Goal: Task Accomplishment & Management: Use online tool/utility

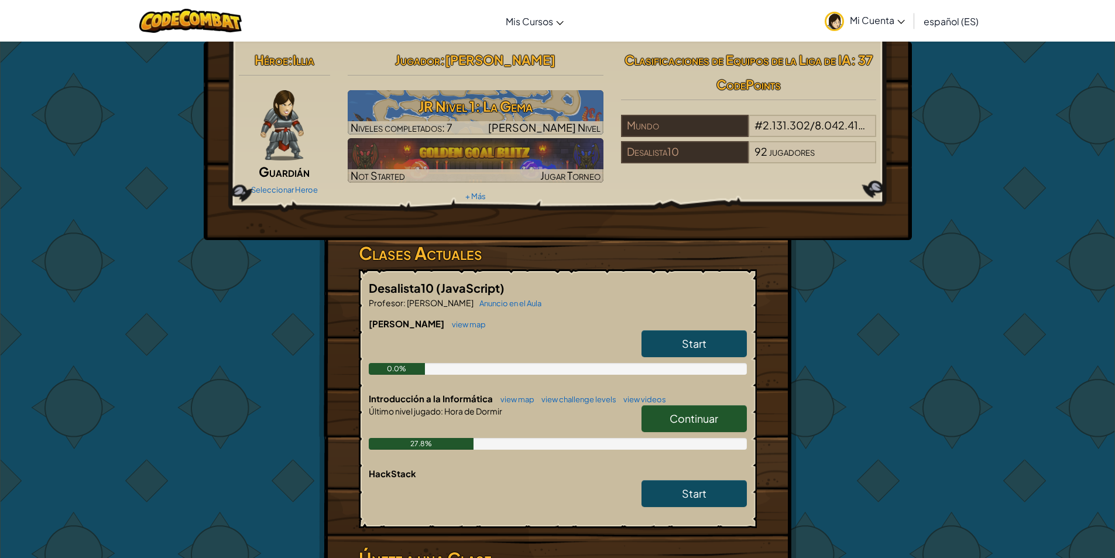
click at [714, 427] on link "Continuar" at bounding box center [693, 418] width 105 height 27
select select "es-ES"
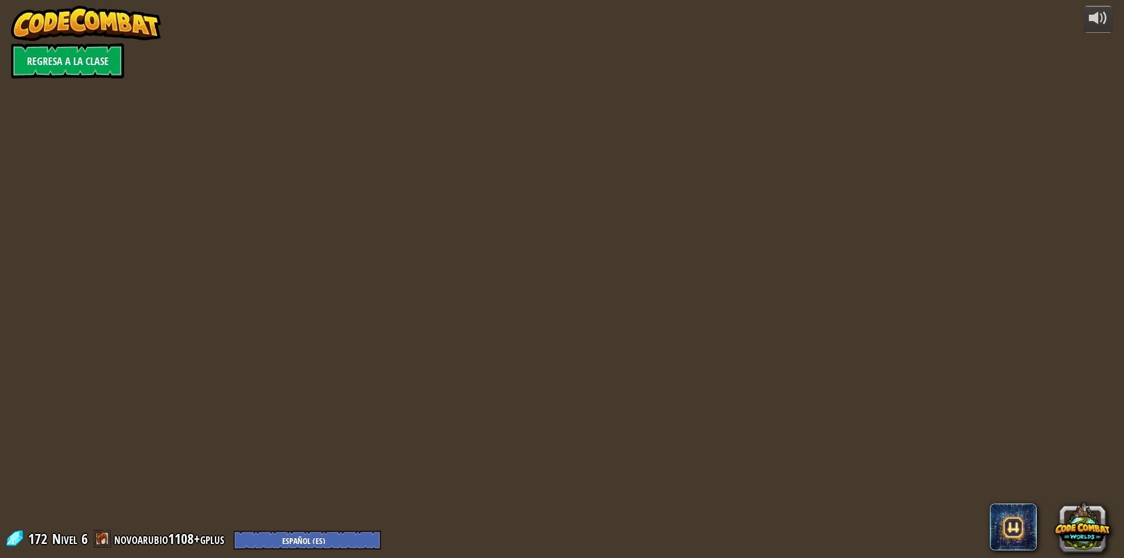
select select "es-ES"
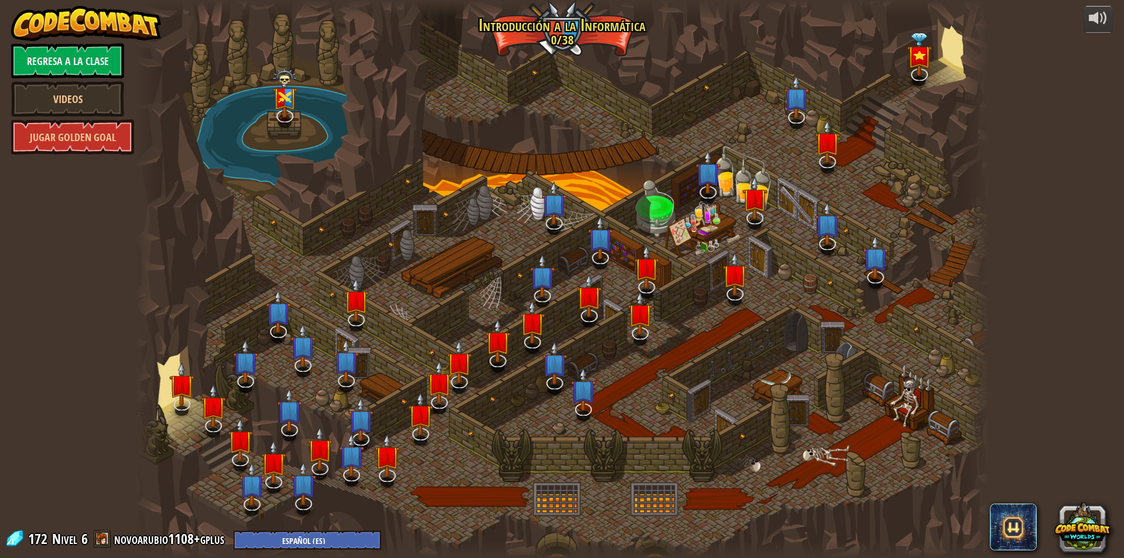
select select "es-ES"
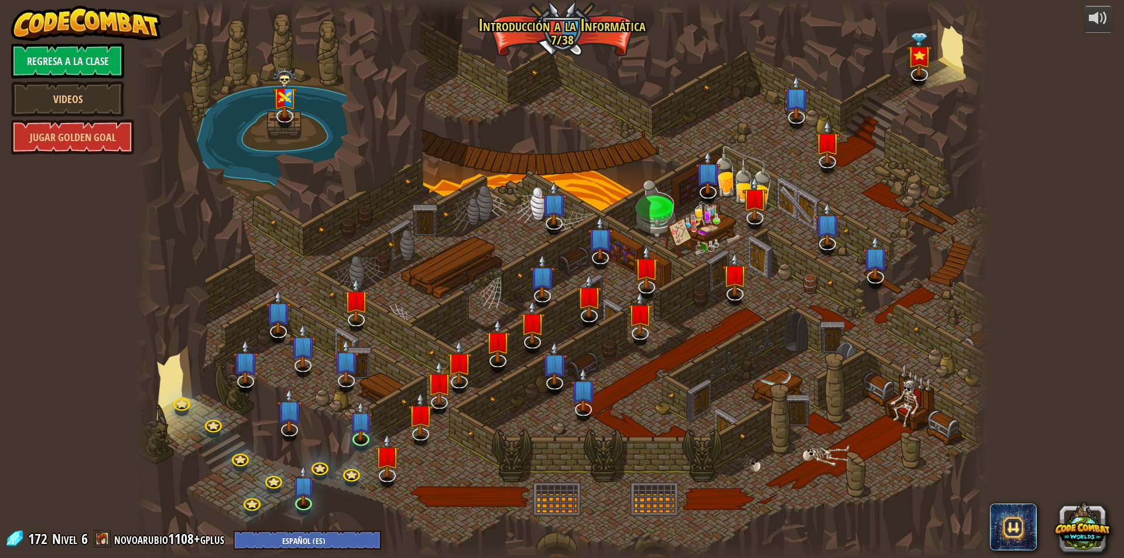
select select "es-ES"
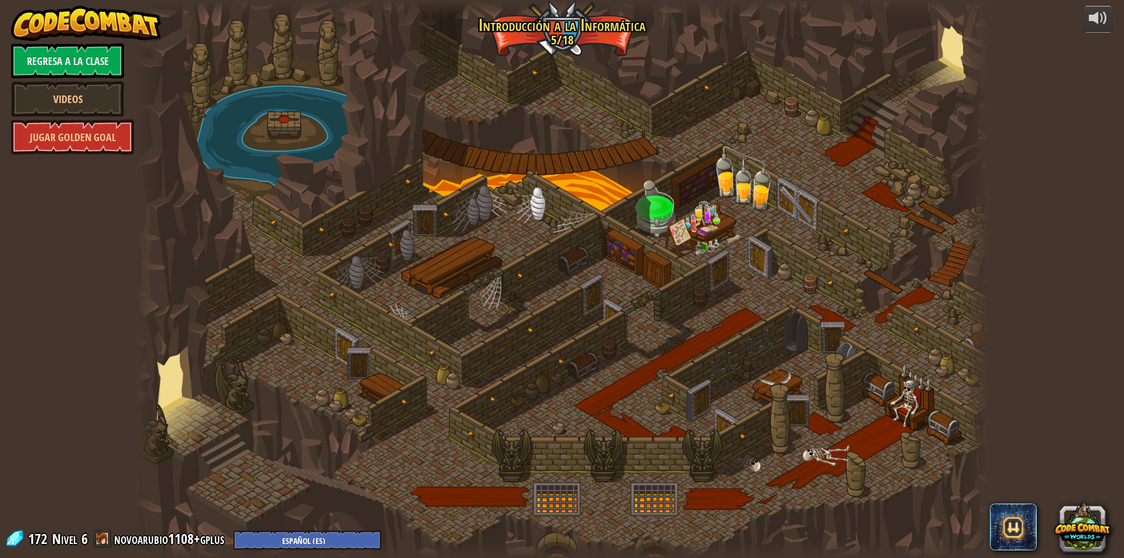
select select "es-ES"
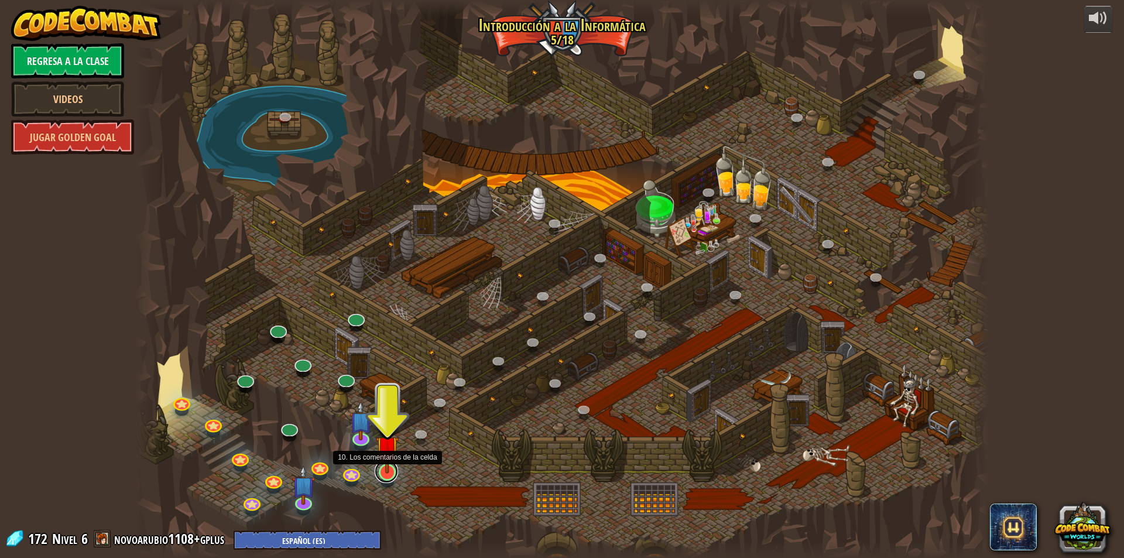
click at [385, 475] on link at bounding box center [386, 470] width 23 height 23
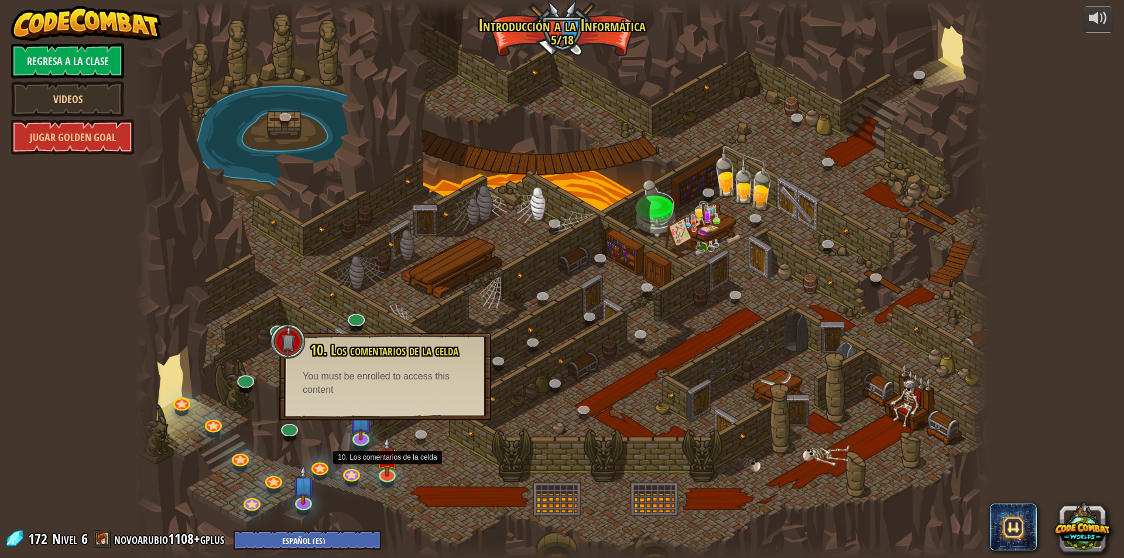
click at [366, 276] on div at bounding box center [561, 279] width 853 height 558
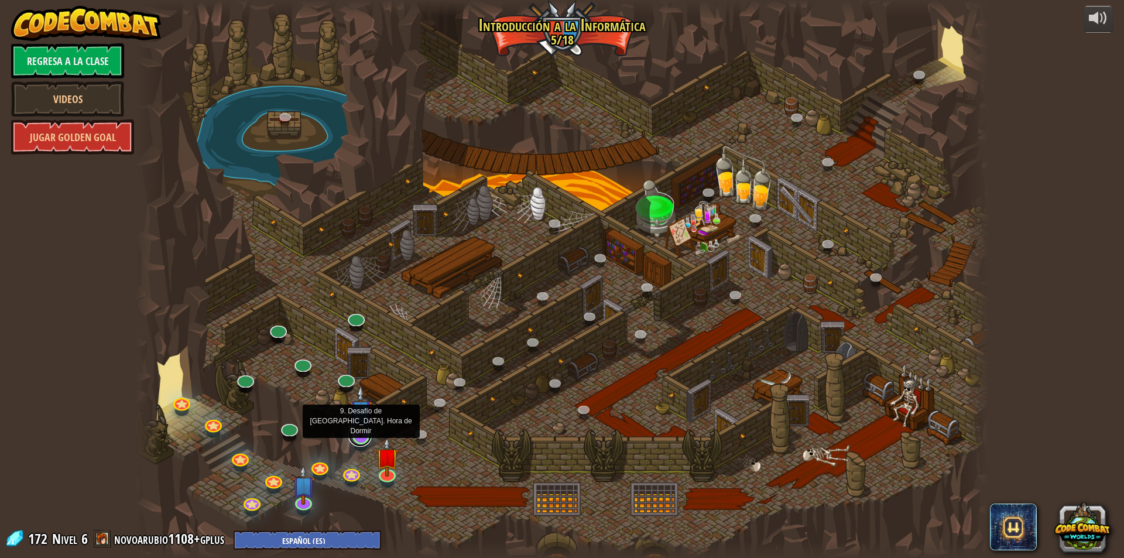
click at [360, 440] on link at bounding box center [359, 434] width 23 height 23
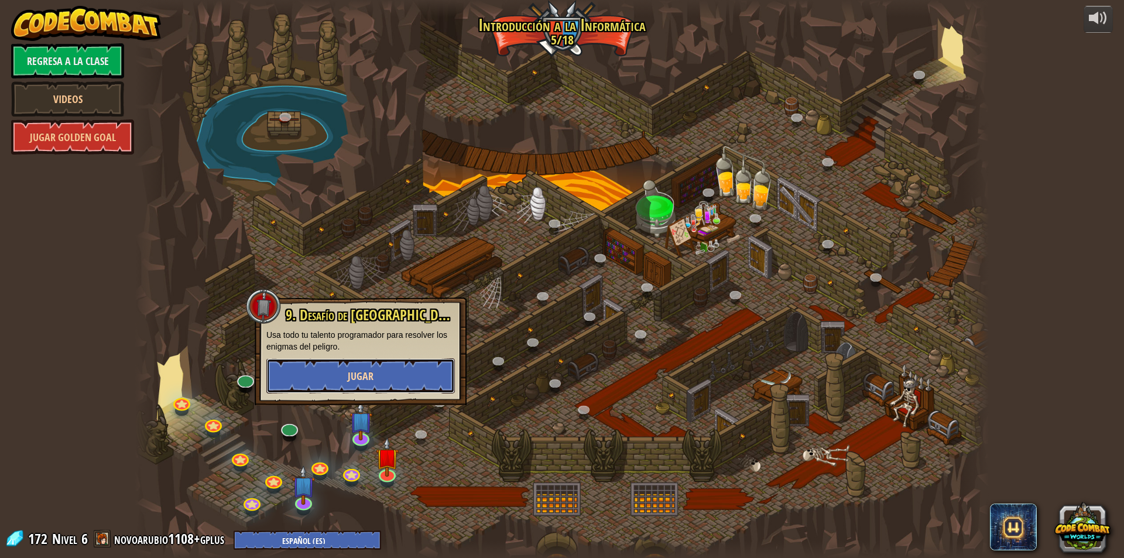
click at [381, 370] on button "Jugar" at bounding box center [360, 375] width 188 height 35
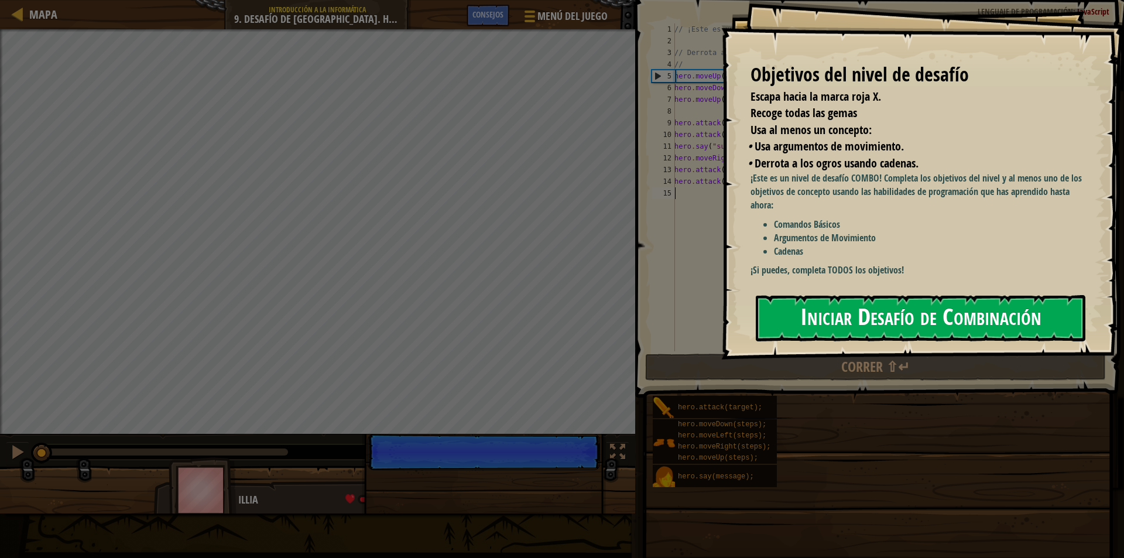
click at [916, 328] on button "Iniciar Desafío de Combinación" at bounding box center [919, 318] width 329 height 46
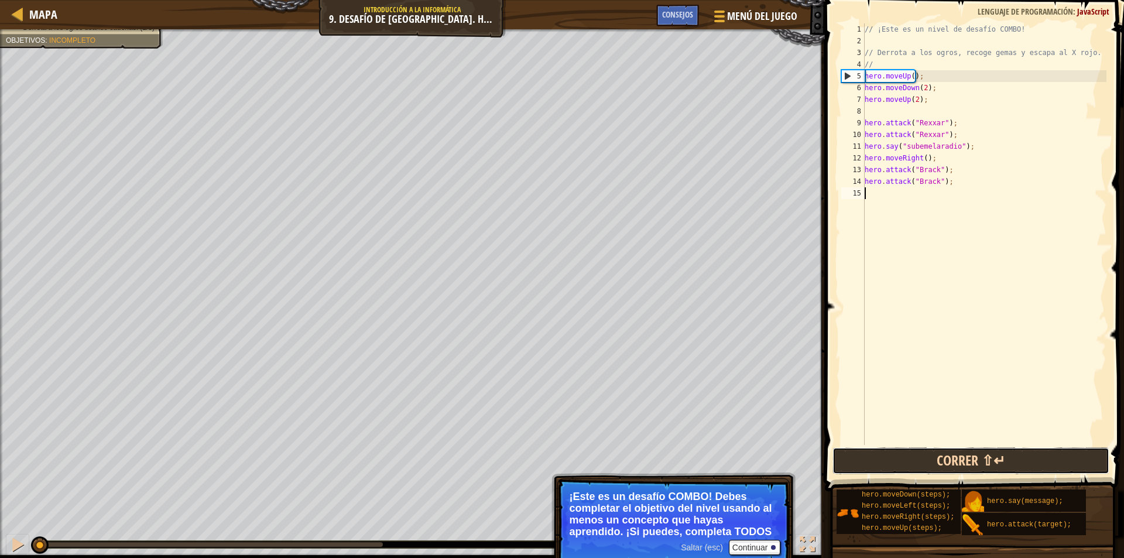
click at [985, 459] on button "Correr ⇧↵" at bounding box center [970, 460] width 277 height 27
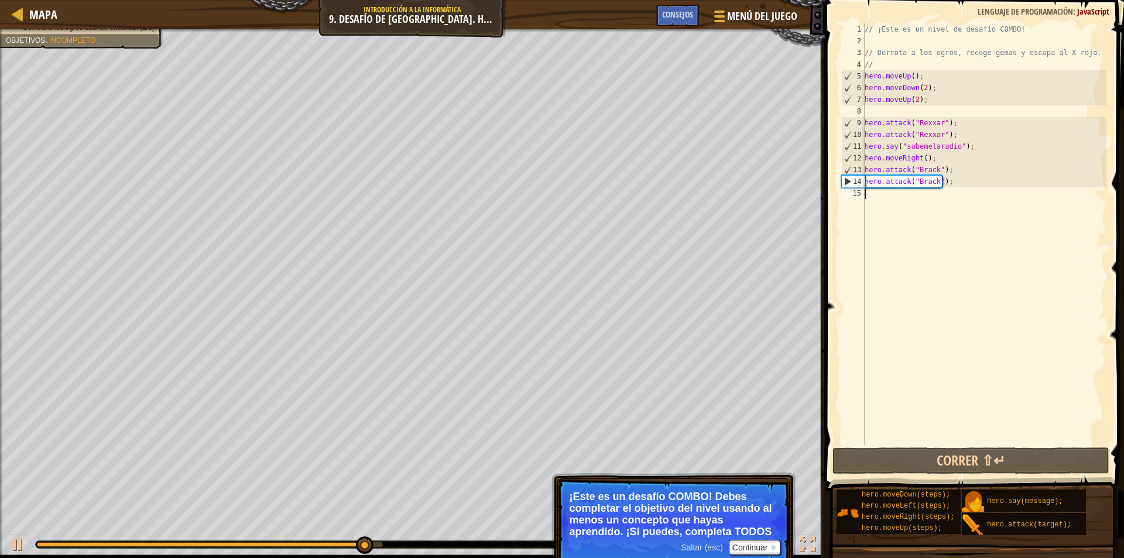
click at [889, 194] on div "// ¡Este es un nivel de desafío COMBO! // Derrota a los ogros, recoge gemas y e…" at bounding box center [984, 245] width 244 height 445
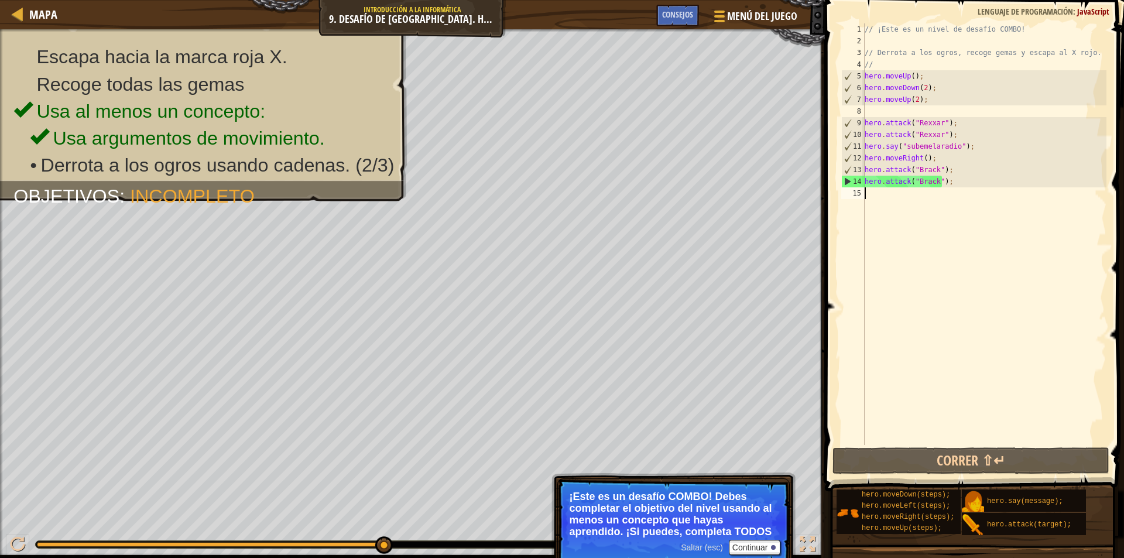
scroll to position [5, 0]
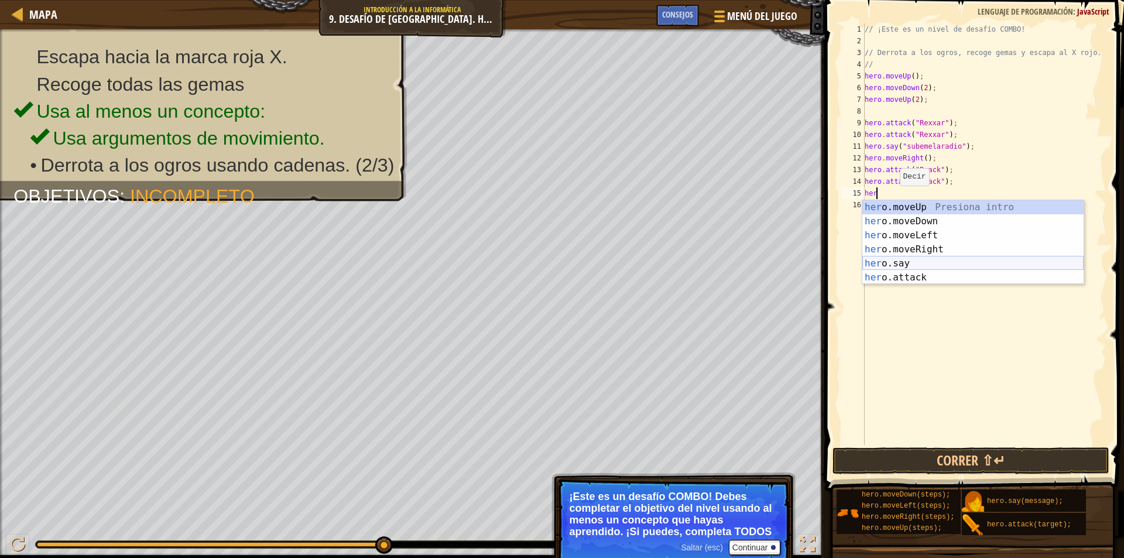
click at [920, 266] on div "her o.moveUp Presiona intro her o.moveDown Presiona intro her o.moveLeft Presio…" at bounding box center [972, 256] width 221 height 112
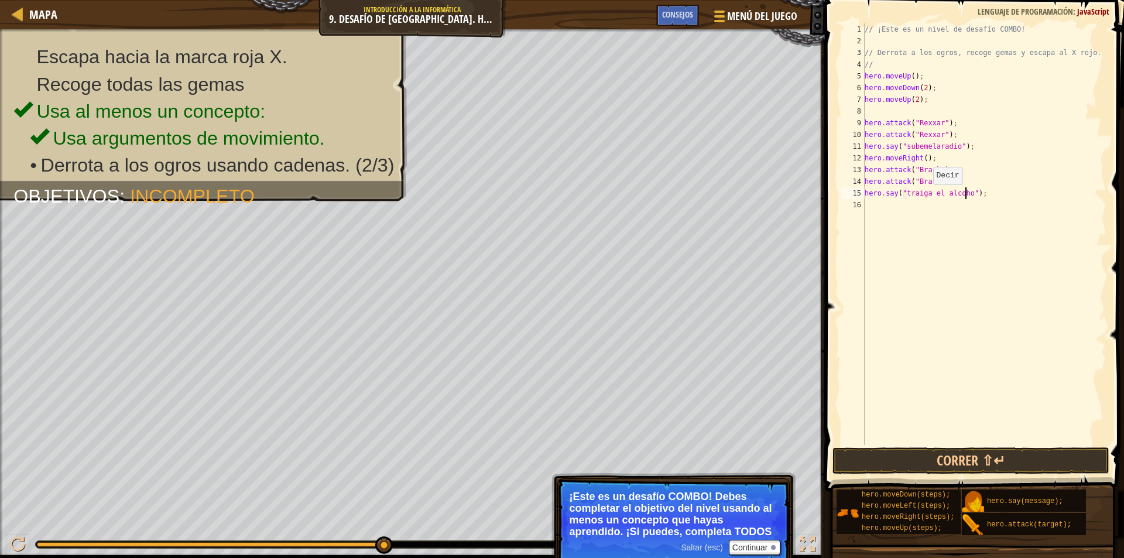
scroll to position [5, 8]
type textarea "hero.say("traiga el alcohol");"
click at [946, 452] on button "Correr ⇧↵" at bounding box center [970, 460] width 277 height 27
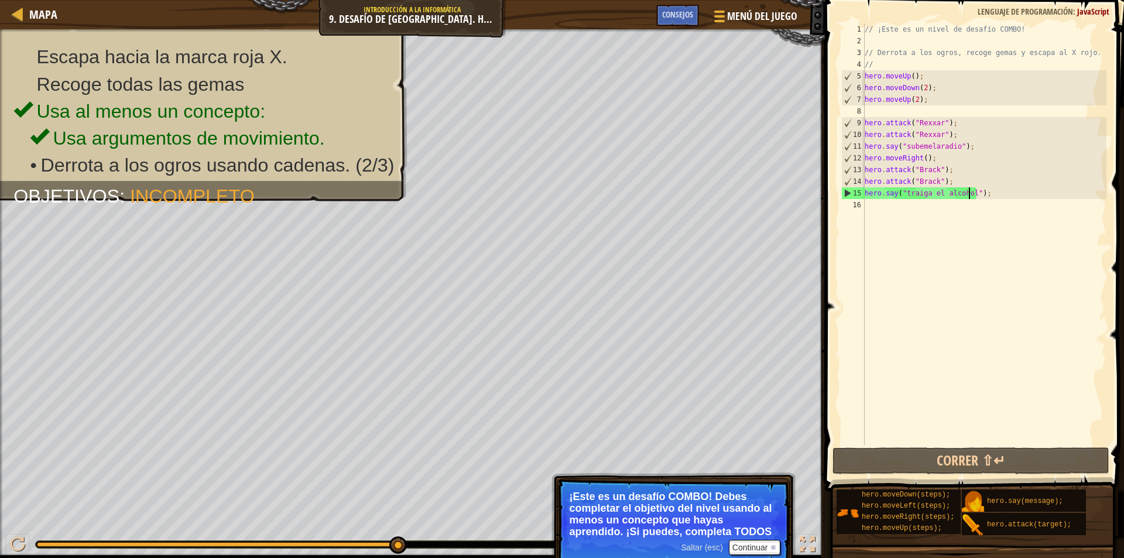
click at [919, 204] on div "// ¡Este es un nivel de desafío COMBO! // Derrota a los ogros, recoge gemas y e…" at bounding box center [984, 245] width 244 height 445
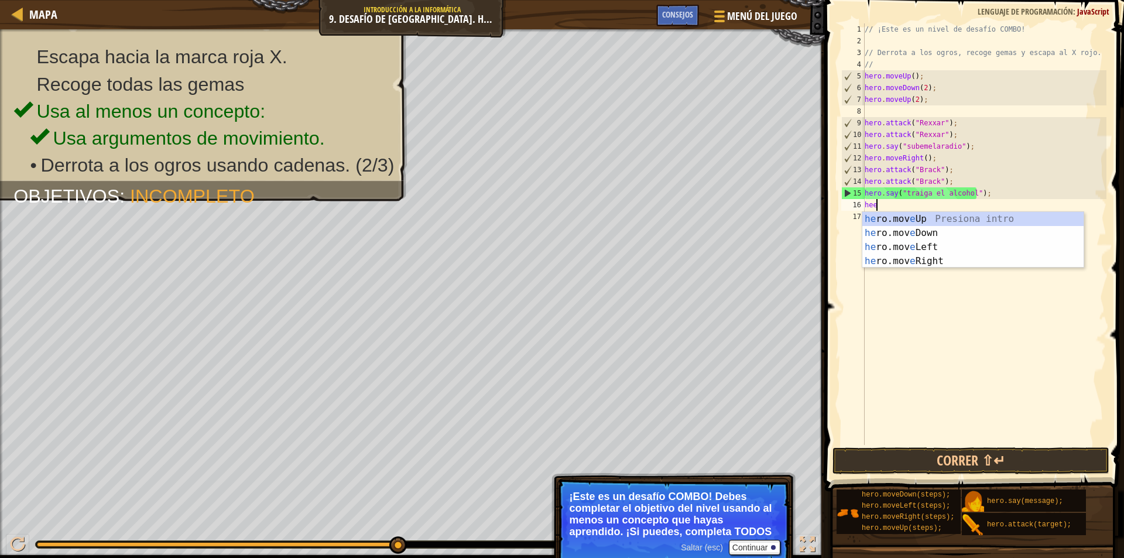
scroll to position [5, 1]
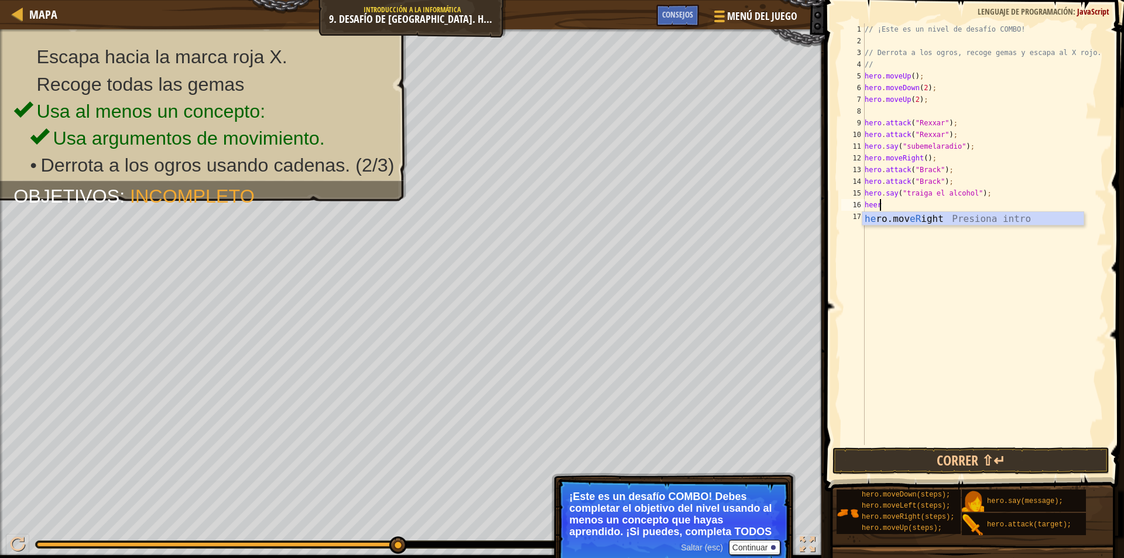
type textarea "hee"
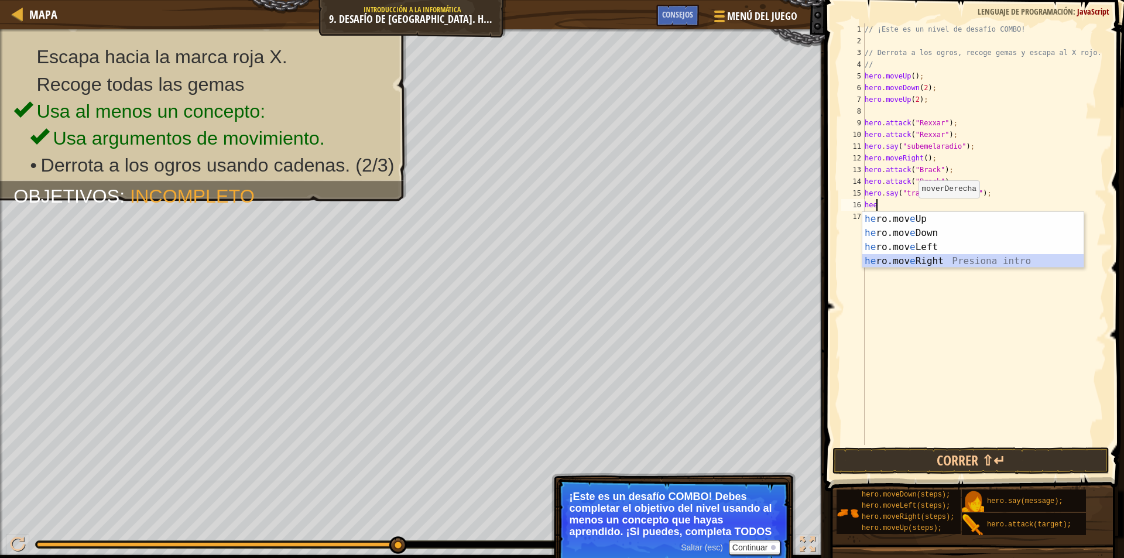
click at [921, 255] on div "he ro.mov e Up Presiona intro he ro.mov e Down Presiona intro he ro.mov e Left …" at bounding box center [972, 254] width 221 height 84
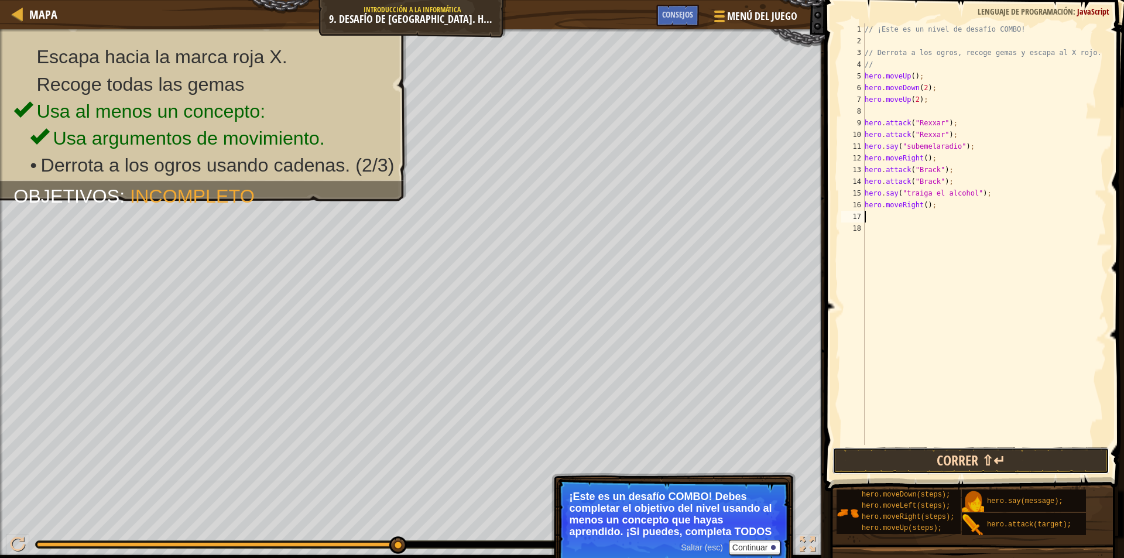
click at [992, 461] on button "Correr ⇧↵" at bounding box center [970, 460] width 277 height 27
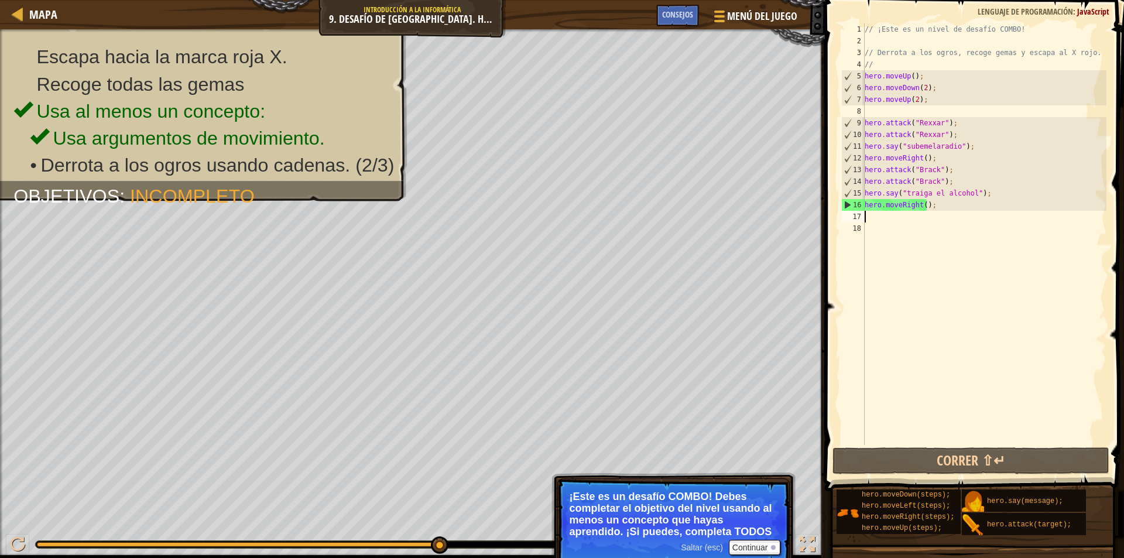
click at [933, 221] on div "// ¡Este es un nivel de desafío COMBO! // Derrota a los ogros, recoge gemas y e…" at bounding box center [984, 245] width 244 height 445
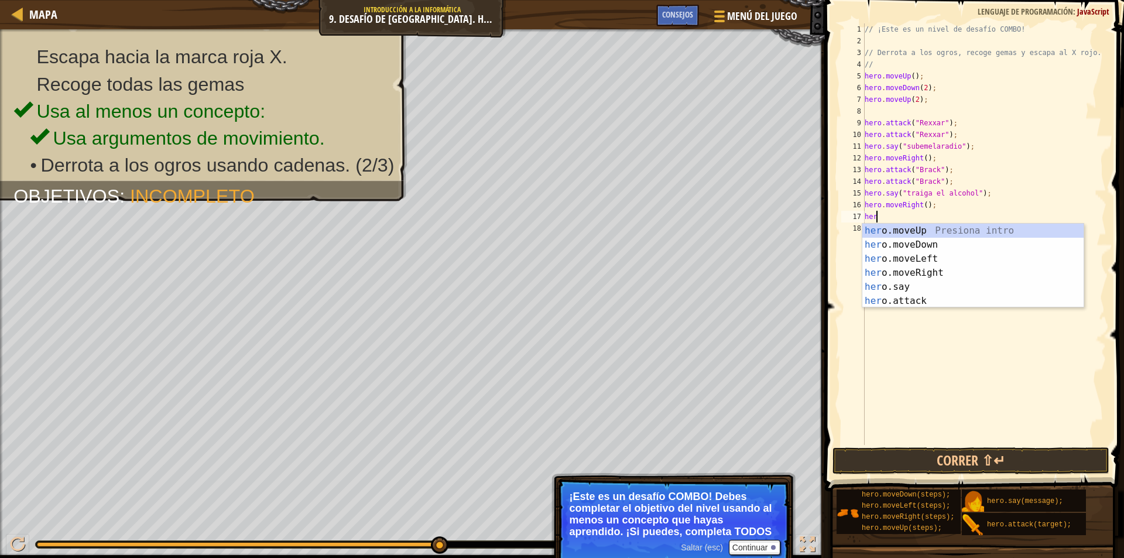
type textarea "hero"
click at [937, 249] on div "hero .moveUp Presiona intro hero .moveDown Presiona intro hero .moveLeft Presio…" at bounding box center [972, 280] width 221 height 112
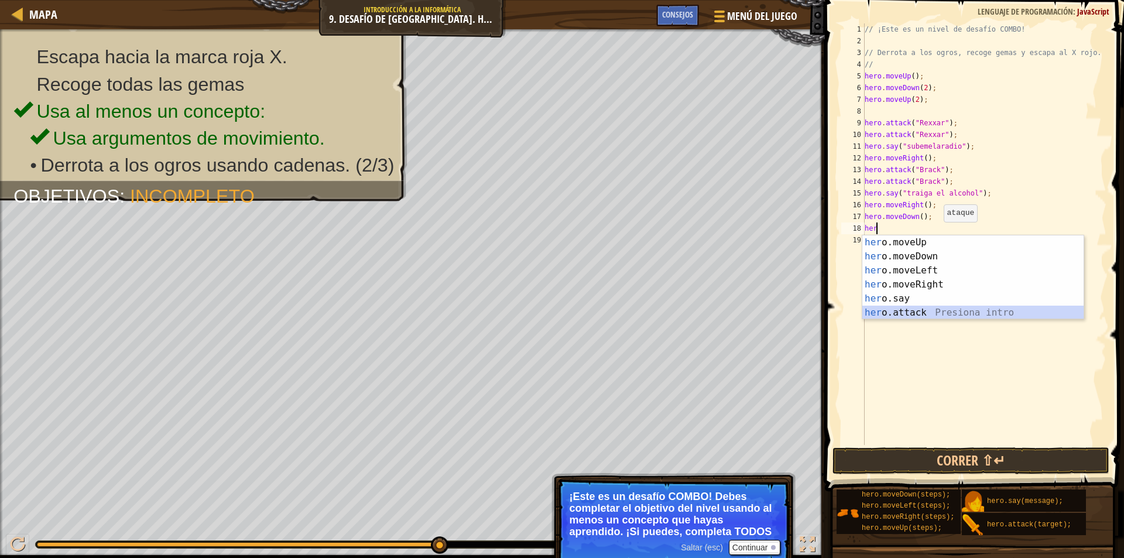
click at [924, 309] on div "her o.moveUp Presiona intro her o.moveDown Presiona intro her o.moveLeft Presio…" at bounding box center [972, 291] width 221 height 112
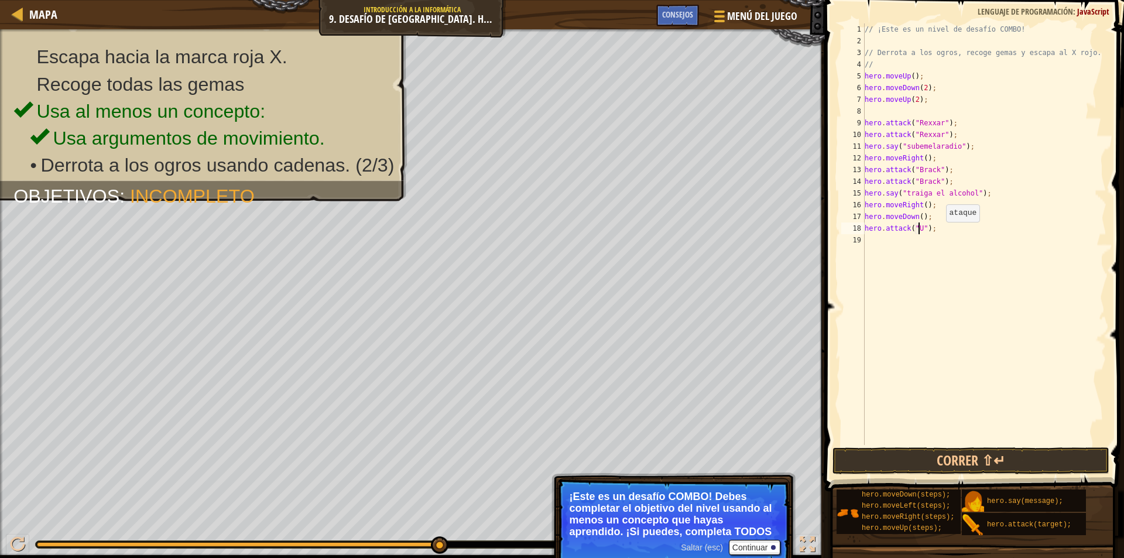
scroll to position [5, 4]
type textarea "hero.attack("Ursa");"
click at [898, 237] on div "// ¡Este es un nivel de desafío COMBO! // Derrota a los ogros, recoge gemas y e…" at bounding box center [984, 245] width 244 height 445
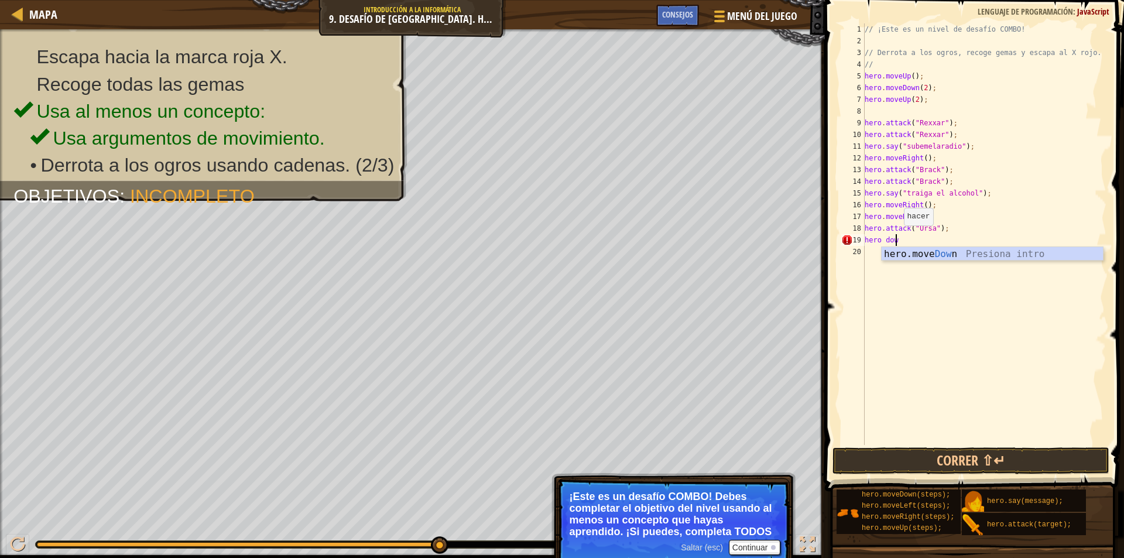
type textarea "hero down"
click at [918, 256] on div "hero.move Down Presiona intro" at bounding box center [991, 268] width 221 height 42
drag, startPoint x: 946, startPoint y: 225, endPoint x: 863, endPoint y: 229, distance: 82.6
click at [863, 229] on div "1 2 3 4 5 6 7 8 9 10 11 12 13 14 15 16 17 18 19 20 21 // ¡Este es un nivel de d…" at bounding box center [972, 233] width 267 height 421
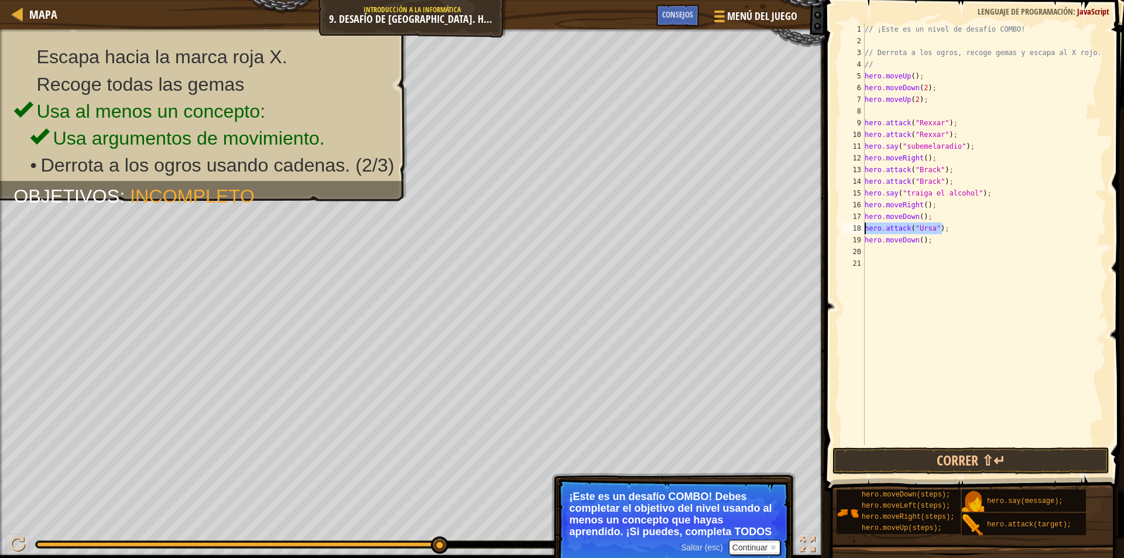
click at [979, 234] on div "// ¡Este es un nivel de desafío COMBO! // Derrota a los ogros, recoge gemas y e…" at bounding box center [984, 245] width 244 height 445
type textarea "hero.attack("Ursa");"
paste textarea "hero.attack("Ursa");"
click at [995, 455] on button "Correr ⇧↵" at bounding box center [970, 460] width 277 height 27
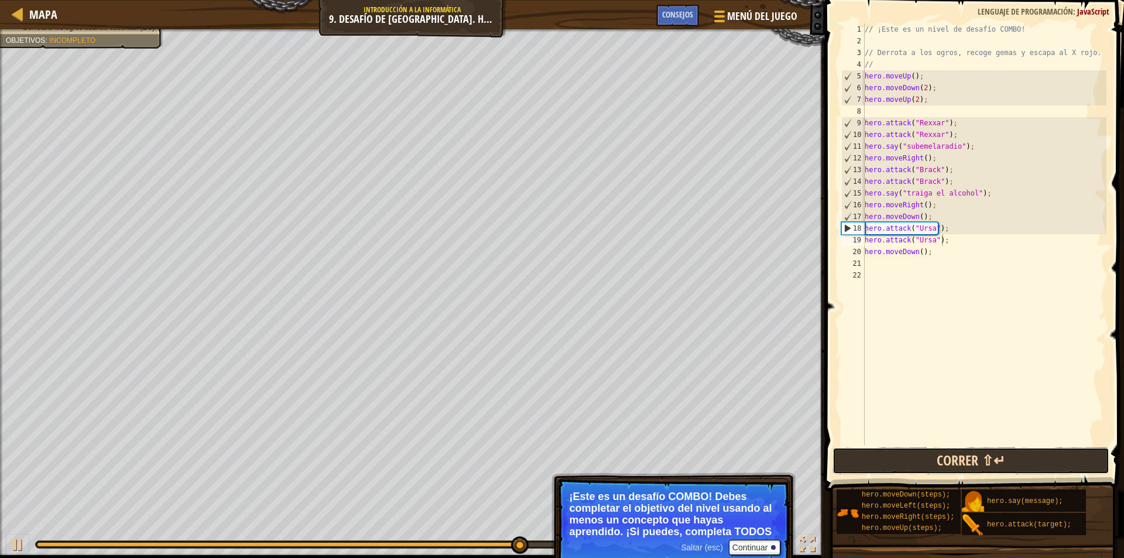
click at [919, 456] on button "Correr ⇧↵" at bounding box center [970, 460] width 277 height 27
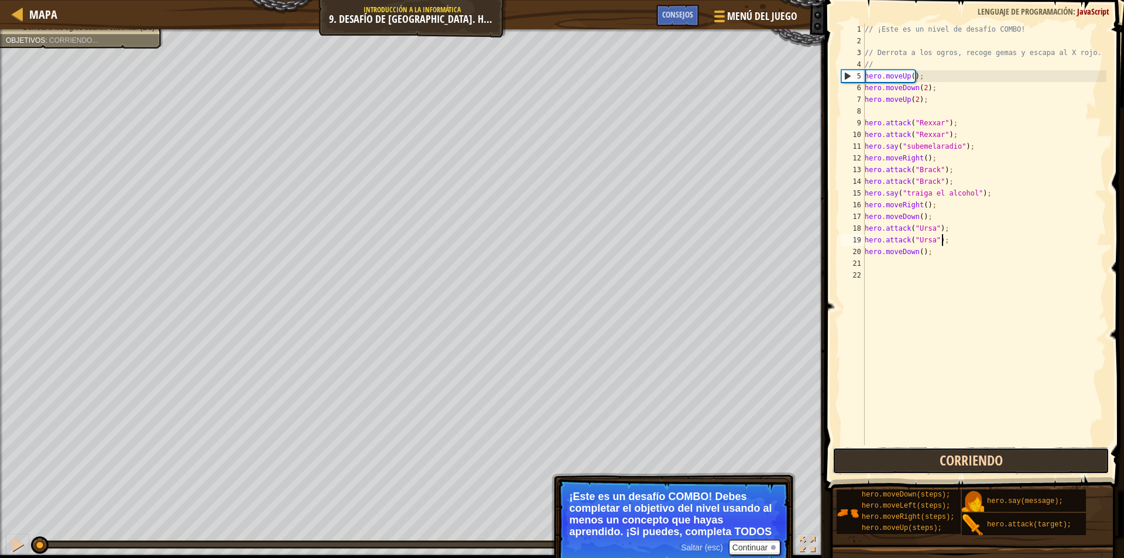
click at [919, 456] on button "Corriendo" at bounding box center [970, 460] width 277 height 27
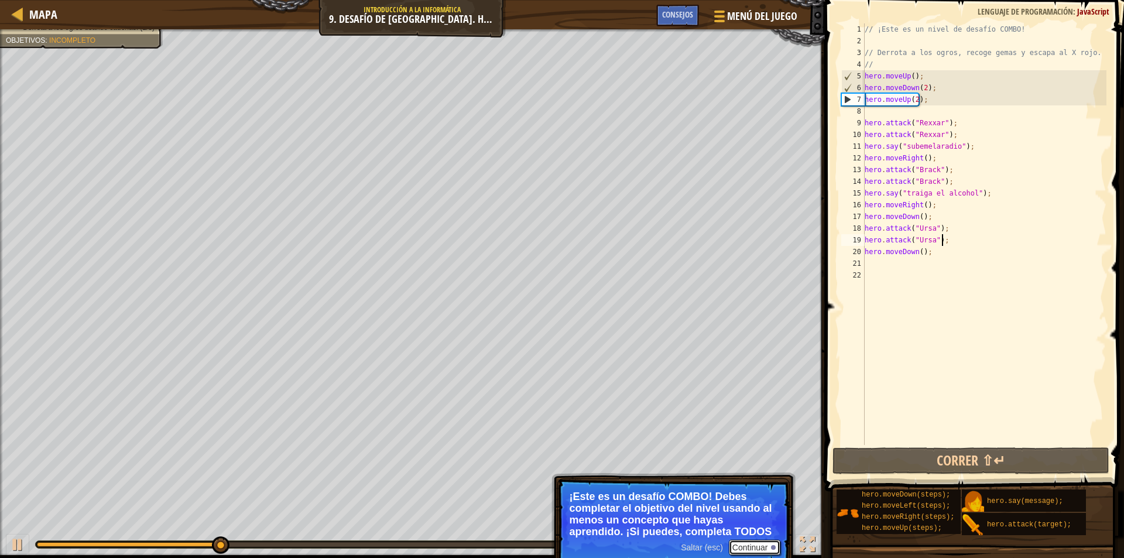
click at [755, 551] on button "Continuar" at bounding box center [754, 547] width 51 height 15
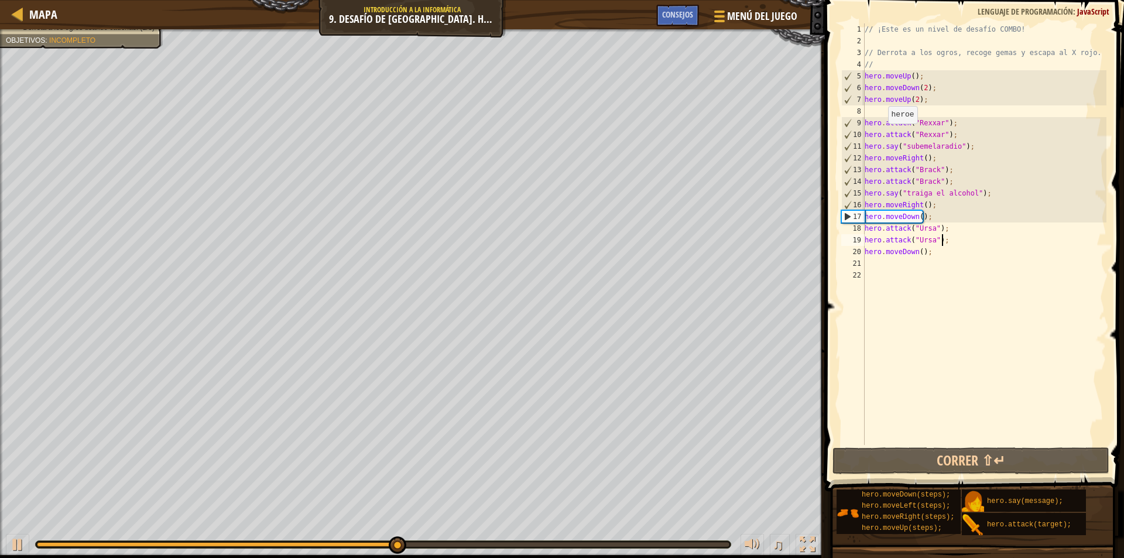
click at [846, 203] on div "16" at bounding box center [852, 205] width 23 height 12
click at [846, 212] on div "17" at bounding box center [852, 217] width 23 height 12
click at [844, 217] on div "17" at bounding box center [852, 217] width 23 height 12
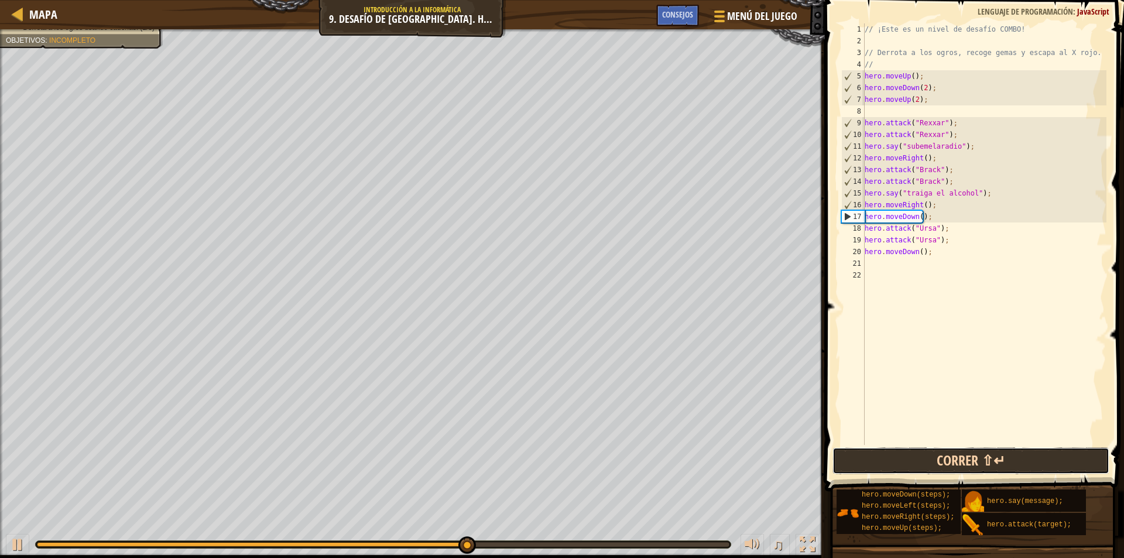
click at [985, 455] on button "Correr ⇧↵" at bounding box center [970, 460] width 277 height 27
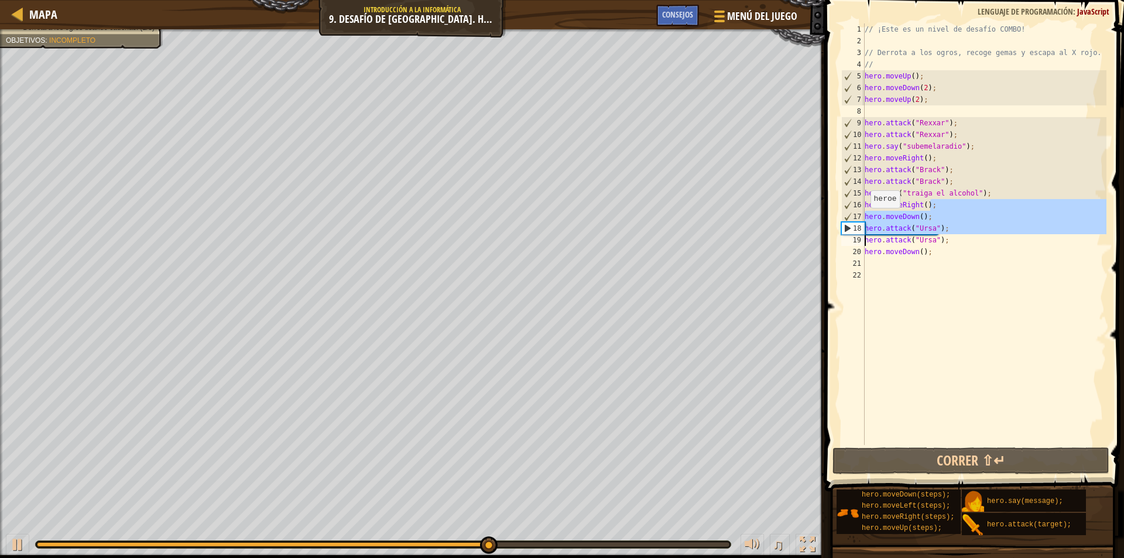
drag, startPoint x: 879, startPoint y: 204, endPoint x: 862, endPoint y: 238, distance: 38.2
click at [862, 238] on div "hero.moveDown(); 1 2 3 4 5 6 7 8 9 10 11 12 13 14 15 16 17 18 19 20 21 22 // ¡E…" at bounding box center [972, 233] width 267 height 421
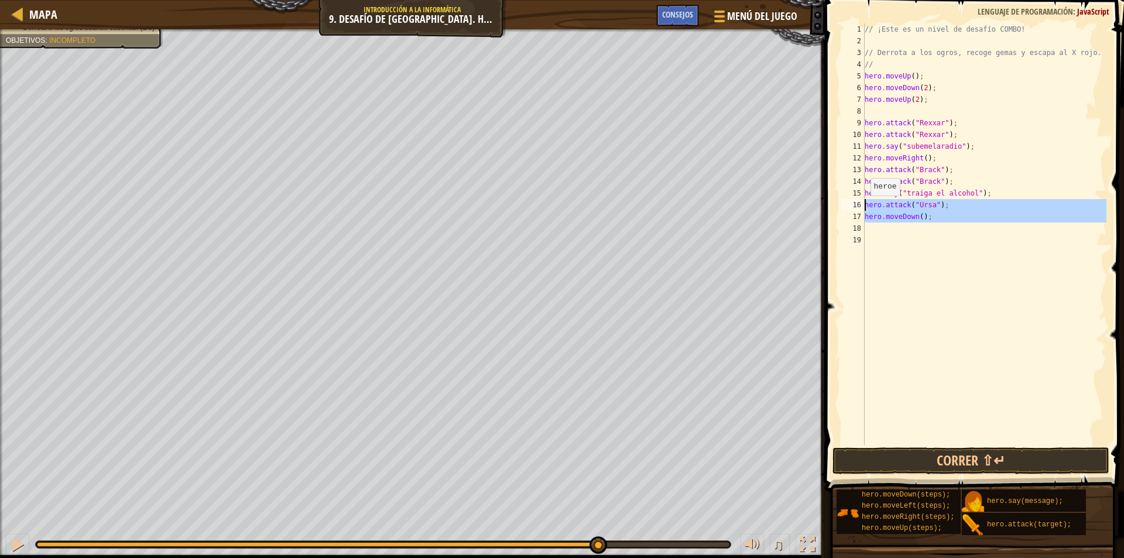
drag, startPoint x: 922, startPoint y: 227, endPoint x: 861, endPoint y: 206, distance: 63.8
click at [861, 206] on div "hero.attack("Ursa"); 1 2 3 4 5 6 7 8 9 10 11 12 13 14 15 16 17 18 19 // ¡Este e…" at bounding box center [972, 233] width 267 height 421
type textarea "hero.attack("Ursa"); hero.moveDown();"
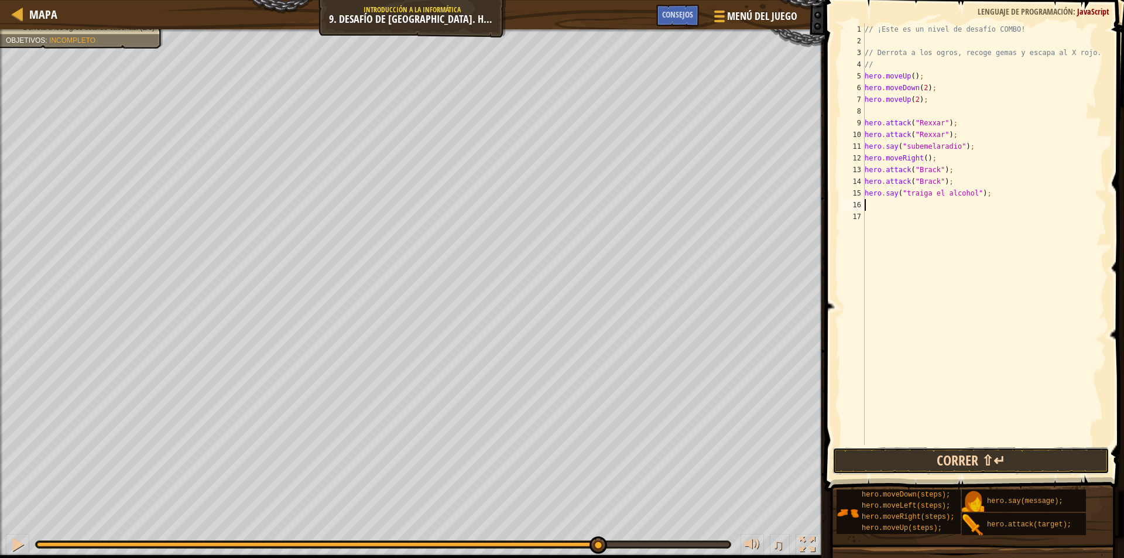
click at [944, 463] on button "Correr ⇧↵" at bounding box center [970, 460] width 277 height 27
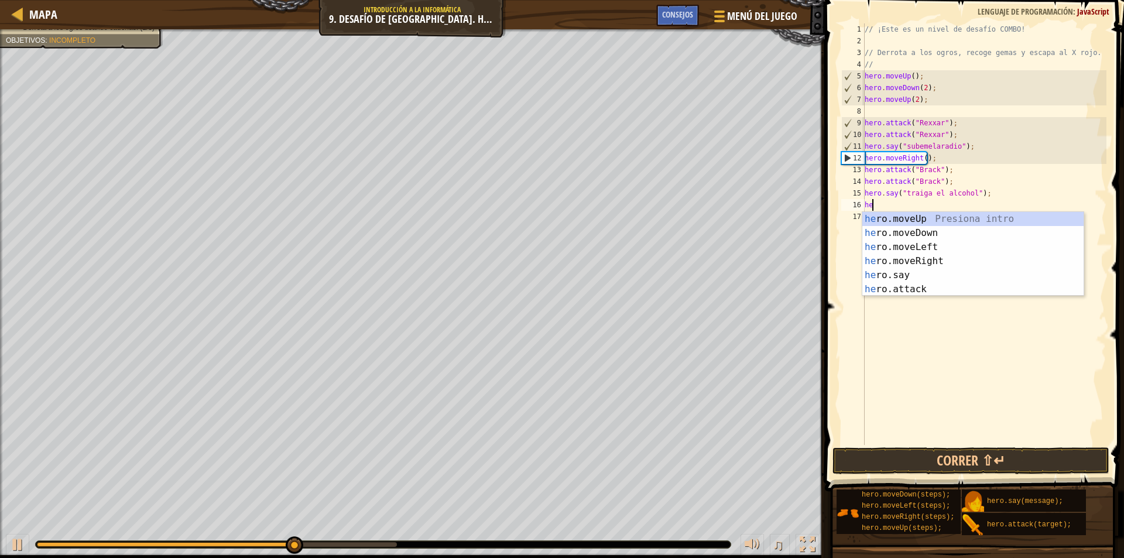
type textarea "her"
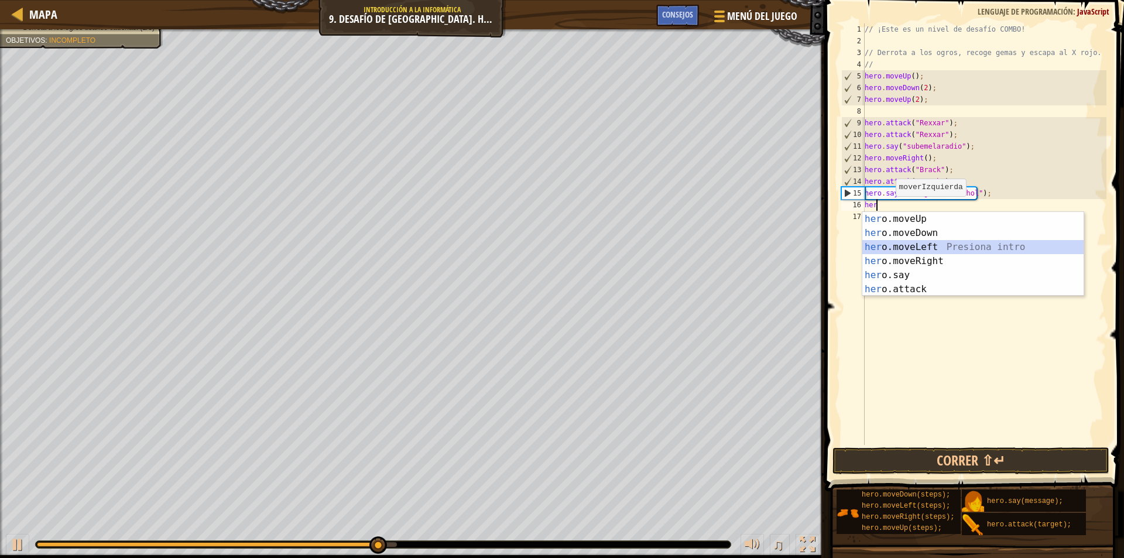
click at [943, 249] on div "her o.moveUp Presiona intro her o.moveDown Presiona intro her o.moveLeft Presio…" at bounding box center [972, 268] width 221 height 112
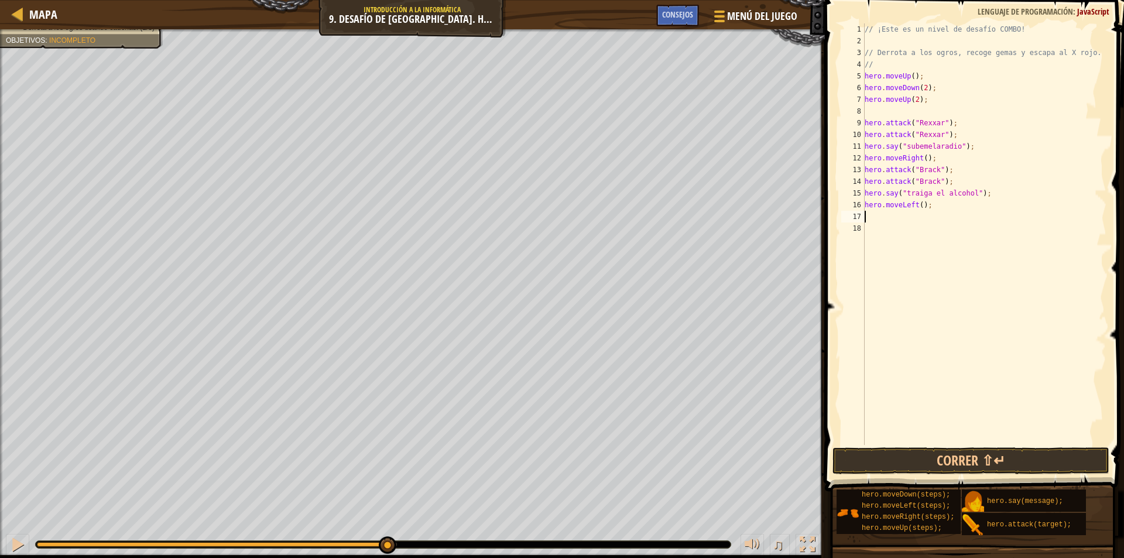
type textarea "h"
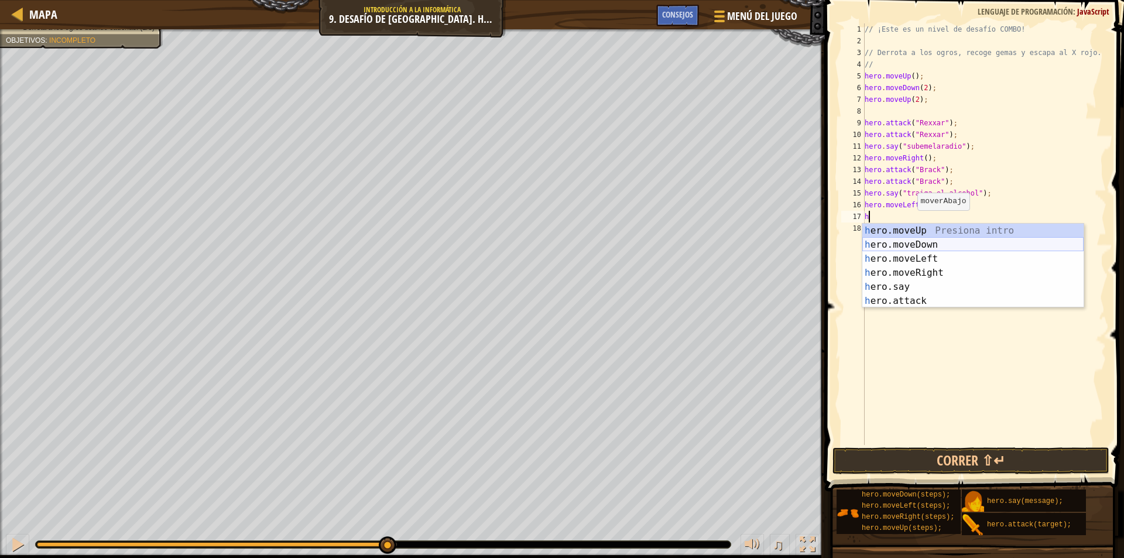
click at [915, 241] on div "h ero.moveUp Presiona intro h ero.moveDown Presiona intro h ero.moveLeft Presio…" at bounding box center [972, 280] width 221 height 112
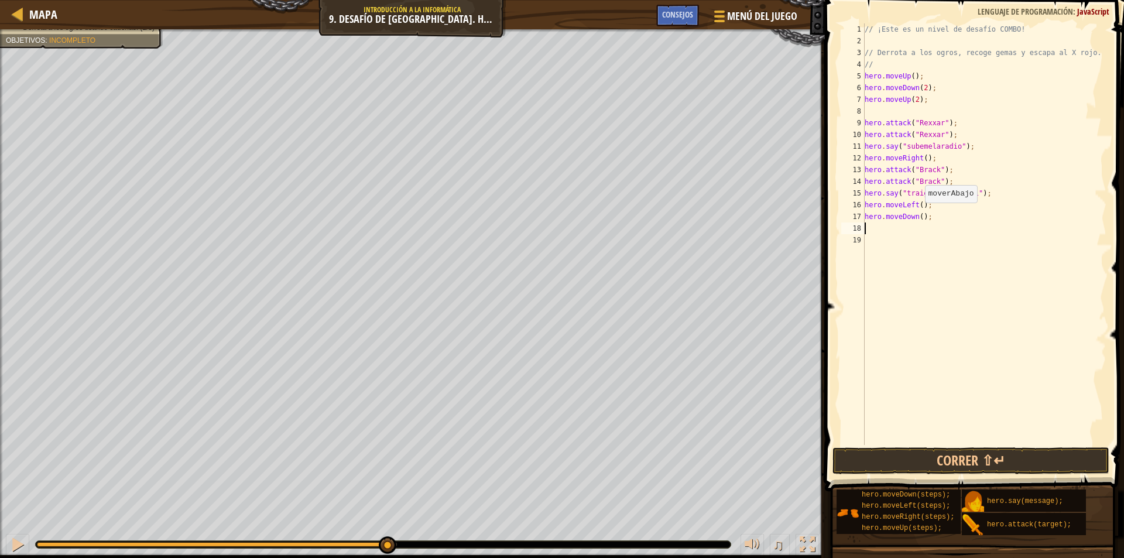
click at [919, 214] on div "// ¡Este es un nivel de desafío COMBO! // Derrota a los ogros, recoge gemas y e…" at bounding box center [984, 245] width 244 height 445
type textarea "hero.moveDown(2);"
click at [903, 228] on div "// ¡Este es un nivel de desafío COMBO! // Derrota a los ogros, recoge gemas y e…" at bounding box center [984, 245] width 244 height 445
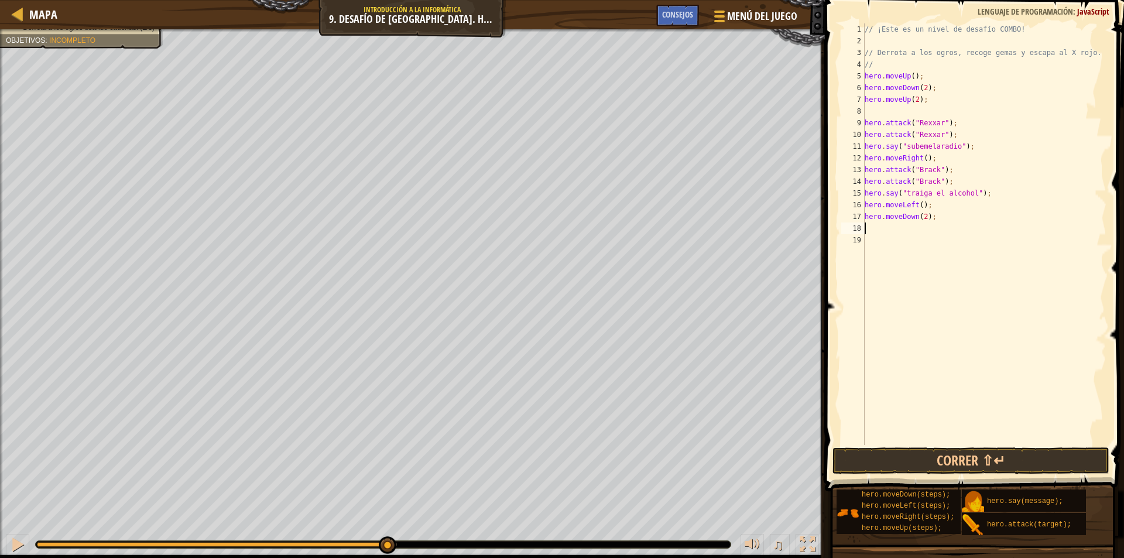
type textarea "h"
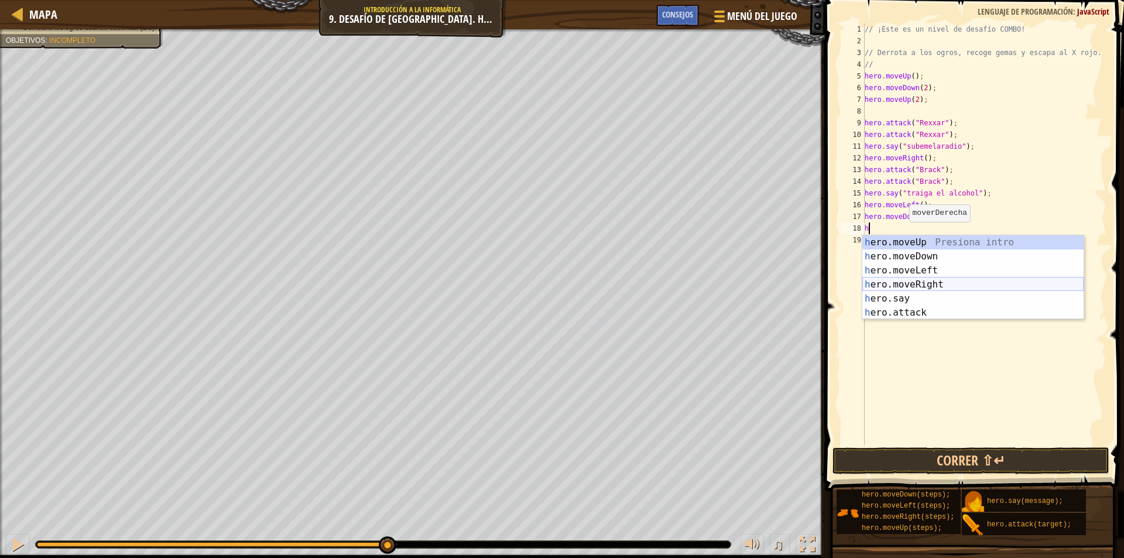
click at [907, 283] on div "h ero.moveUp Presiona intro h ero.moveDown Presiona intro h ero.moveLeft Presio…" at bounding box center [972, 291] width 221 height 112
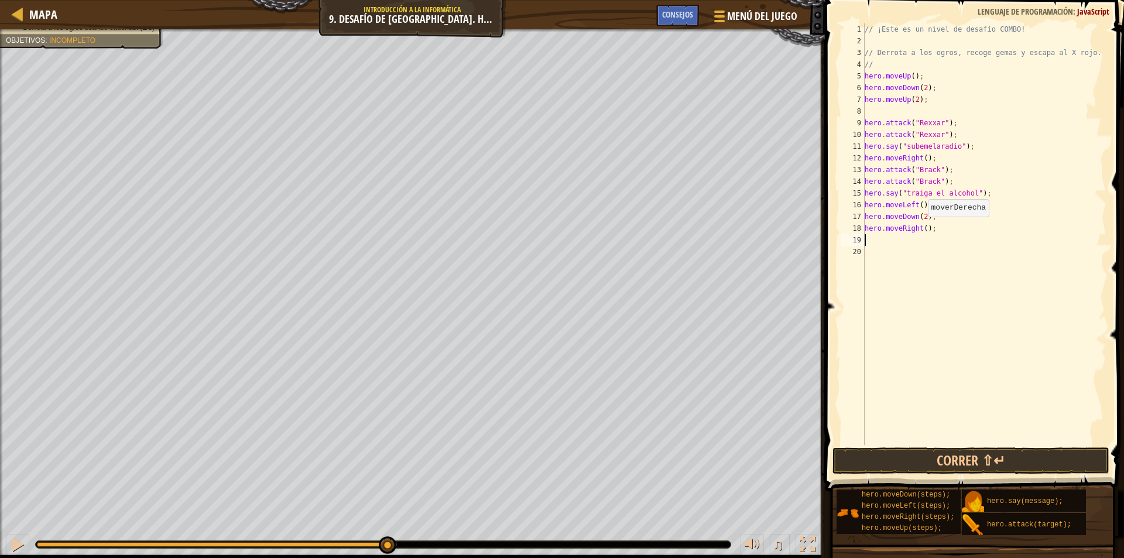
click at [922, 228] on div "// ¡Este es un nivel de desafío COMBO! // Derrota a los ogros, recoge gemas y e…" at bounding box center [984, 245] width 244 height 445
type textarea "hero.moveRight(2);"
click at [988, 455] on button "Correr ⇧↵" at bounding box center [970, 460] width 277 height 27
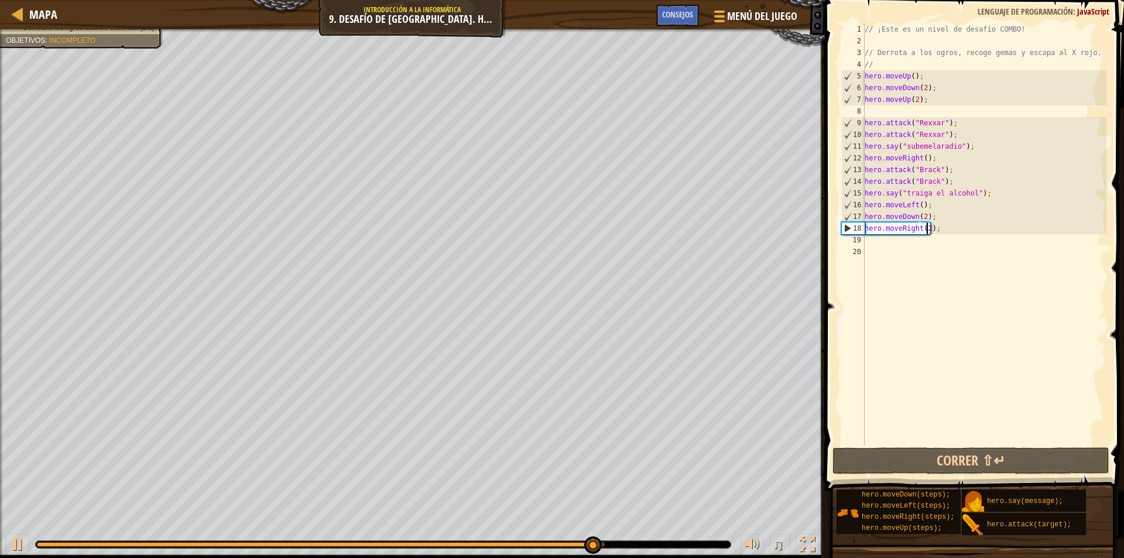
click at [924, 244] on div "// ¡Este es un nivel de desafío COMBO! // Derrota a los ogros, recoge gemas y e…" at bounding box center [984, 245] width 244 height 445
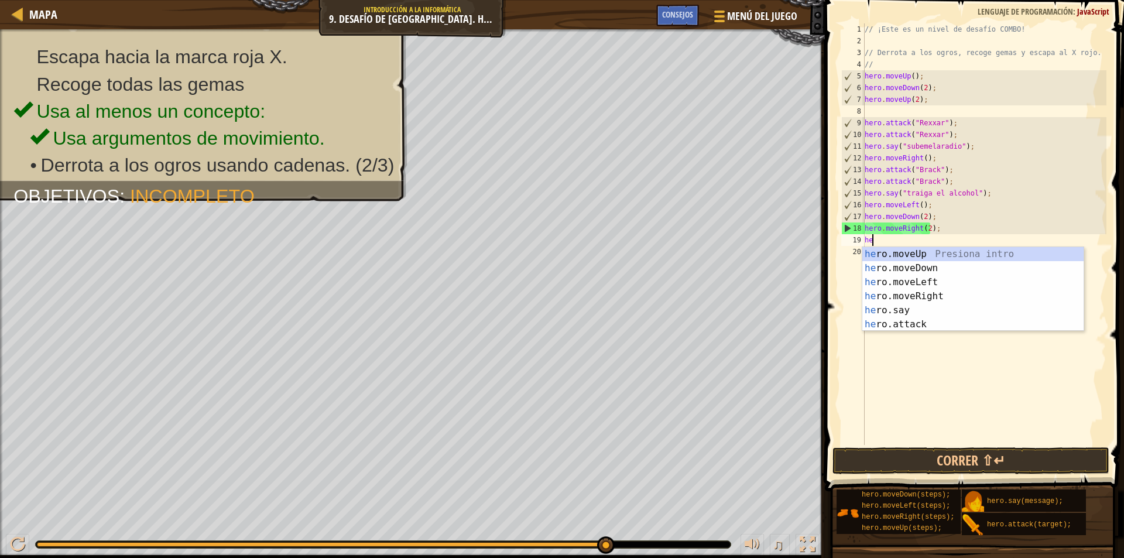
type textarea "her"
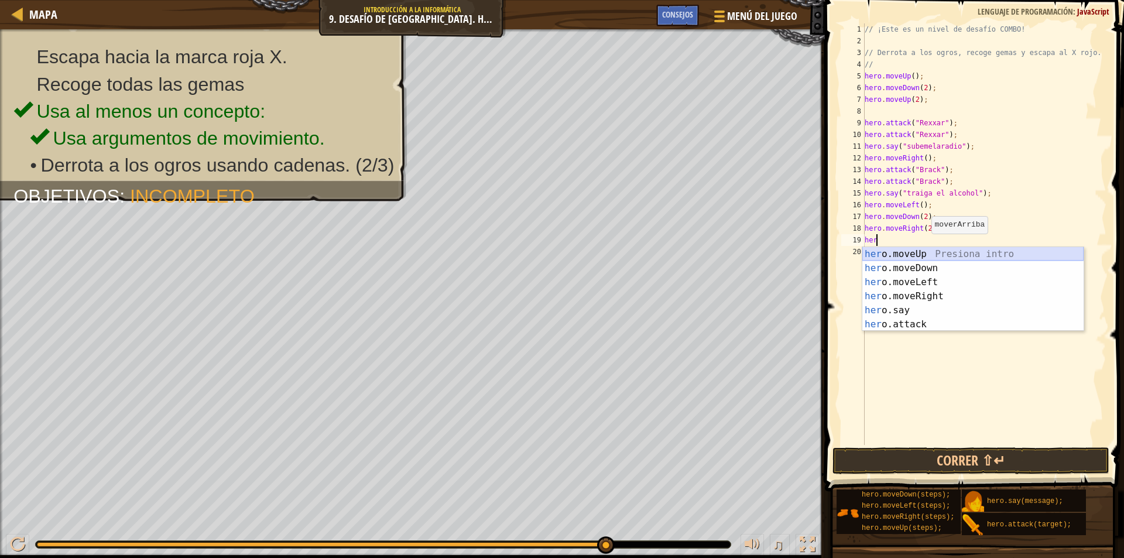
click at [927, 255] on div "her o.moveUp Presiona intro her o.moveDown Presiona intro her o.moveLeft Presio…" at bounding box center [972, 303] width 221 height 112
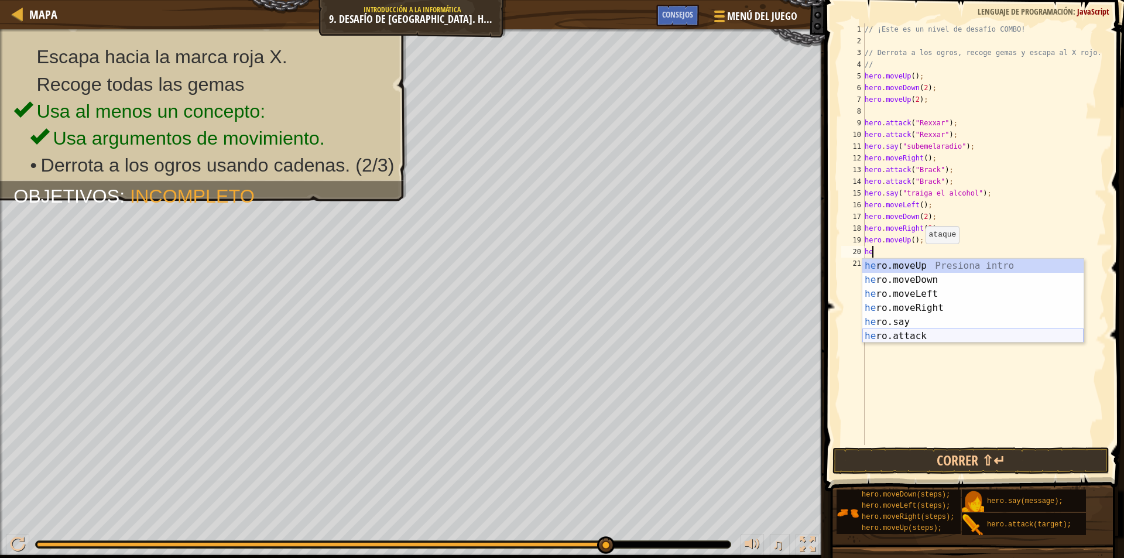
click at [902, 335] on div "he ro.moveUp Presiona intro he ro.moveDown Presiona intro he ro.moveLeft Presio…" at bounding box center [972, 315] width 221 height 112
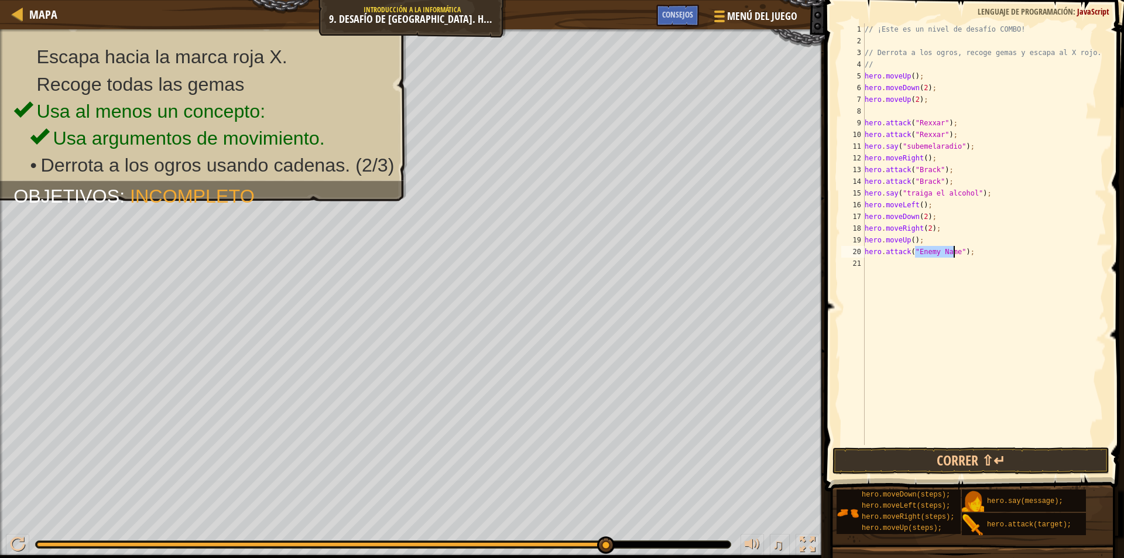
scroll to position [5, 4]
type textarea "hero.attack("ursa");"
drag, startPoint x: 953, startPoint y: 256, endPoint x: 863, endPoint y: 253, distance: 90.2
click at [863, 253] on div "hero.attack("ursa"); 1 2 3 4 5 6 7 8 9 10 11 12 13 14 15 16 17 18 19 20 21 // ¡…" at bounding box center [972, 233] width 267 height 421
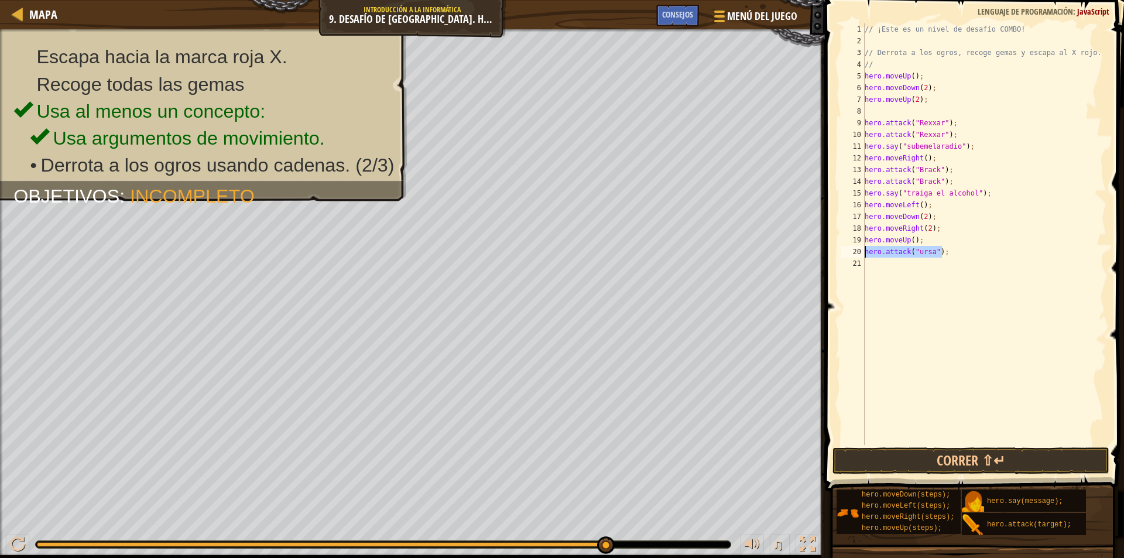
click at [933, 262] on div "// ¡Este es un nivel de desafío COMBO! // Derrota a los ogros, recoge gemas y e…" at bounding box center [984, 245] width 244 height 445
paste textarea "hero.attack("ursa");"
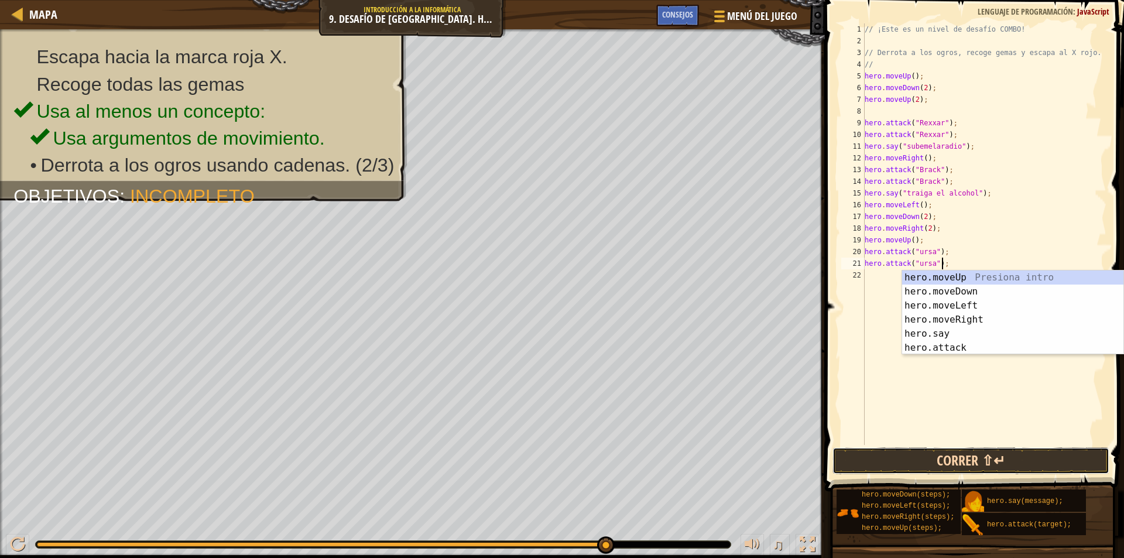
click at [1009, 464] on button "Correr ⇧↵" at bounding box center [970, 460] width 277 height 27
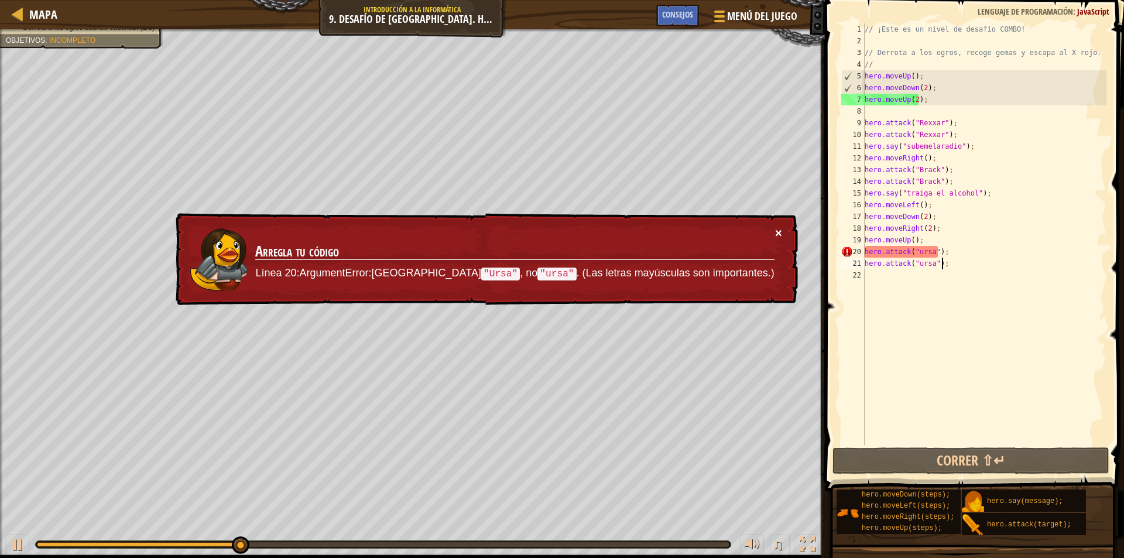
click at [777, 231] on button "×" at bounding box center [778, 232] width 7 height 12
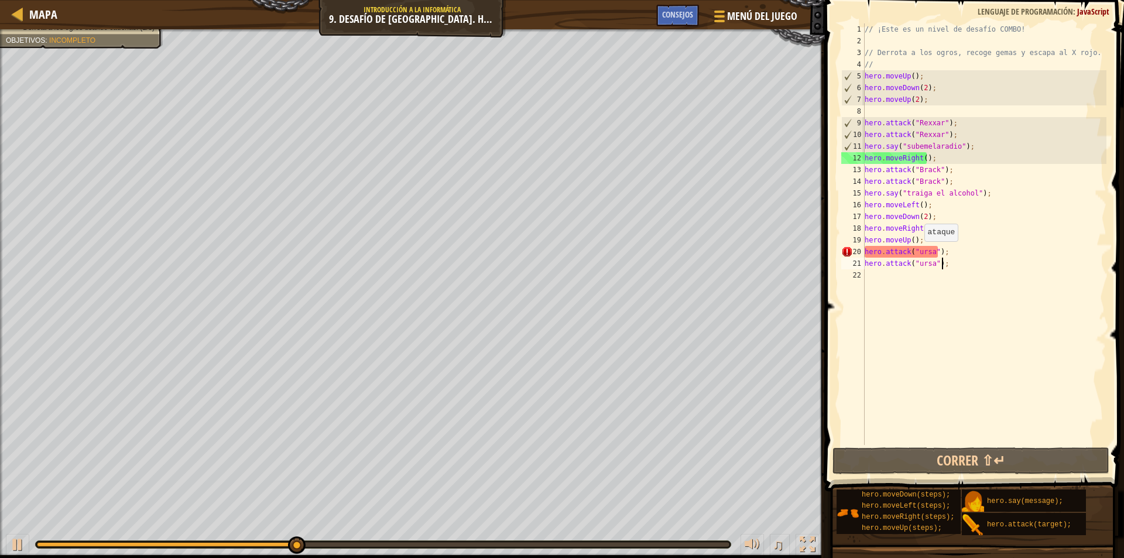
click at [918, 253] on div "// ¡Este es un nivel de desafío COMBO! // Derrota a los ogros, recoge gemas y e…" at bounding box center [984, 245] width 244 height 445
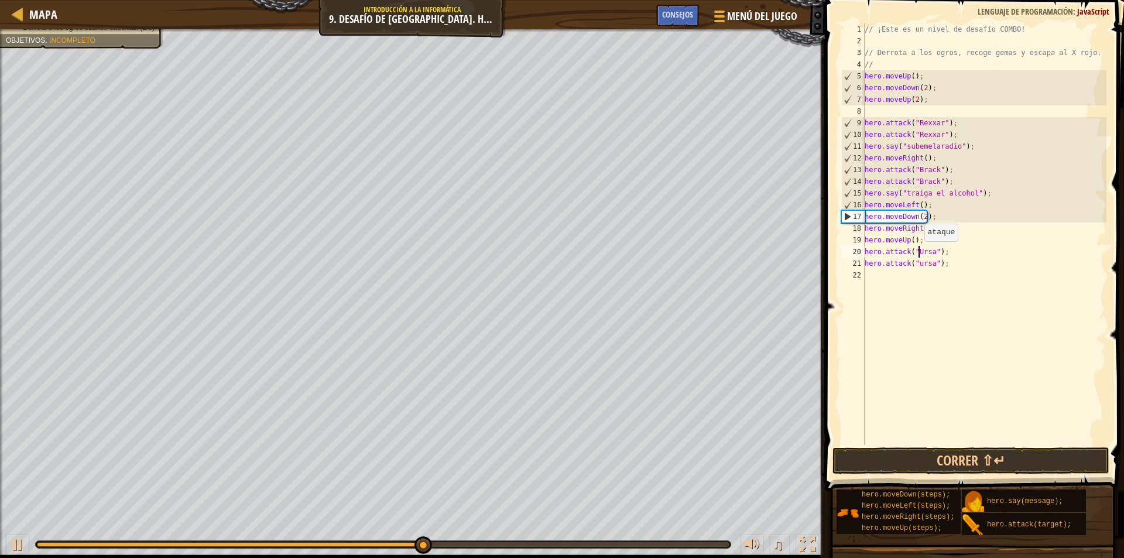
scroll to position [5, 4]
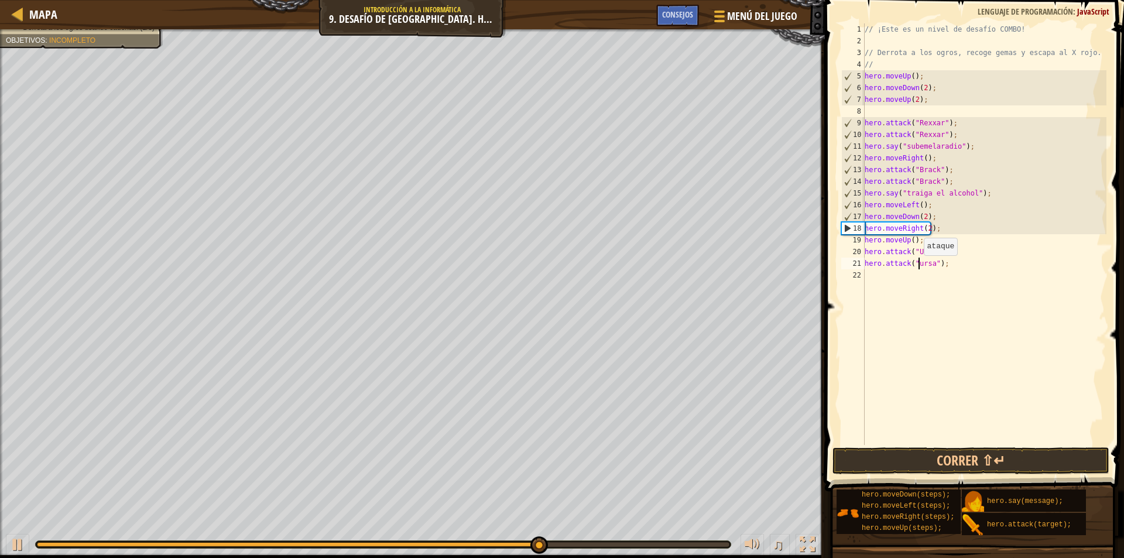
click at [918, 267] on div "// ¡Este es un nivel de desafío COMBO! // Derrota a los ogros, recoge gemas y e…" at bounding box center [984, 245] width 244 height 445
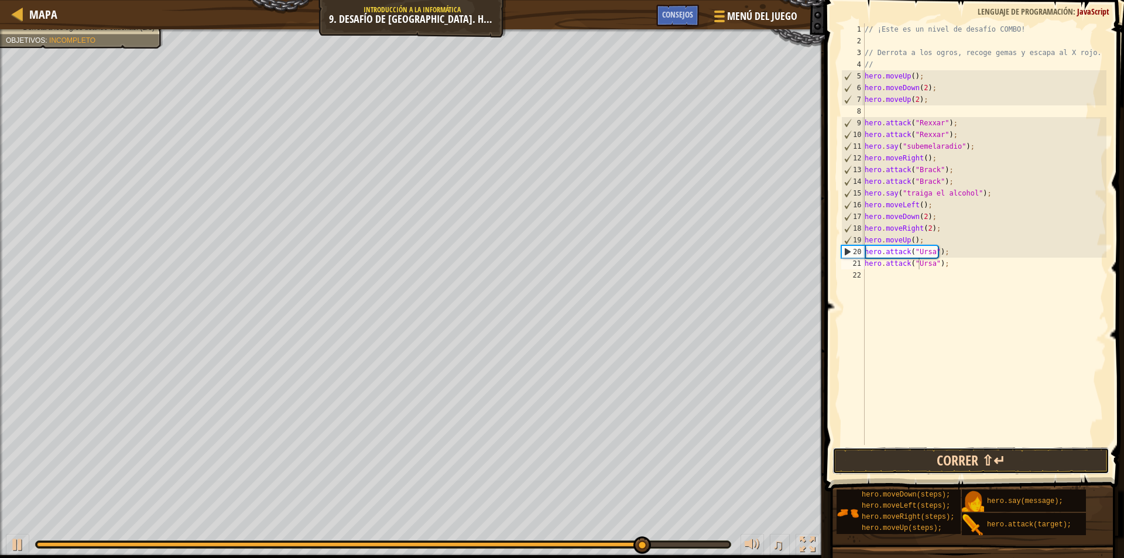
click at [949, 451] on button "Correr ⇧↵" at bounding box center [970, 460] width 277 height 27
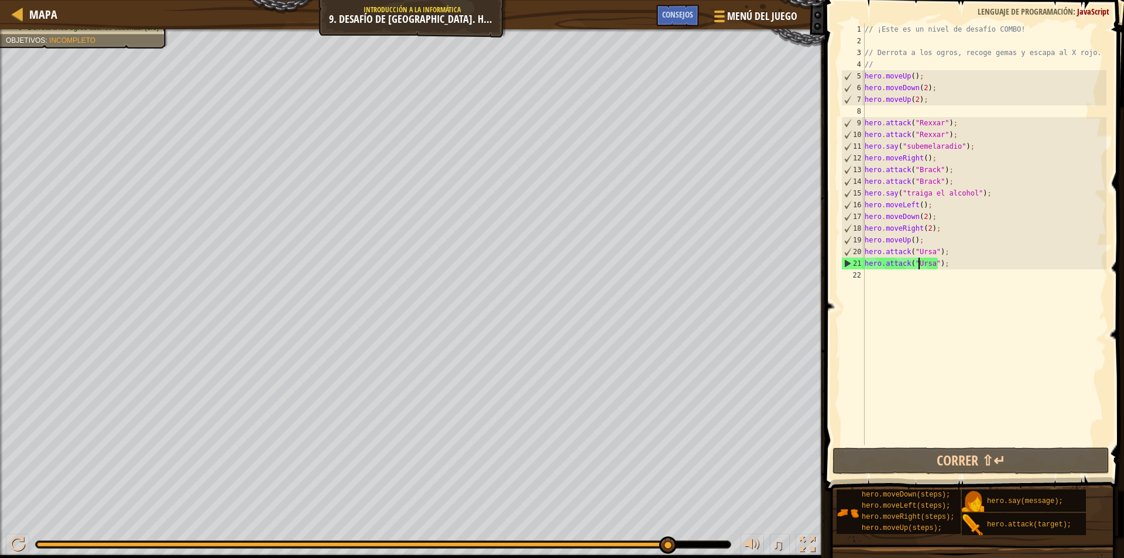
click at [987, 194] on div "// ¡Este es un nivel de desafío COMBO! // Derrota a los ogros, recoge gemas y e…" at bounding box center [984, 245] width 244 height 445
type textarea "hero.say("traiga el alcohol");"
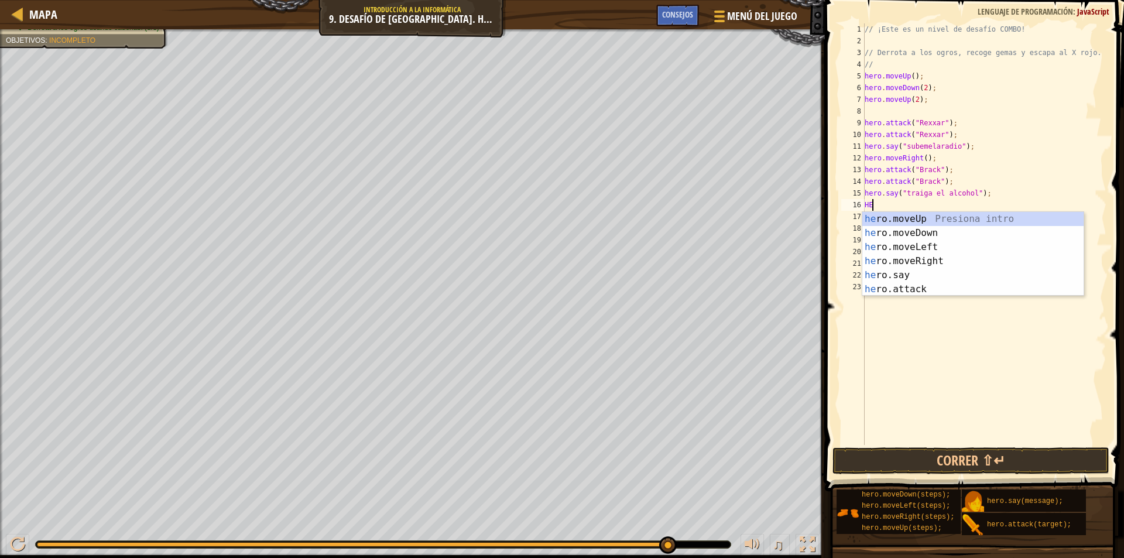
type textarea "HERO"
click at [950, 259] on div "hero .moveUp Presiona intro hero .moveDown Presiona intro hero .moveLeft Presio…" at bounding box center [972, 268] width 221 height 112
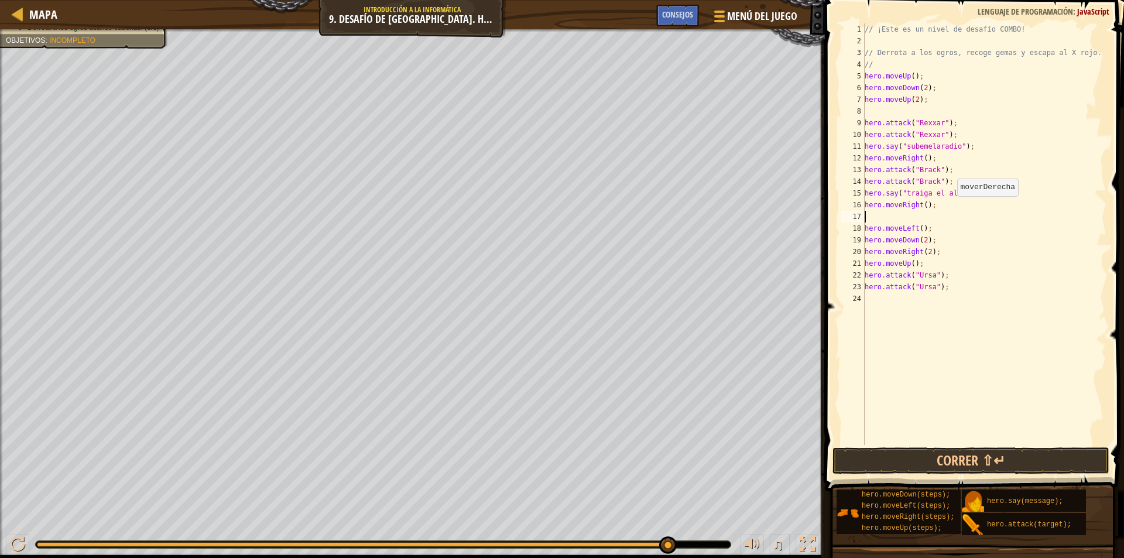
scroll to position [5, 0]
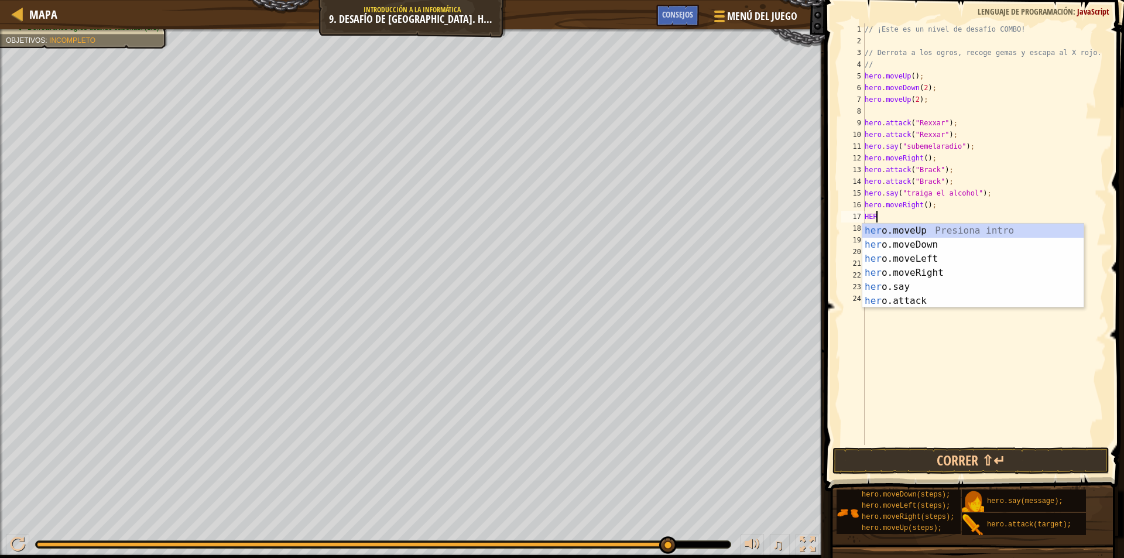
type textarea "HERO"
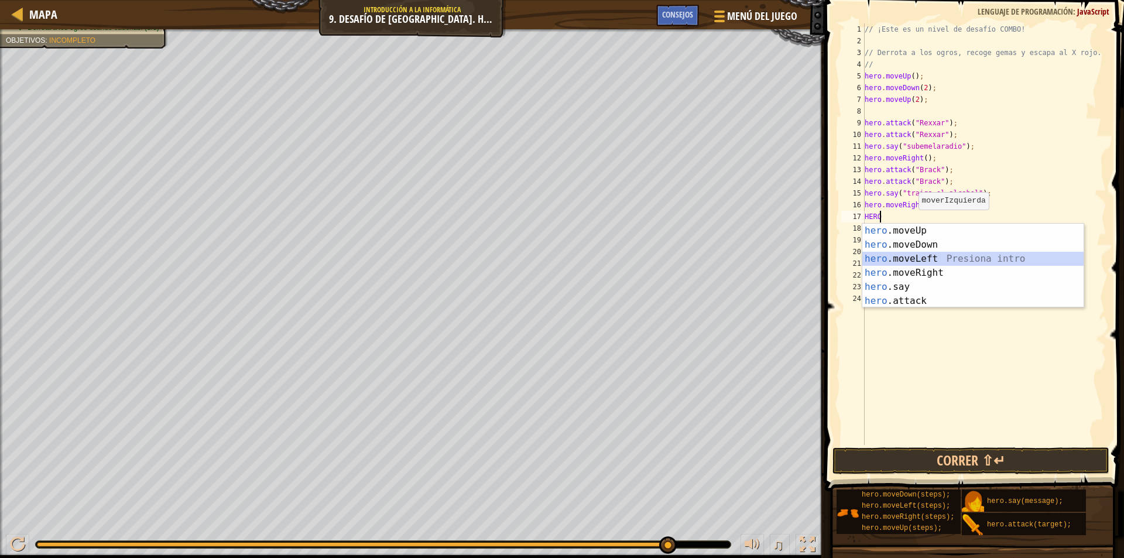
click at [949, 261] on div "hero .moveUp Presiona intro hero .moveDown Presiona intro hero .moveLeft Presio…" at bounding box center [972, 280] width 221 height 112
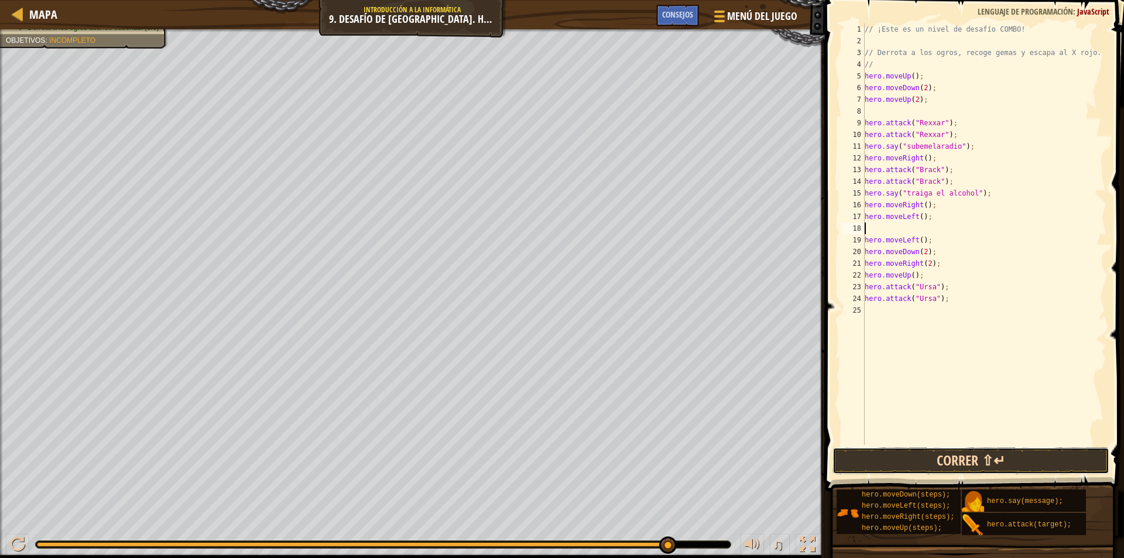
click at [938, 453] on button "Correr ⇧↵" at bounding box center [970, 460] width 277 height 27
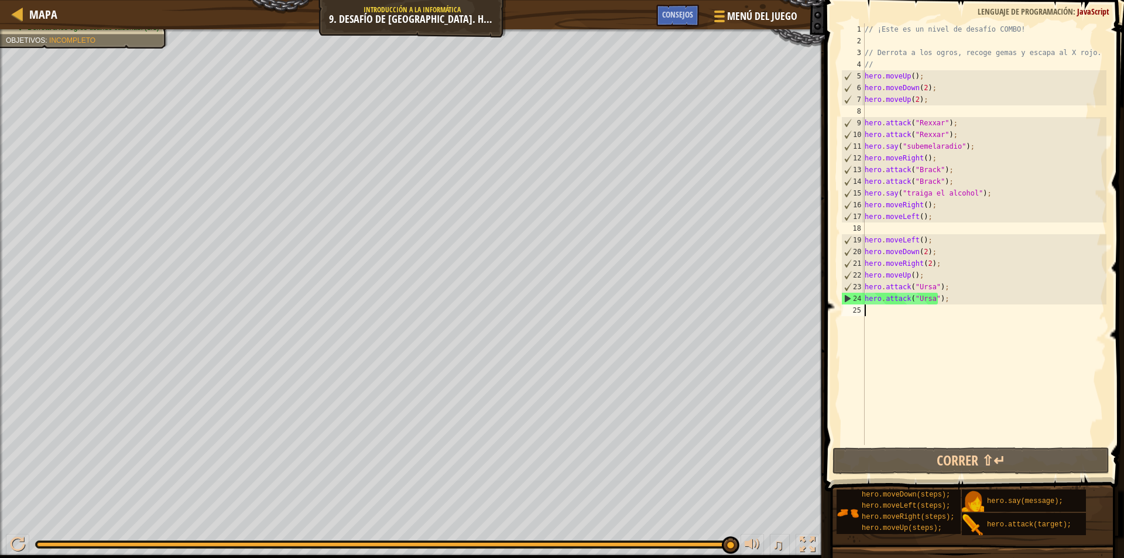
click at [883, 308] on div "// ¡Este es un nivel de desafío COMBO! // Derrota a los ogros, recoge gemas y e…" at bounding box center [984, 245] width 244 height 445
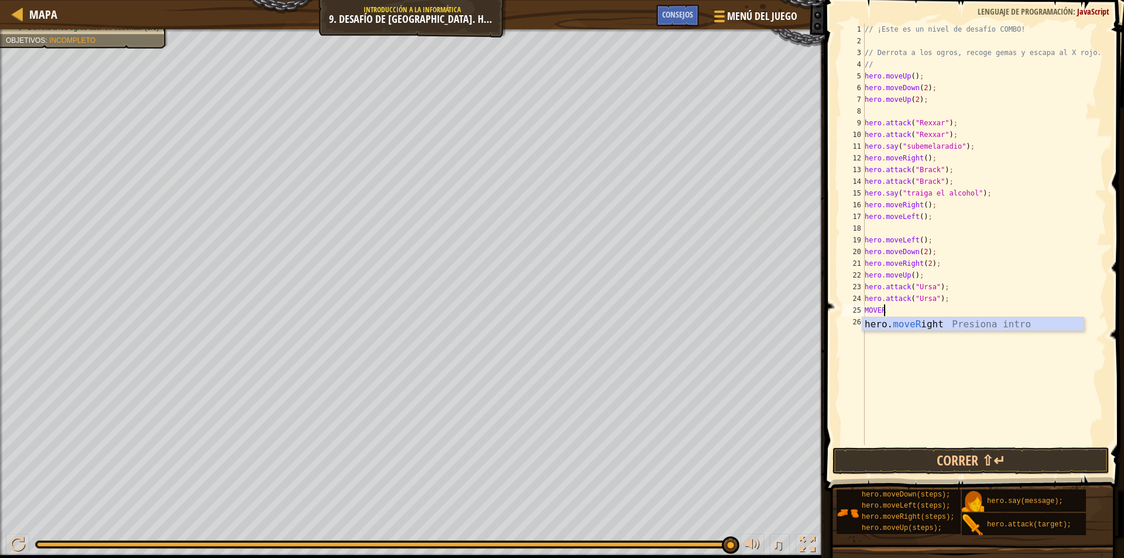
scroll to position [5, 1]
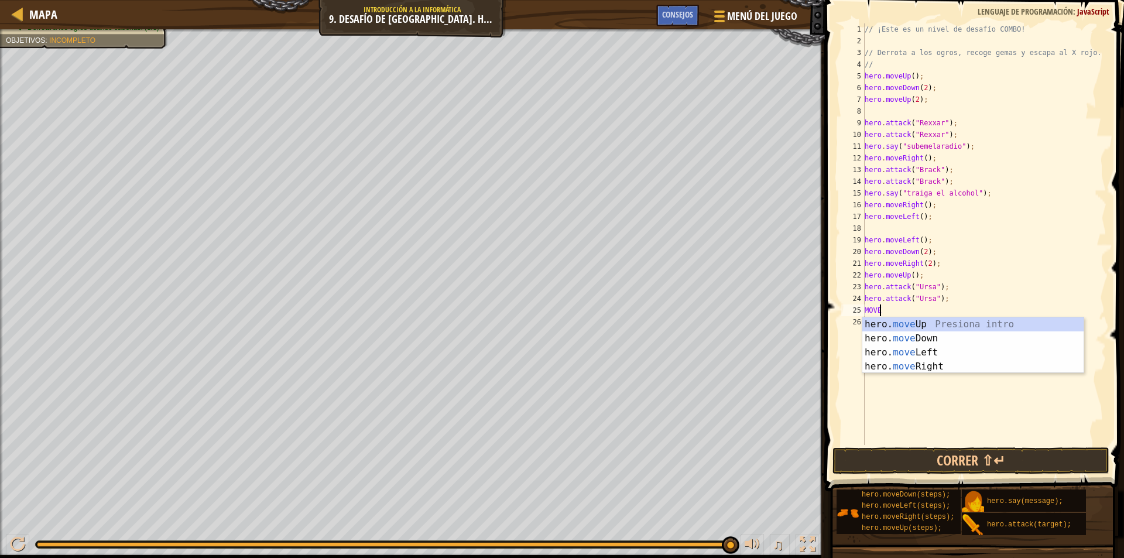
type textarea "MOV"
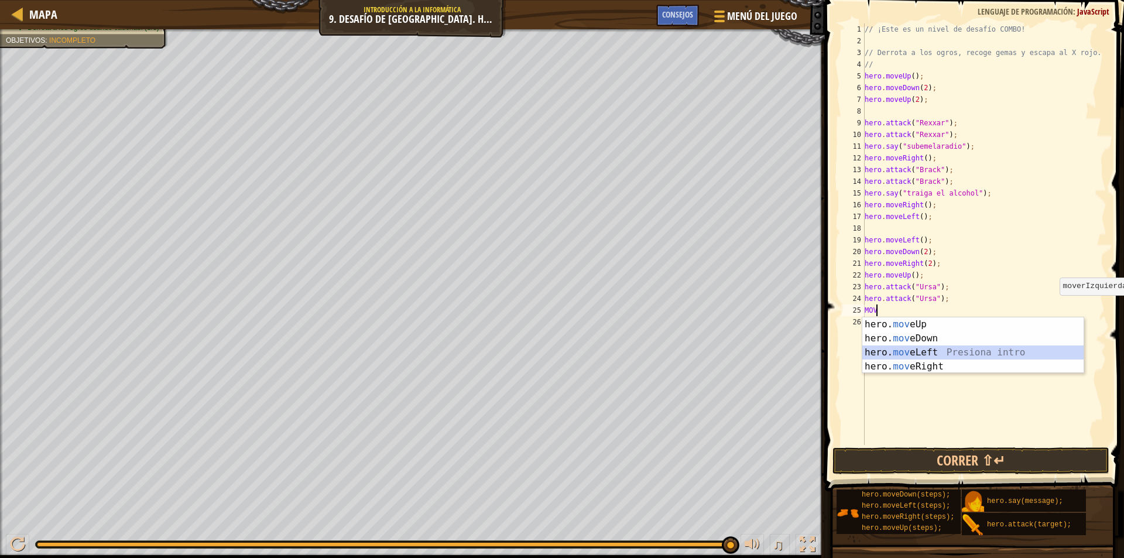
click at [985, 352] on div "hero. mov eUp Presiona intro hero. mov eDown Presiona intro hero. mov eLeft Pre…" at bounding box center [972, 359] width 221 height 84
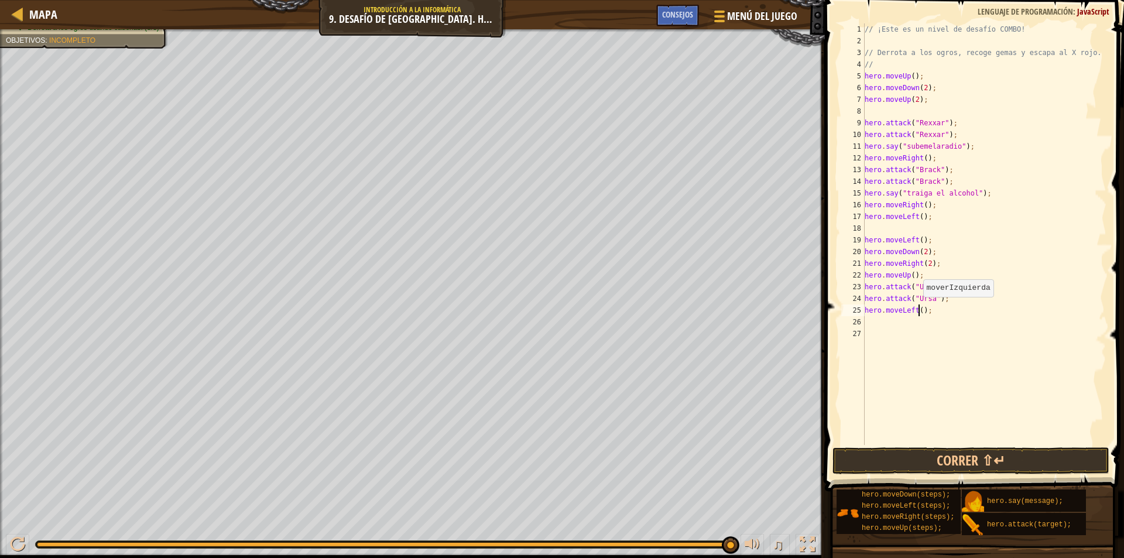
click at [917, 308] on div "// ¡Este es un nivel de desafío COMBO! // Derrota a los ogros, recoge gemas y e…" at bounding box center [984, 245] width 244 height 445
type textarea "hero.moveLeft(2);"
click at [899, 319] on div "// ¡Este es un nivel de desafío COMBO! // Derrota a los ogros, recoge gemas y e…" at bounding box center [984, 245] width 244 height 445
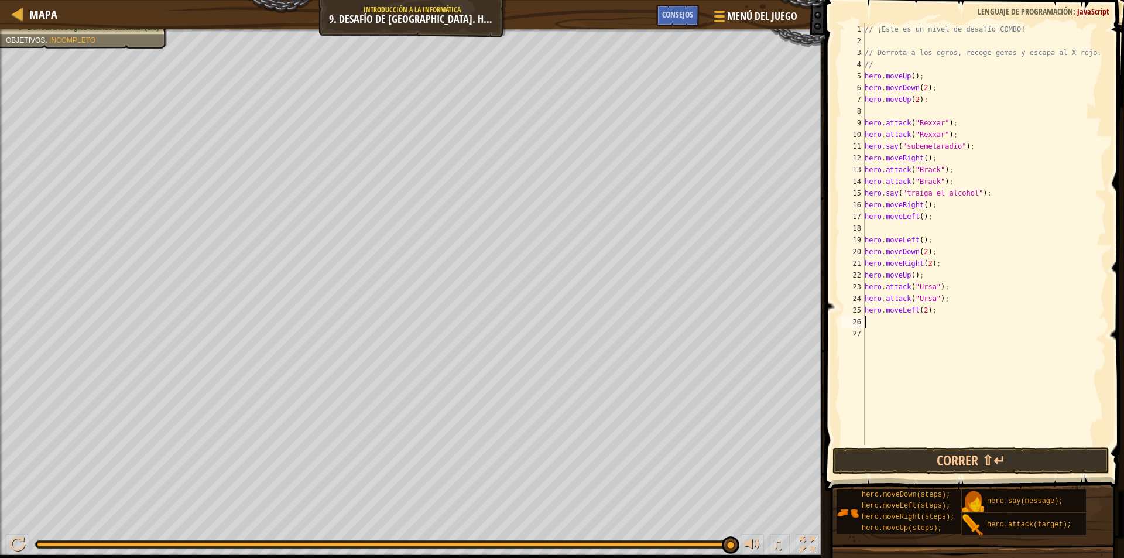
type textarea "M"
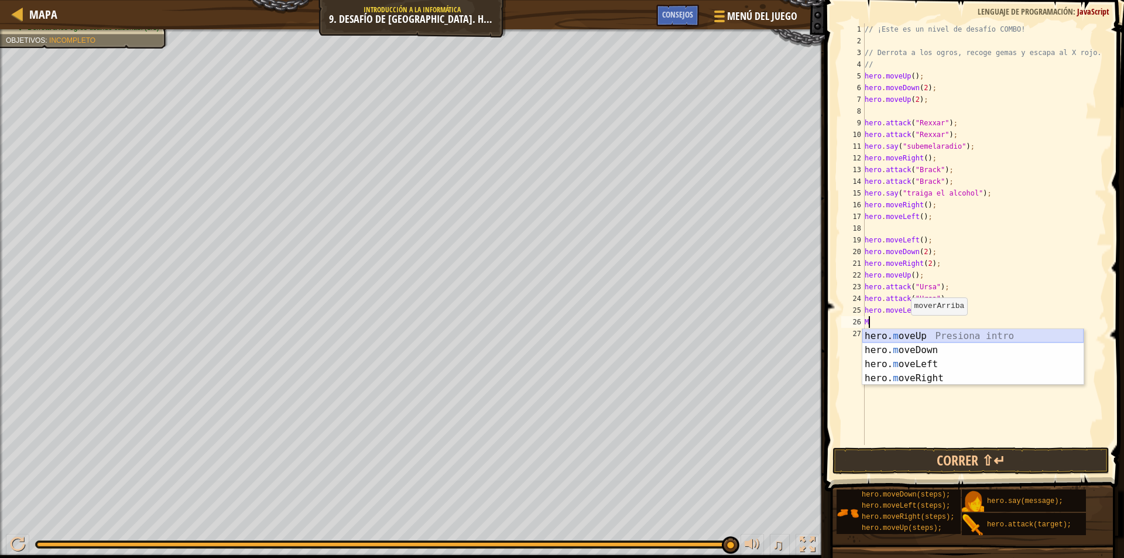
click at [906, 336] on div "hero. m oveUp Presiona intro hero. m oveDown Presiona intro hero. m oveLeft Pre…" at bounding box center [972, 371] width 221 height 84
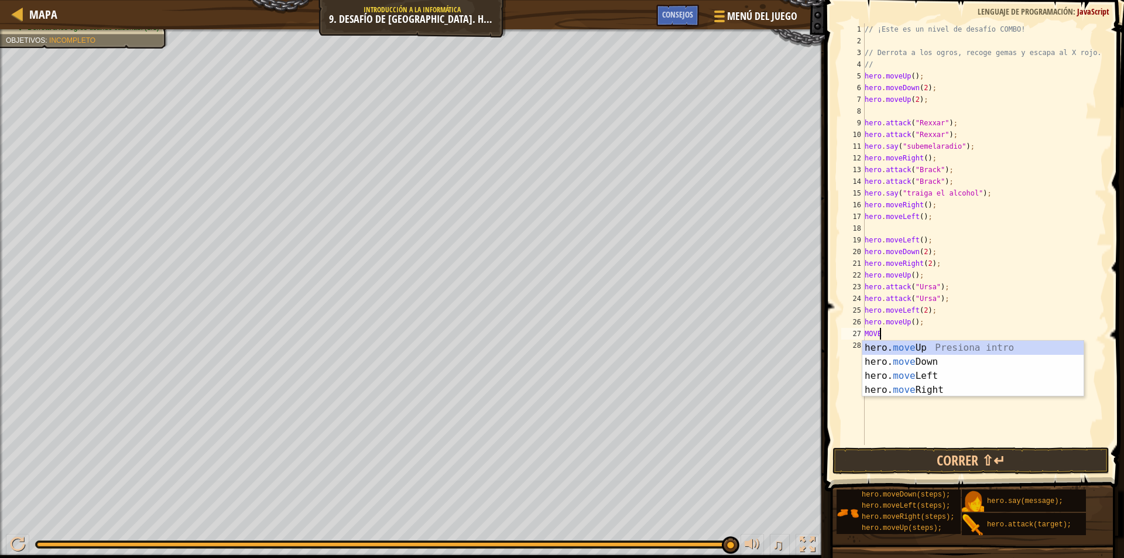
scroll to position [5, 1]
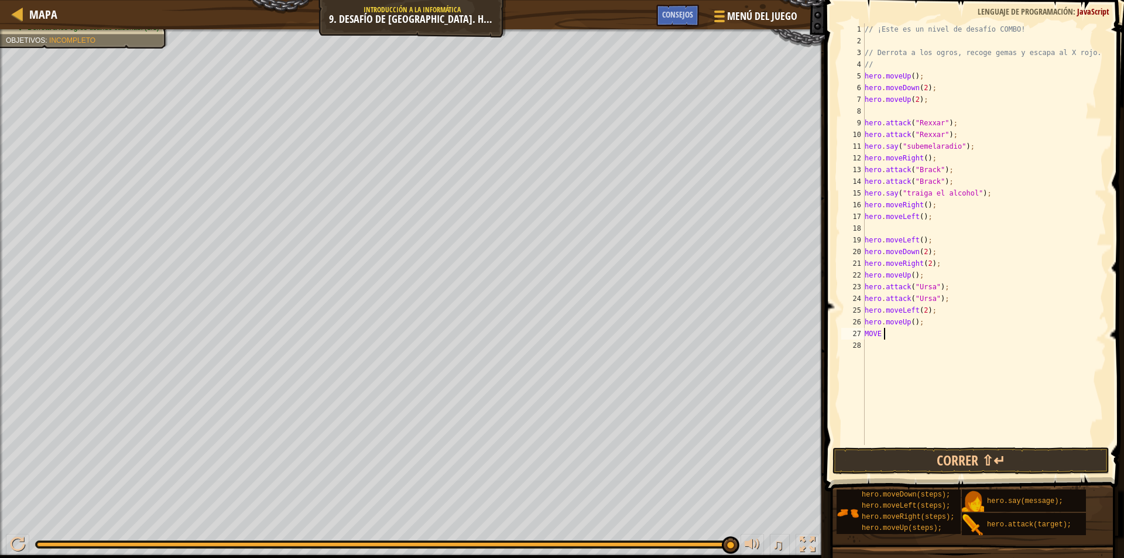
type textarea "MOVE R"
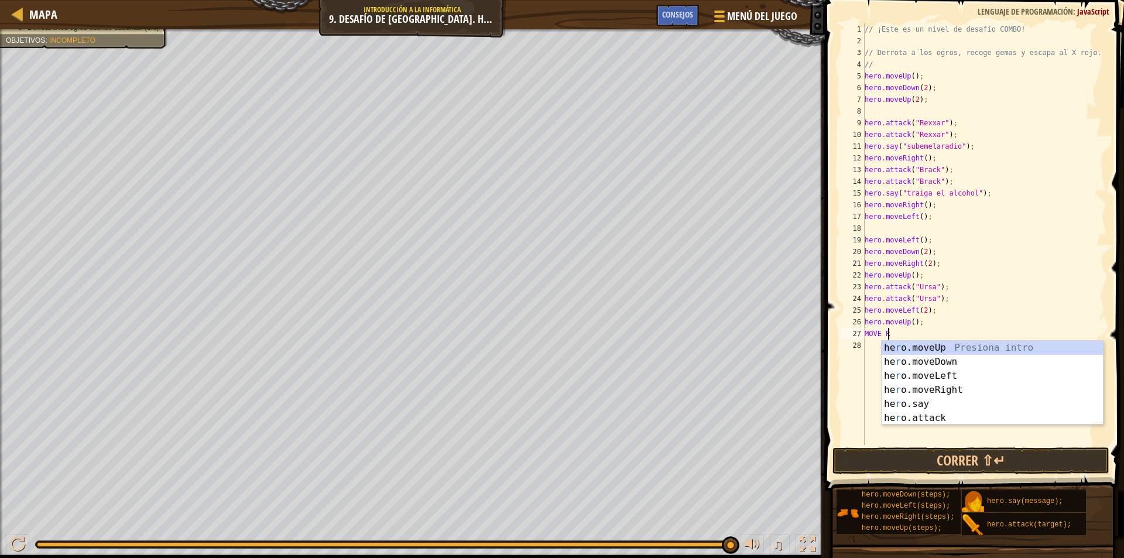
scroll to position [5, 1]
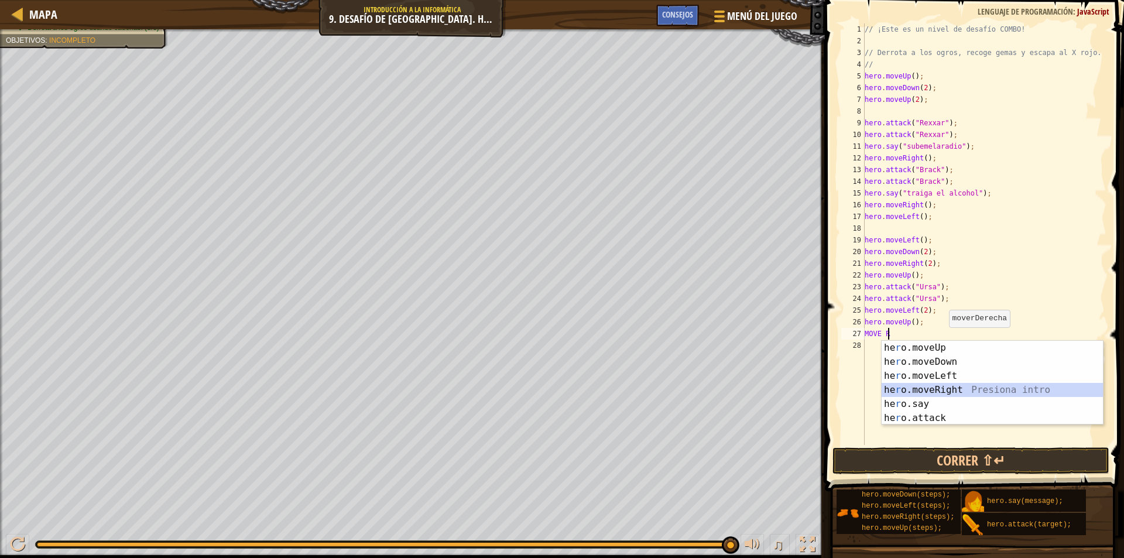
click at [947, 387] on div "he r o.moveUp Presiona intro he r o.moveDown Presiona intro he r o.moveLeft Pre…" at bounding box center [991, 397] width 221 height 112
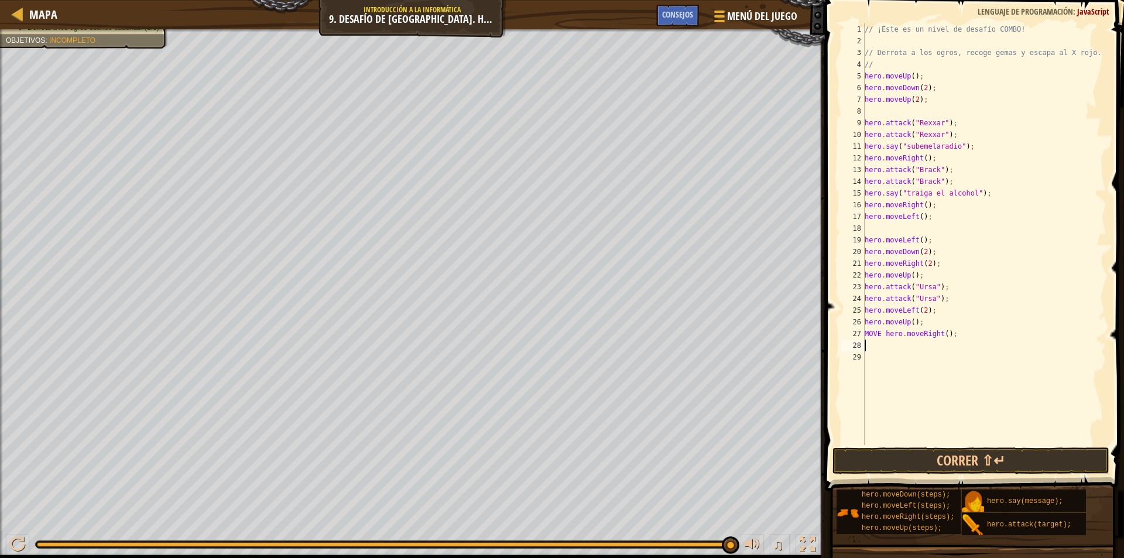
click at [879, 334] on div "// ¡Este es un nivel de desafío COMBO! // Derrota a los ogros, recoge gemas y e…" at bounding box center [984, 245] width 244 height 445
click at [866, 332] on div "// ¡Este es un nivel de desafío COMBO! // Derrota a los ogros, recoge gemas y e…" at bounding box center [984, 245] width 244 height 445
click at [921, 333] on div "// ¡Este es un nivel de desafío COMBO! // Derrota a los ogros, recoge gemas y e…" at bounding box center [984, 245] width 244 height 445
click at [990, 456] on button "Correr ⇧↵" at bounding box center [970, 460] width 277 height 27
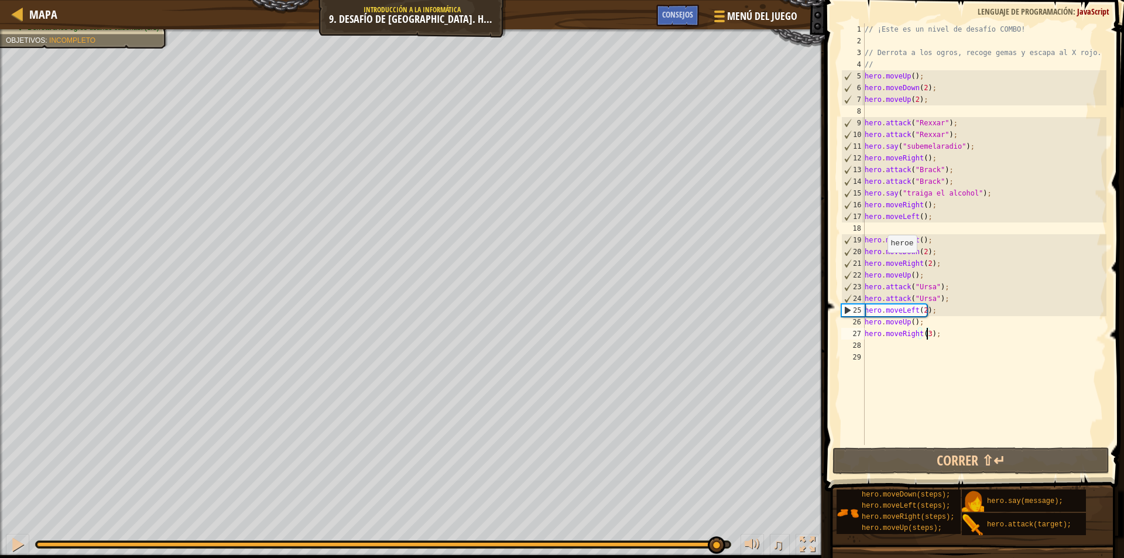
drag, startPoint x: 476, startPoint y: 544, endPoint x: 716, endPoint y: 554, distance: 239.5
click at [716, 554] on div "♫" at bounding box center [412, 541] width 824 height 35
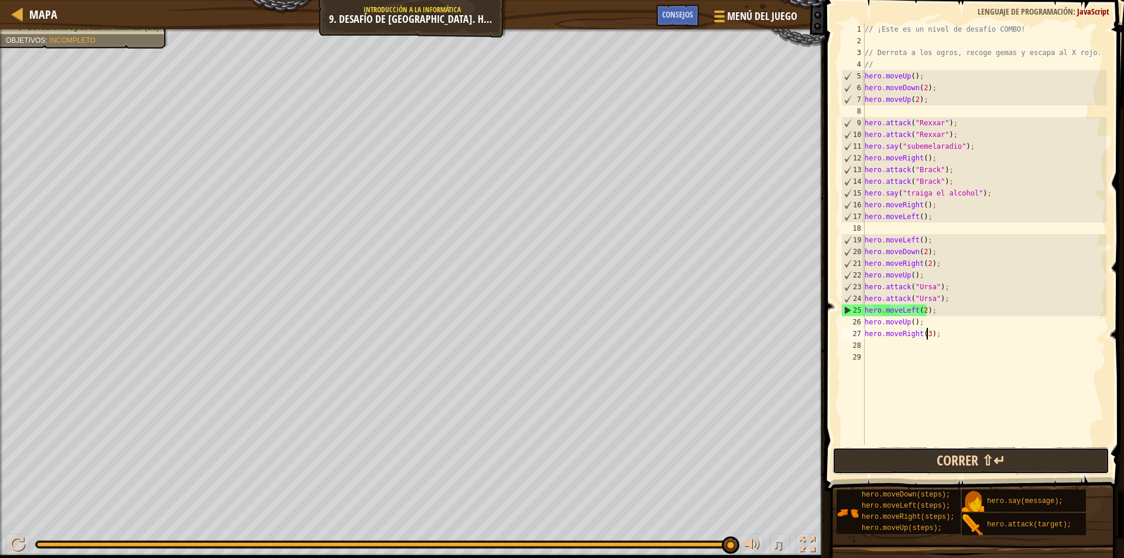
click at [953, 456] on button "Correr ⇧↵" at bounding box center [970, 460] width 277 height 27
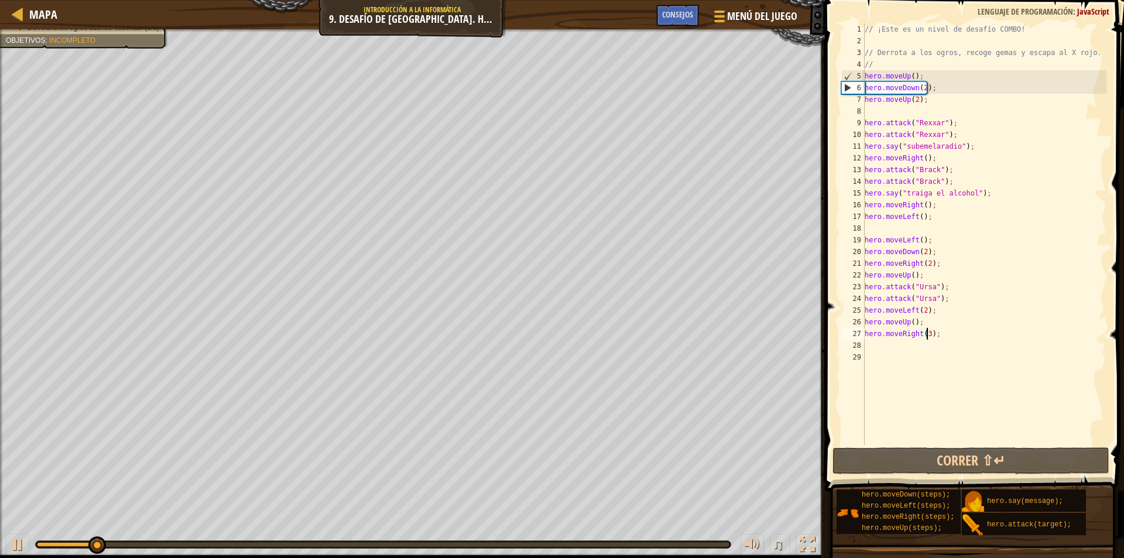
click at [655, 547] on div at bounding box center [383, 544] width 695 height 7
drag, startPoint x: 657, startPoint y: 547, endPoint x: 670, endPoint y: 547, distance: 12.9
click at [664, 547] on div at bounding box center [383, 544] width 695 height 7
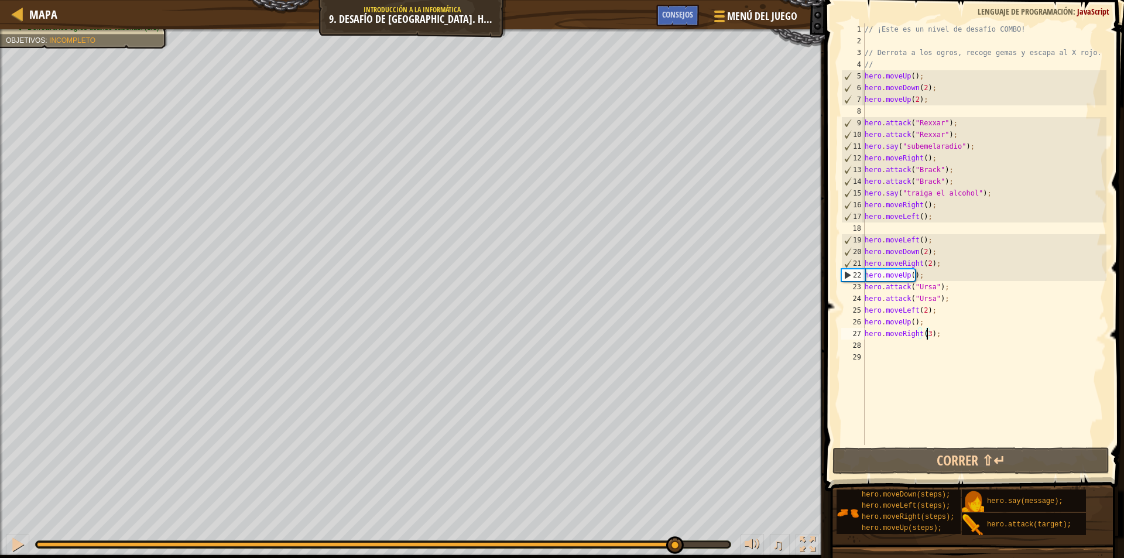
click at [674, 546] on div at bounding box center [383, 544] width 692 height 5
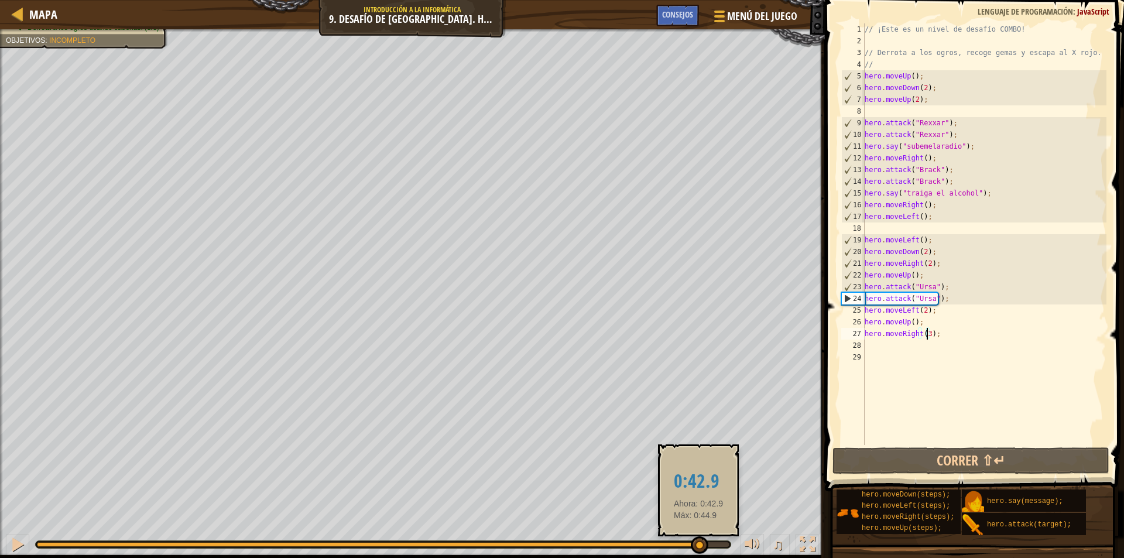
click at [698, 545] on div at bounding box center [383, 544] width 692 height 5
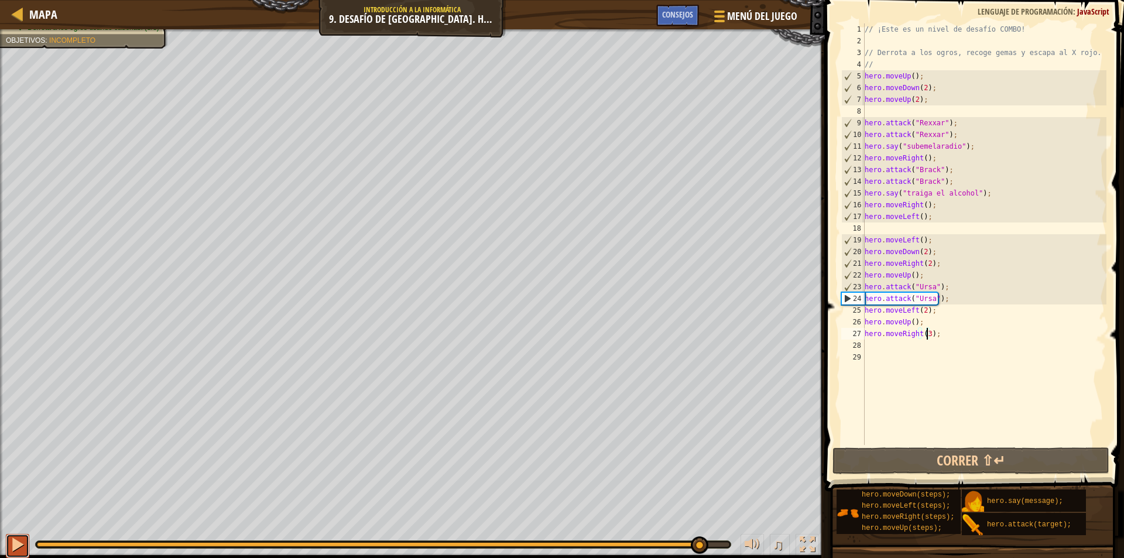
click at [21, 540] on div at bounding box center [17, 544] width 15 height 15
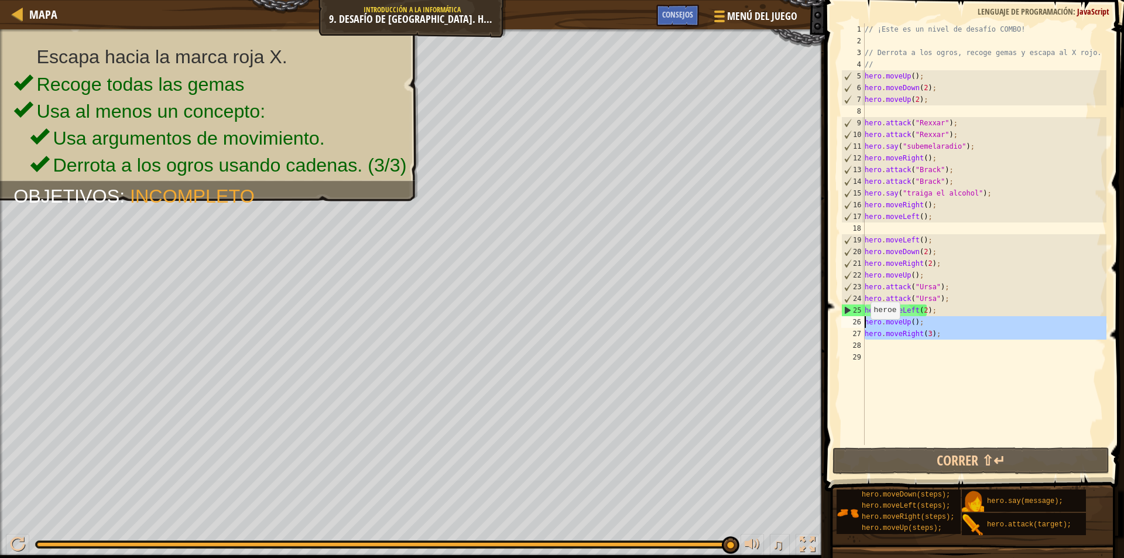
drag, startPoint x: 934, startPoint y: 343, endPoint x: 861, endPoint y: 326, distance: 74.7
click at [861, 326] on div "hero.moveRight(3); 1 2 3 4 5 6 7 8 9 10 11 12 13 14 15 16 17 18 19 20 21 22 23 …" at bounding box center [972, 233] width 267 height 421
type textarea "H"
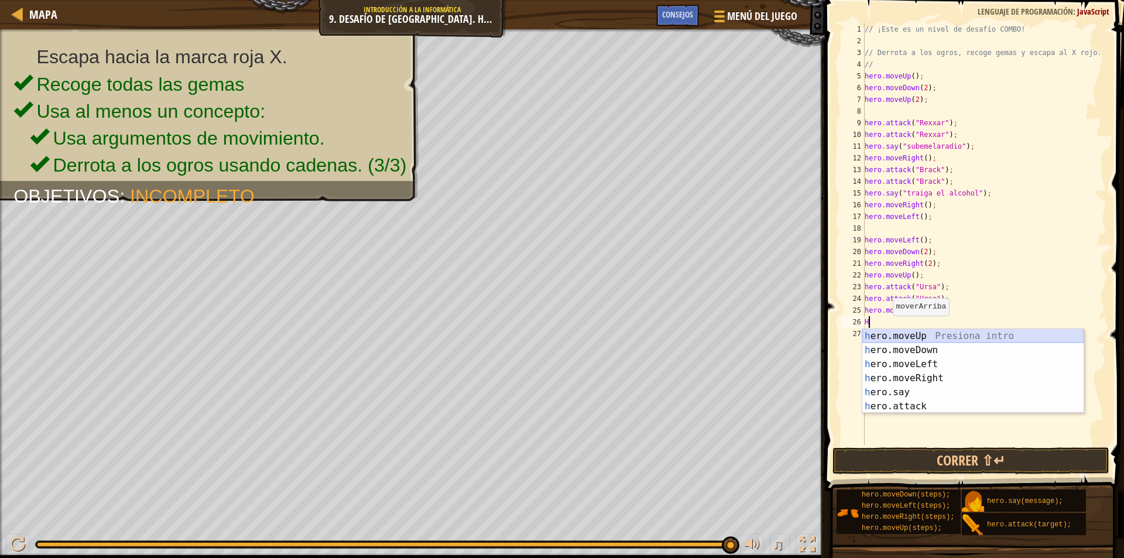
click at [933, 335] on div "h ero.moveUp Presiona intro h ero.moveDown Presiona intro h ero.moveLeft Presio…" at bounding box center [972, 385] width 221 height 112
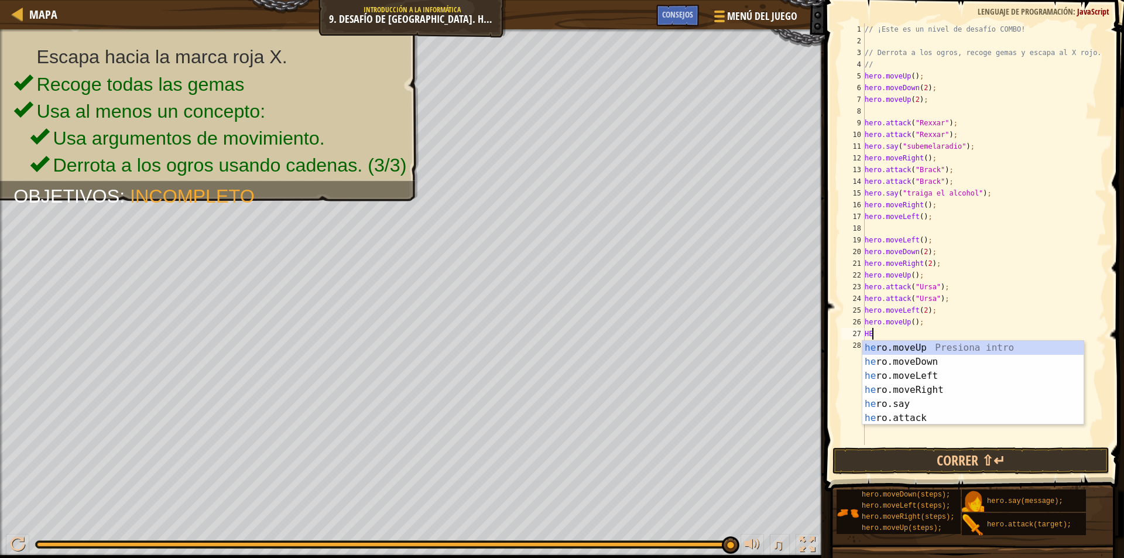
type textarea "HER"
click at [917, 391] on div "her o.moveUp Presiona intro her o.moveDown Presiona intro her o.moveLeft Presio…" at bounding box center [972, 397] width 221 height 112
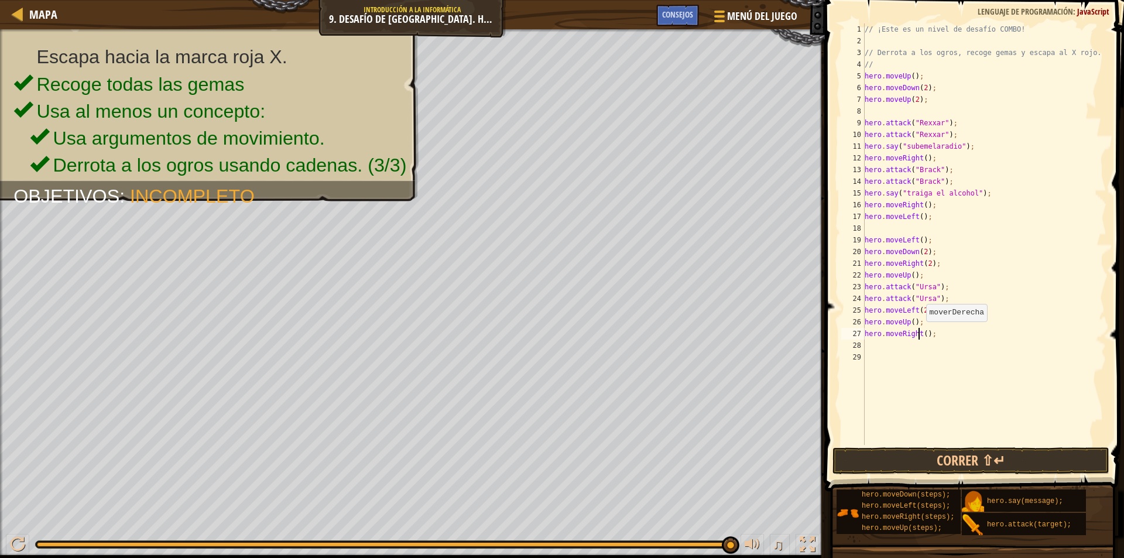
click at [920, 333] on div "// ¡Este es un nivel de desafío COMBO! // Derrota a los ogros, recoge gemas y e…" at bounding box center [984, 245] width 244 height 445
click at [922, 333] on div "// ¡Este es un nivel de desafío COMBO! // Derrota a los ogros, recoge gemas y e…" at bounding box center [984, 245] width 244 height 445
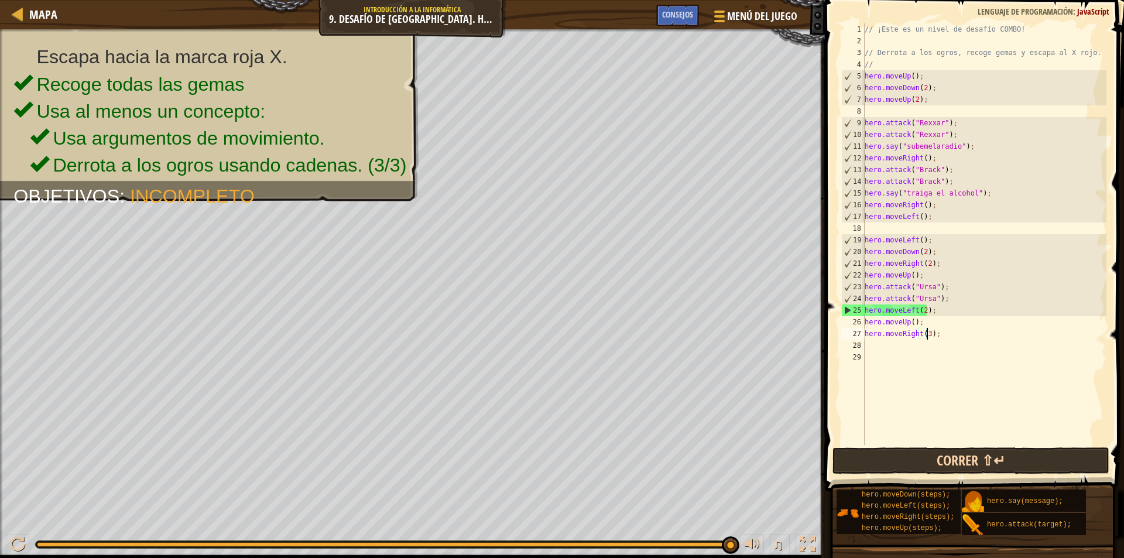
type textarea "hero.moveRight(3);"
click at [970, 459] on button "Correr ⇧↵" at bounding box center [970, 460] width 277 height 27
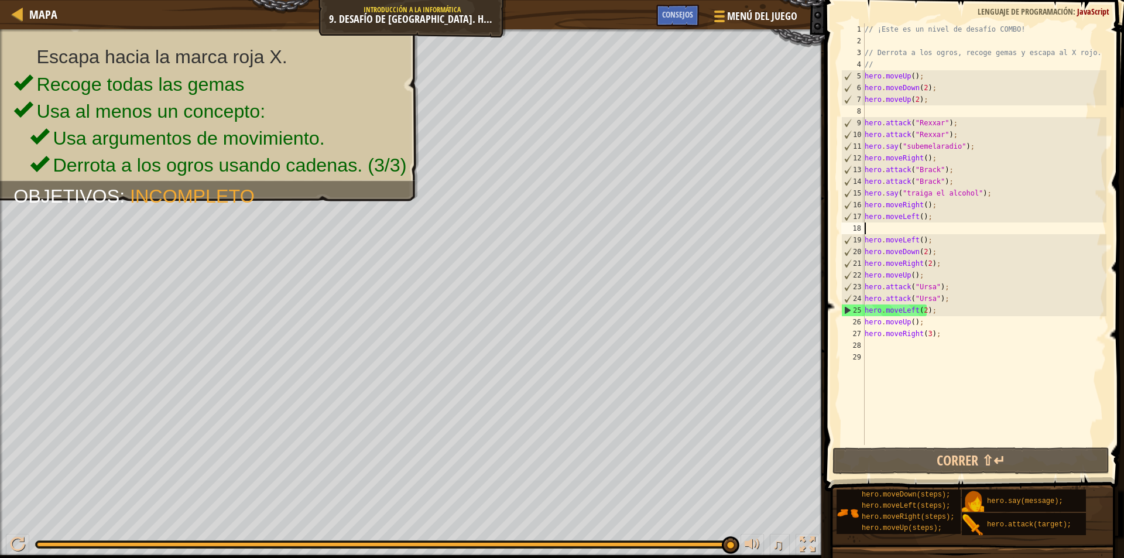
click at [892, 231] on div "// ¡Este es un nivel de desafío COMBO! // Derrota a los ogros, recoge gemas y e…" at bounding box center [984, 245] width 244 height 445
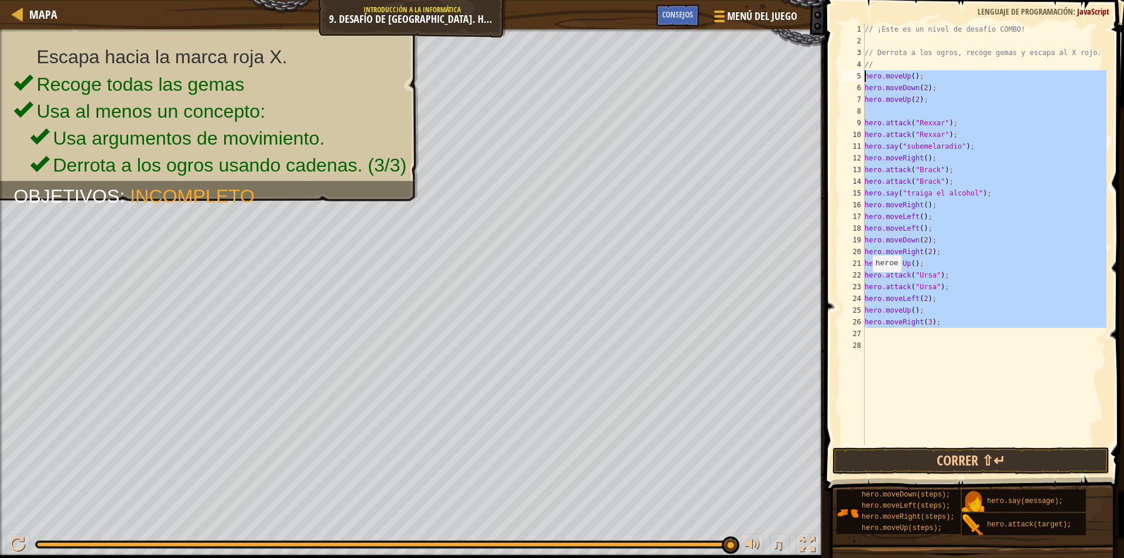
drag, startPoint x: 921, startPoint y: 335, endPoint x: 858, endPoint y: 76, distance: 266.2
click at [858, 76] on div "hero.moveLeft(); 1 2 3 4 5 6 7 8 9 10 11 12 13 14 15 16 17 18 19 20 21 22 23 24…" at bounding box center [972, 233] width 267 height 421
type textarea "hero.moveUp(); hero.moveDown(2);"
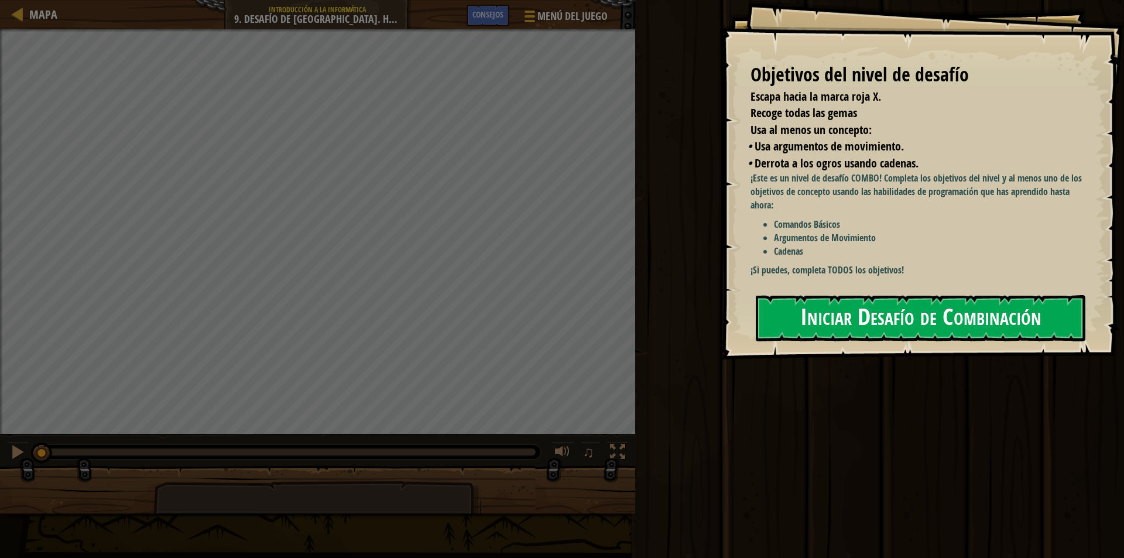
click at [889, 295] on button "Iniciar Desafío de Combinación" at bounding box center [919, 318] width 329 height 46
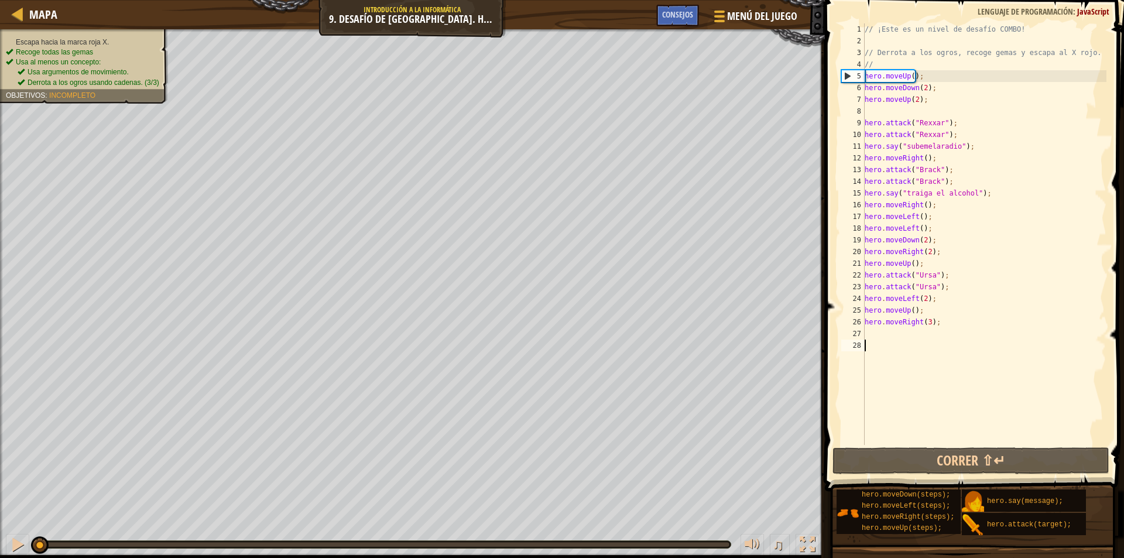
click at [953, 383] on div "// ¡Este es un nivel de desafío COMBO! // Derrota a los ogros, recoge gemas y e…" at bounding box center [984, 245] width 244 height 445
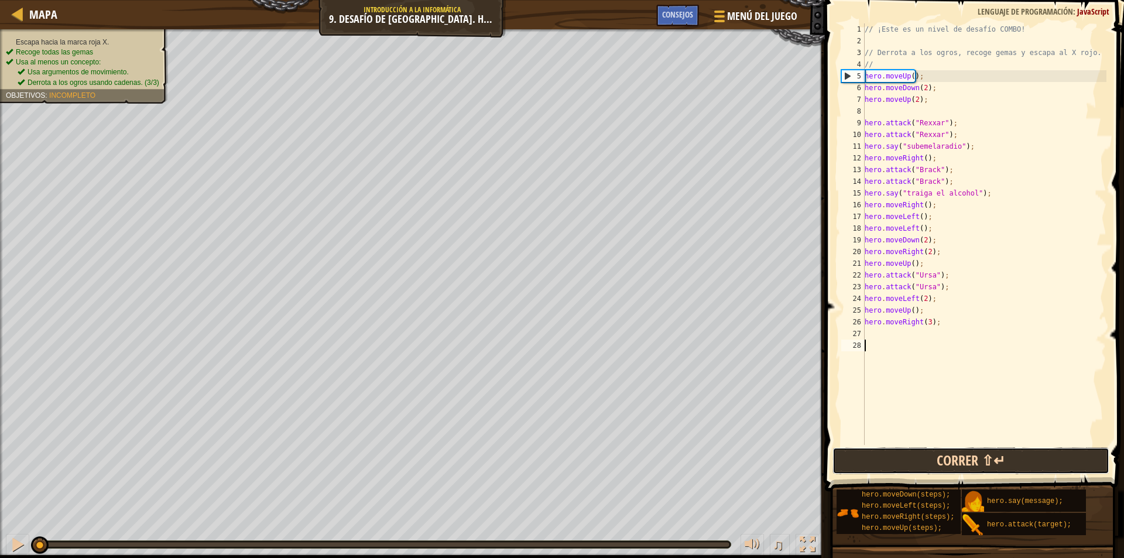
click at [958, 458] on button "Correr ⇧↵" at bounding box center [970, 460] width 277 height 27
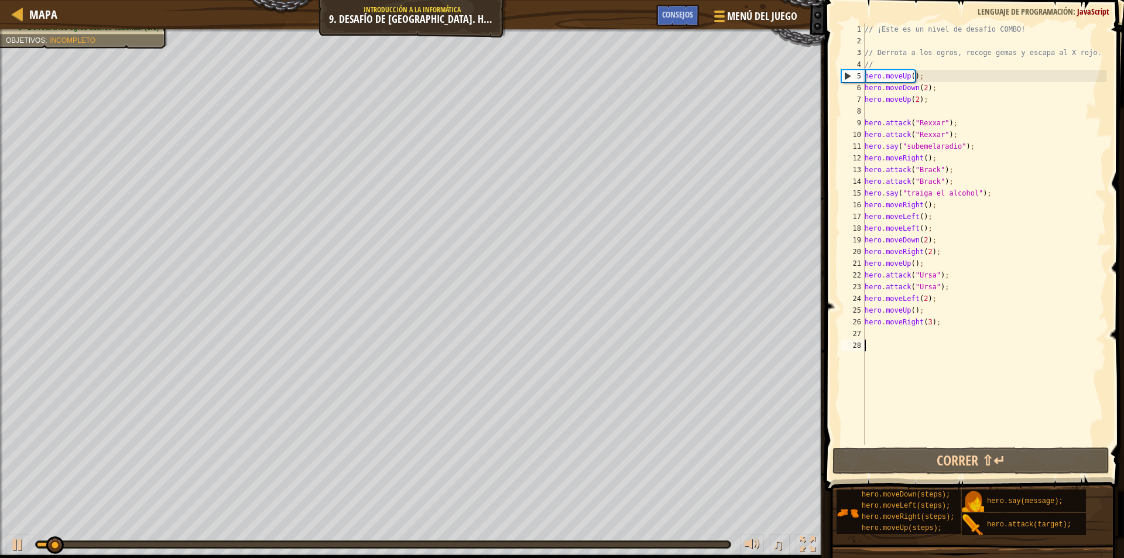
click at [685, 545] on div "0:42.0 Ahora: 0:01.0 Máx: 0:44.9" at bounding box center [383, 544] width 692 height 5
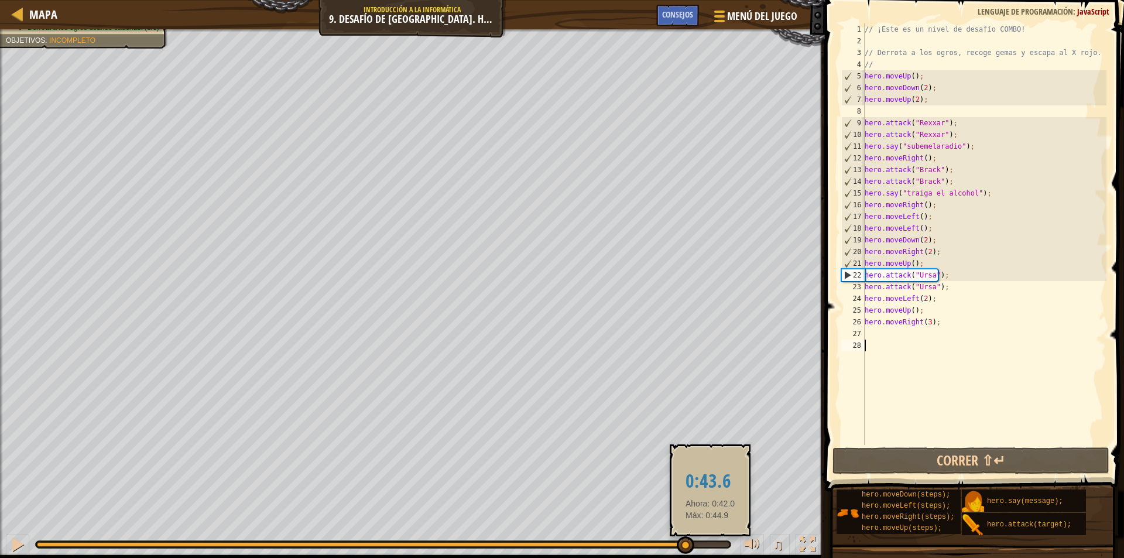
click at [710, 545] on div at bounding box center [383, 544] width 692 height 5
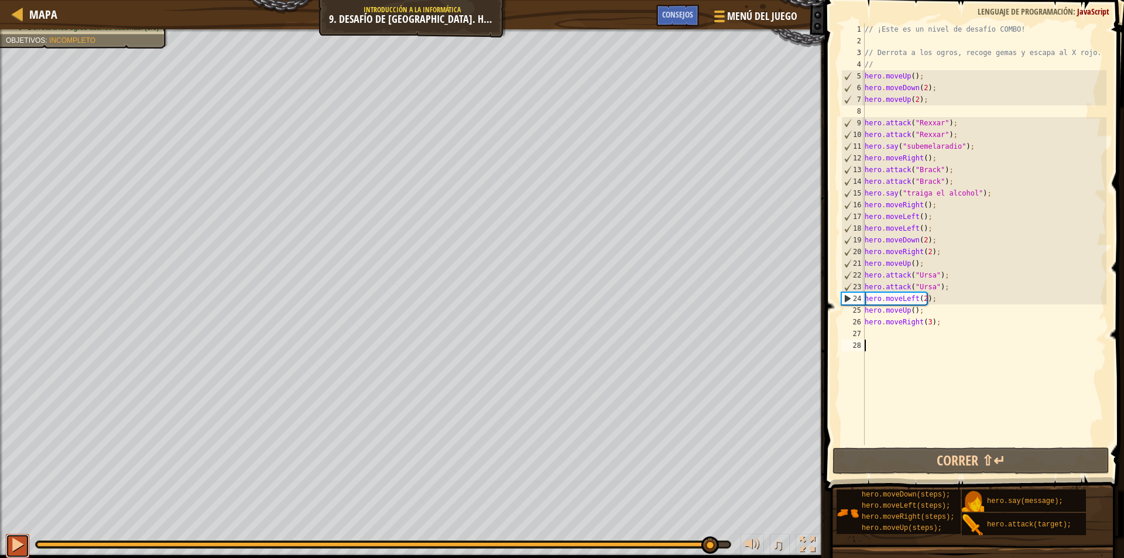
click at [29, 549] on button at bounding box center [17, 546] width 23 height 24
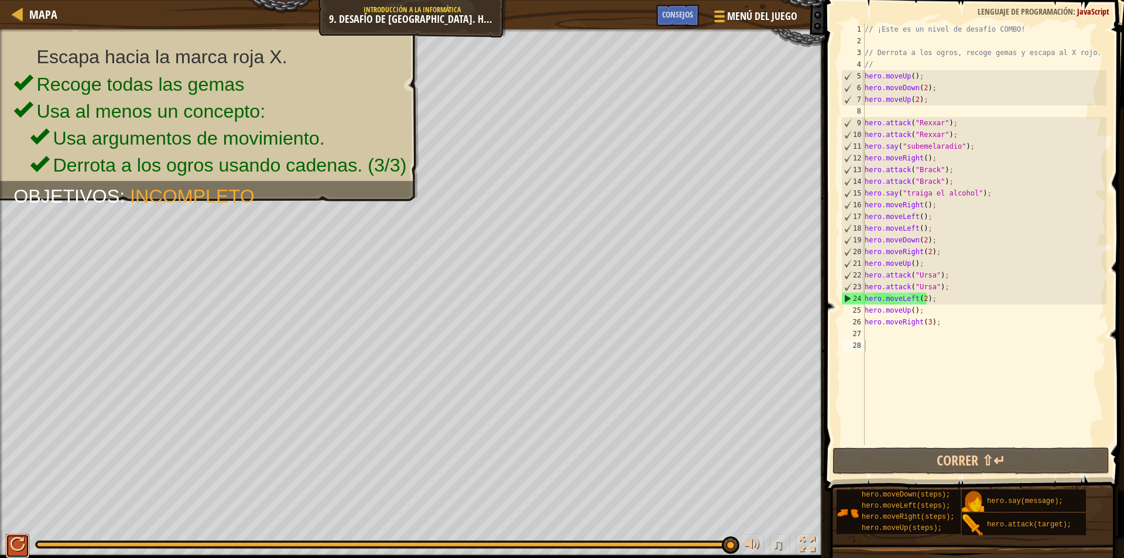
click at [29, 549] on button at bounding box center [17, 546] width 23 height 24
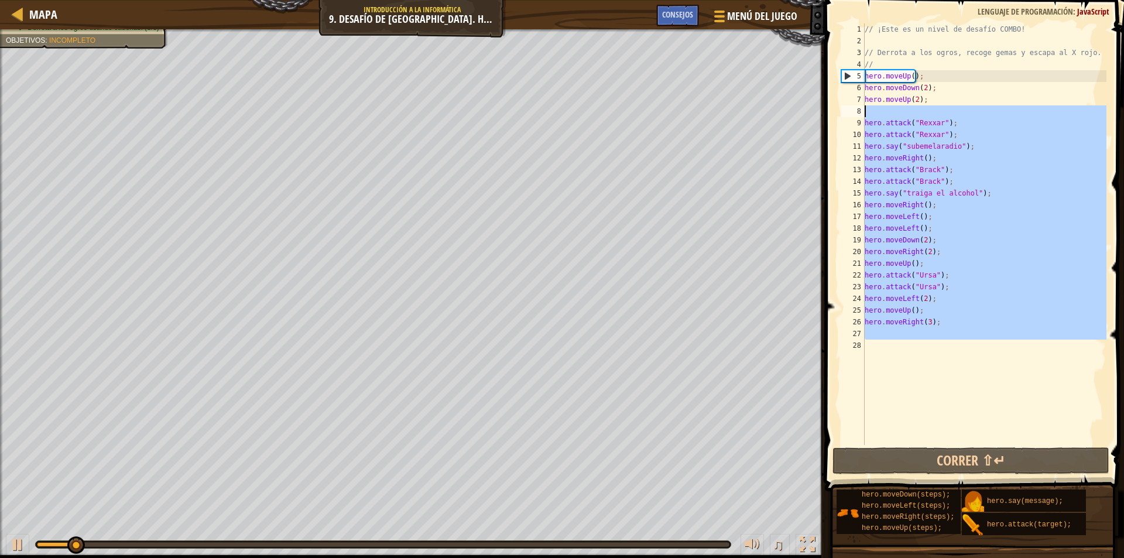
drag, startPoint x: 906, startPoint y: 400, endPoint x: 868, endPoint y: 114, distance: 288.1
click at [868, 114] on div "// ¡Este es un nivel de desafío COMBO! // Derrota a los ogros, recoge gemas y e…" at bounding box center [984, 245] width 244 height 445
type textarea "hero.attack("Rexxar");"
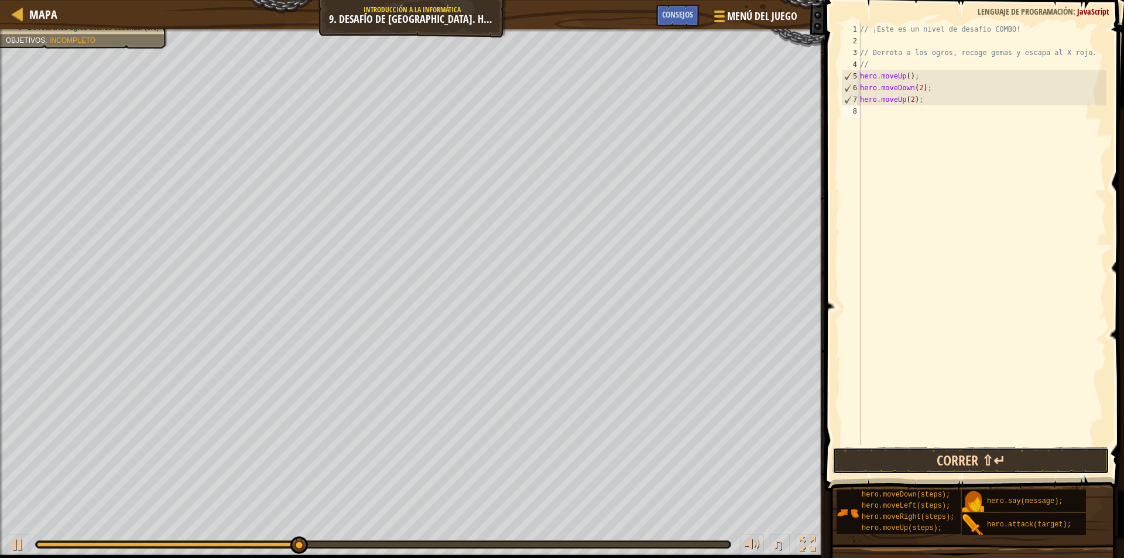
click at [1036, 460] on button "Correr ⇧↵" at bounding box center [970, 460] width 277 height 27
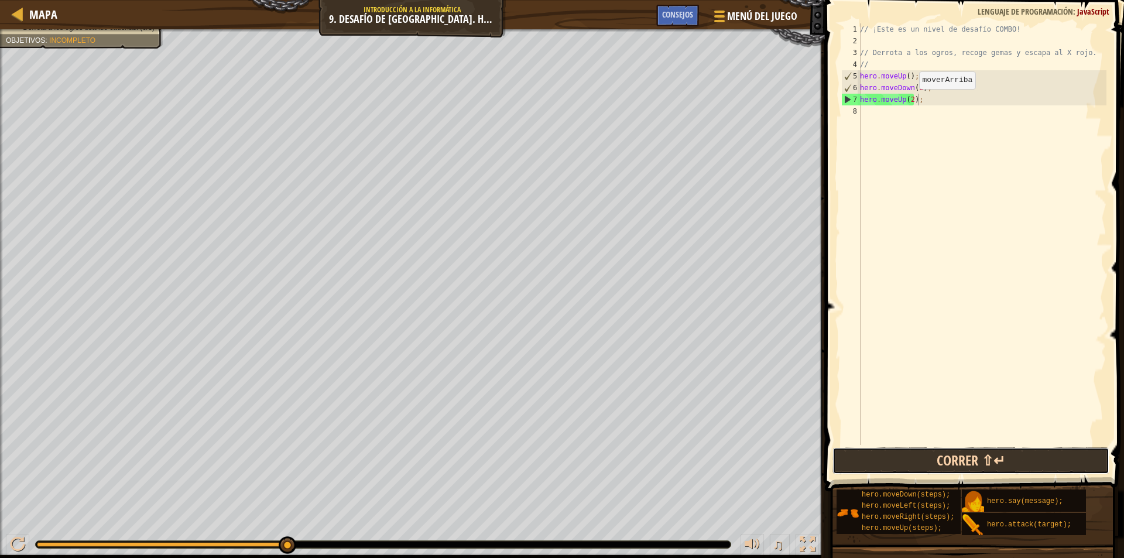
click at [994, 455] on button "Correr ⇧↵" at bounding box center [970, 460] width 277 height 27
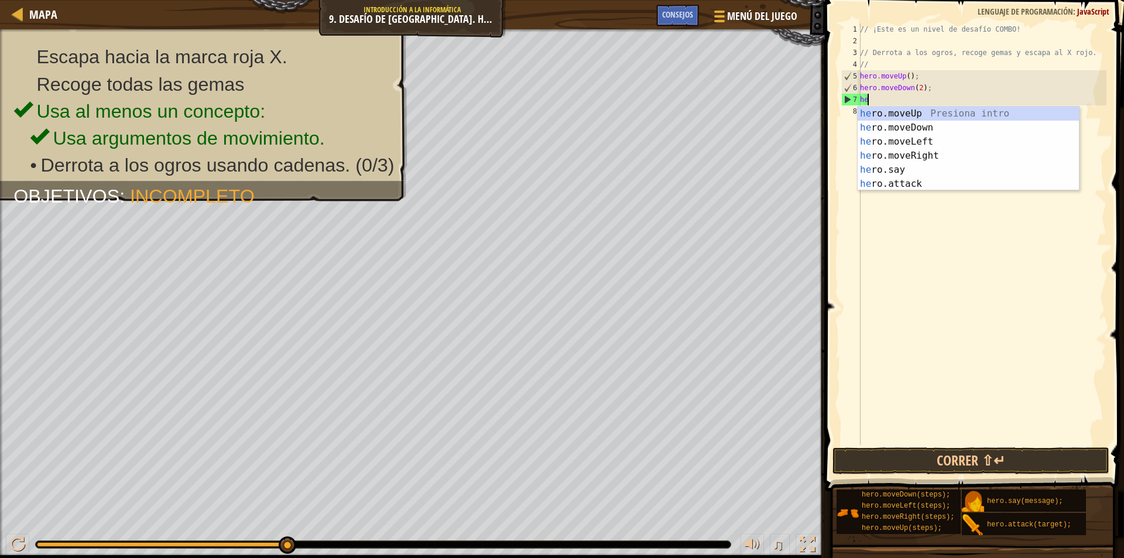
type textarea "h"
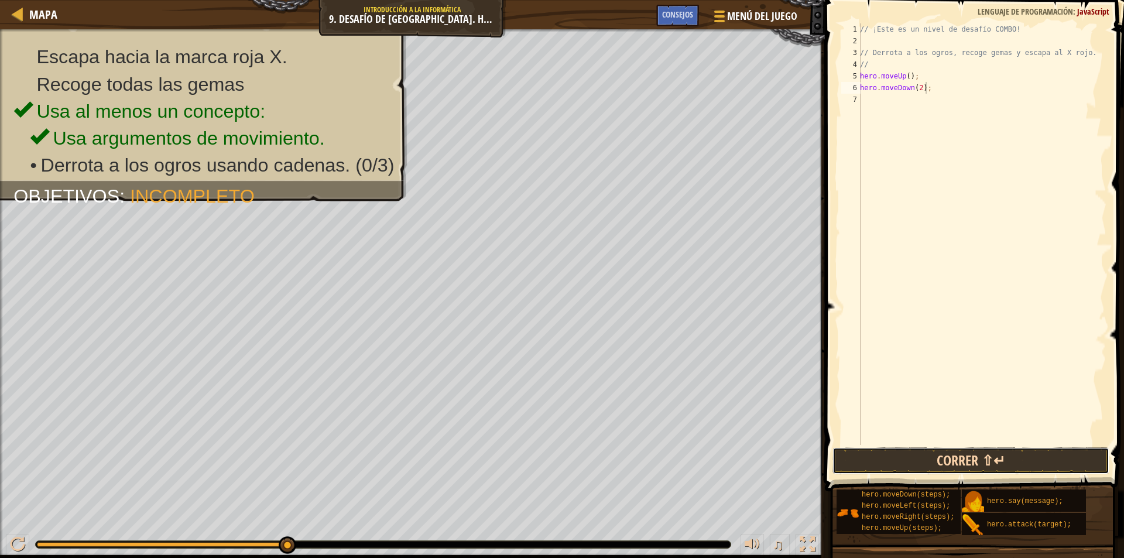
click at [933, 459] on button "Correr ⇧↵" at bounding box center [970, 460] width 277 height 27
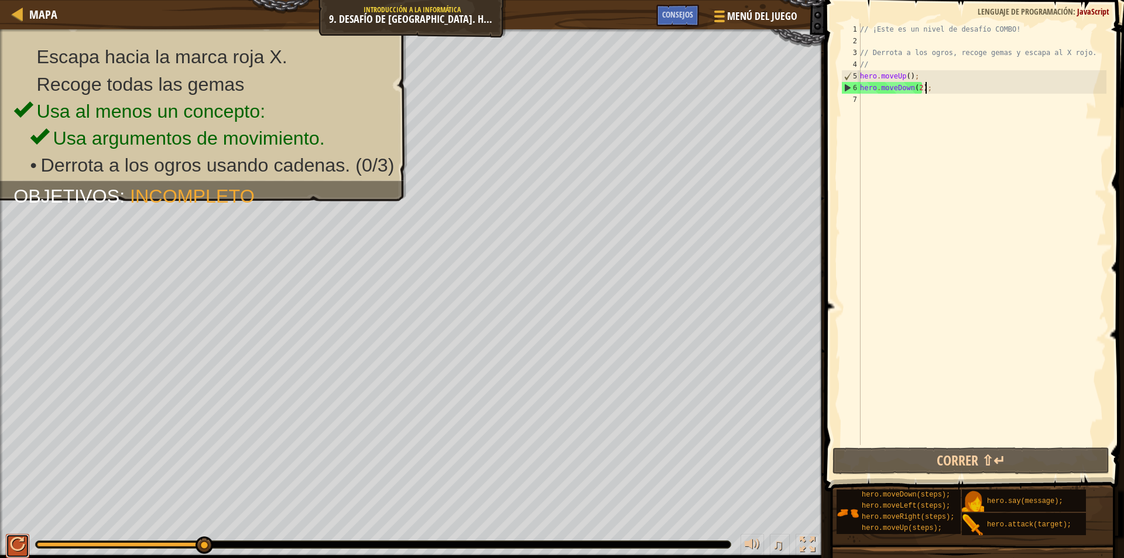
click at [7, 547] on button at bounding box center [17, 546] width 23 height 24
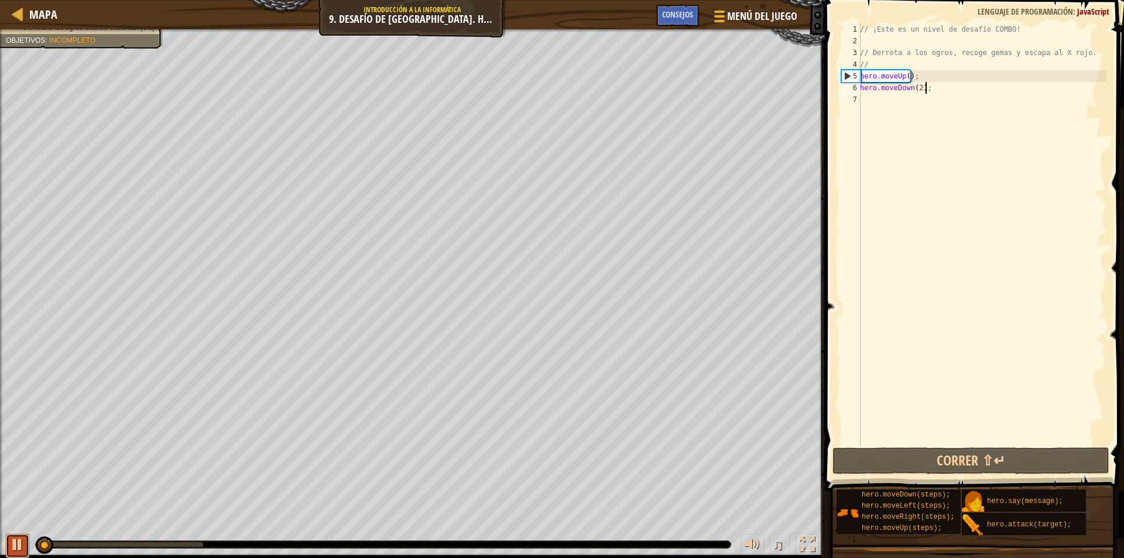
click at [8, 547] on button at bounding box center [17, 546] width 23 height 24
drag, startPoint x: 929, startPoint y: 75, endPoint x: 858, endPoint y: 80, distance: 71.5
click at [858, 80] on div "hero.moveDown(2); 1 2 3 4 5 6 7 // ¡Este es un nivel de desafío COMBO! // Derro…" at bounding box center [972, 233] width 267 height 421
type textarea "hero.moveUp();"
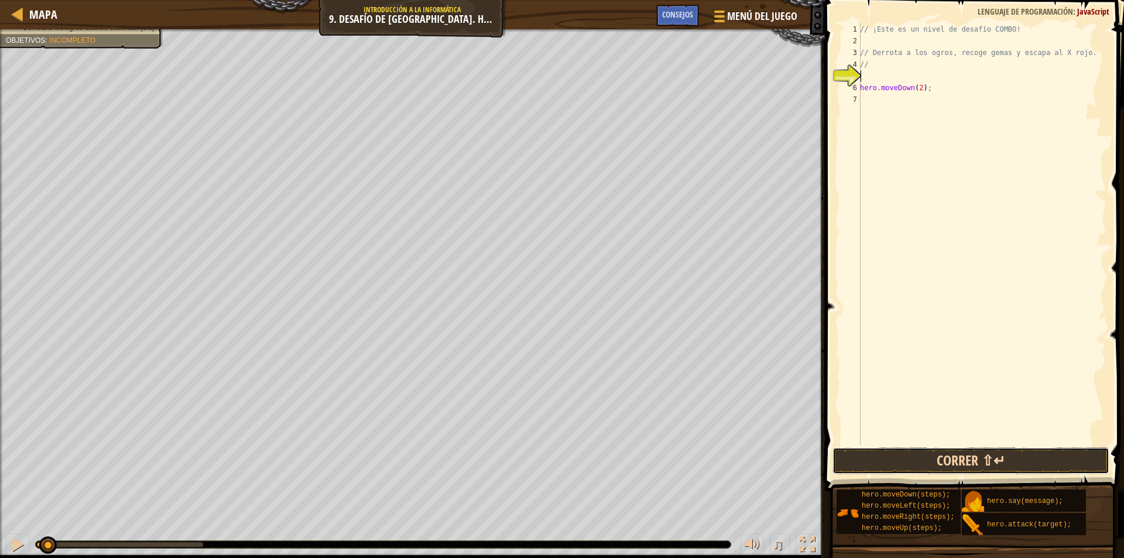
click at [1003, 458] on button "Correr ⇧↵" at bounding box center [970, 460] width 277 height 27
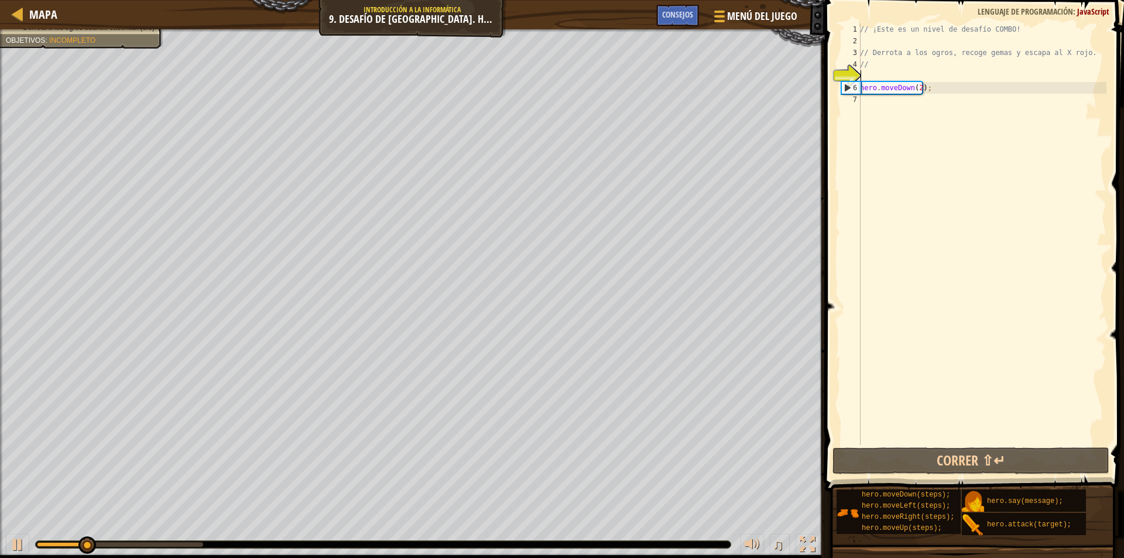
click at [902, 77] on div "// ¡Este es un nivel de desafío COMBO! // Derrota a los ogros, recoge gemas y e…" at bounding box center [981, 245] width 249 height 445
type textarea "//"
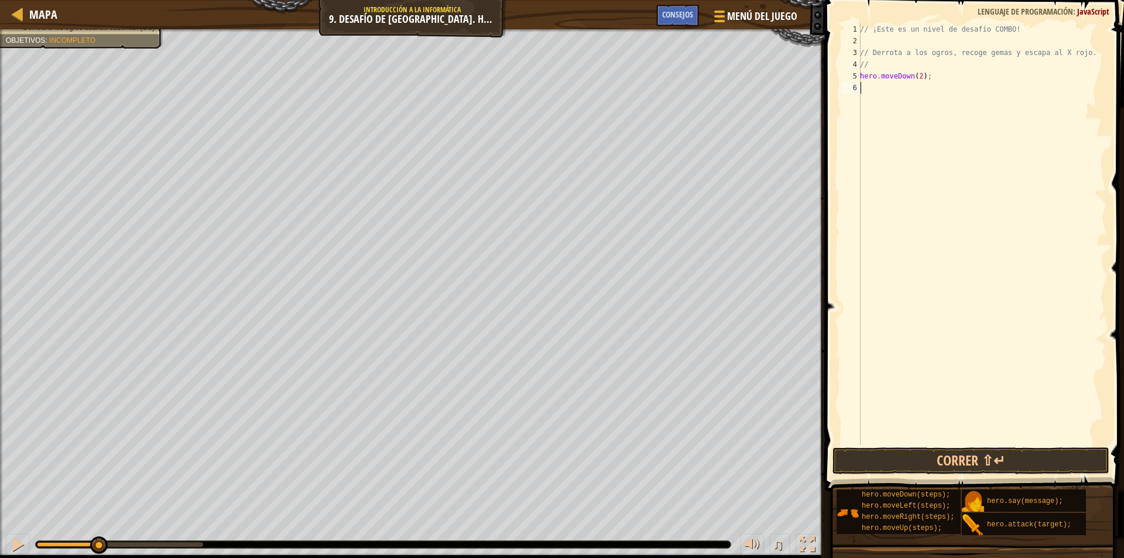
click at [906, 84] on div "// ¡Este es un nivel de desafío COMBO! // Derrota a los ogros, recoge gemas y e…" at bounding box center [981, 245] width 249 height 445
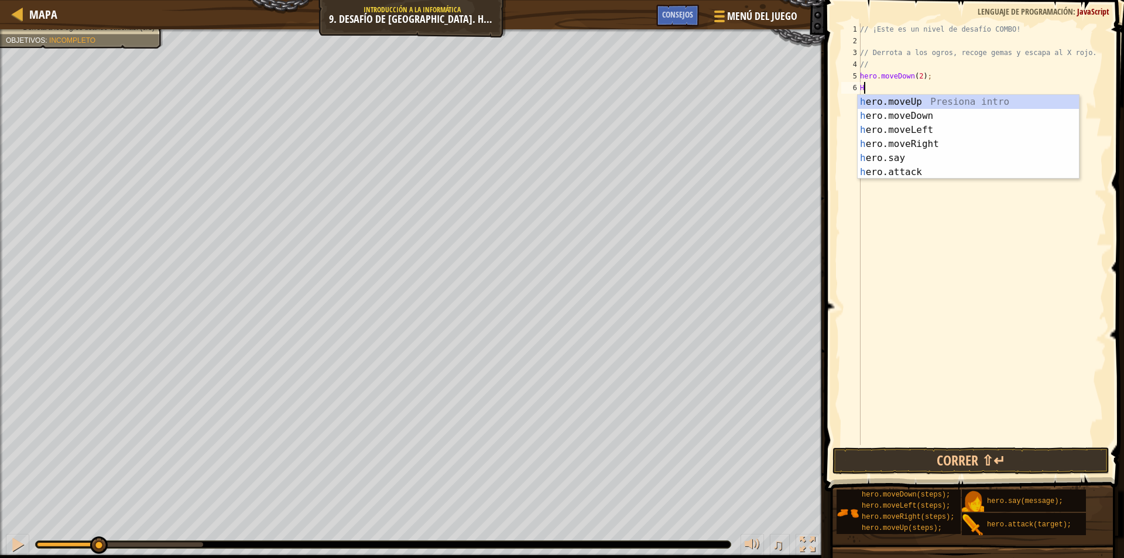
type textarea "HE"
click at [933, 142] on div "he ro.moveUp Presiona intro he ro.moveDown Presiona intro he ro.moveLeft Presio…" at bounding box center [967, 151] width 221 height 112
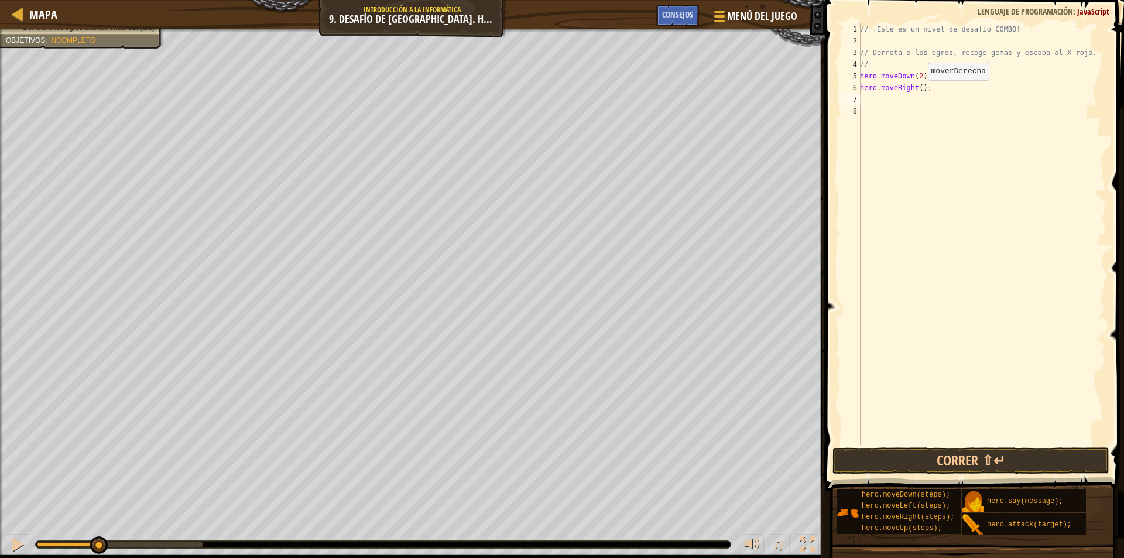
click at [918, 91] on div "// ¡Este es un nivel de desafío COMBO! // Derrota a los ogros, recoge gemas y e…" at bounding box center [981, 245] width 249 height 445
type textarea "hero.moveRight(2);"
click at [914, 101] on div "// ¡Este es un nivel de desafío COMBO! // Derrota a los ogros, recoge gemas y e…" at bounding box center [981, 245] width 249 height 445
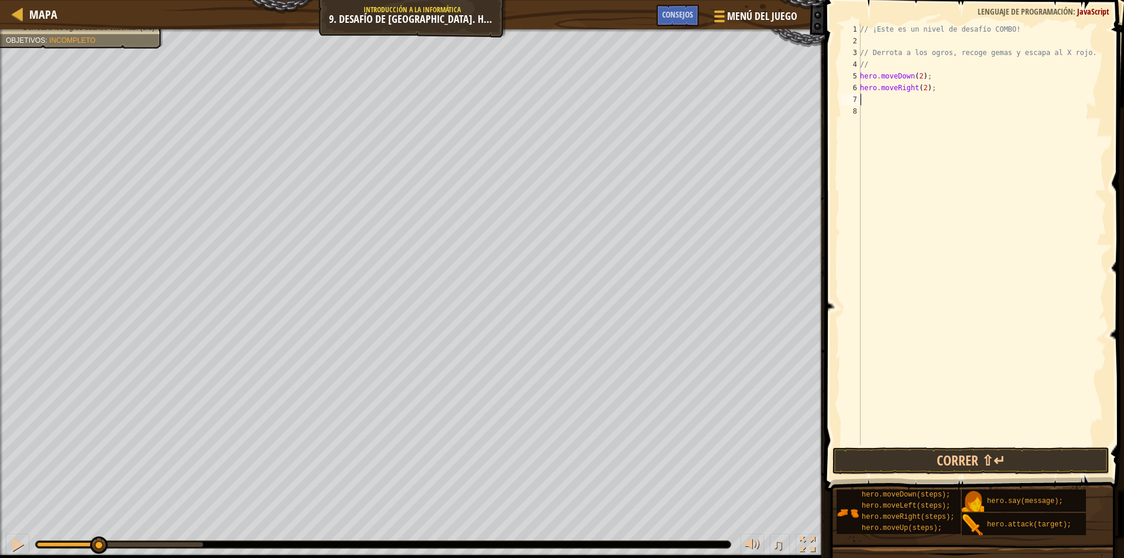
type textarea "H"
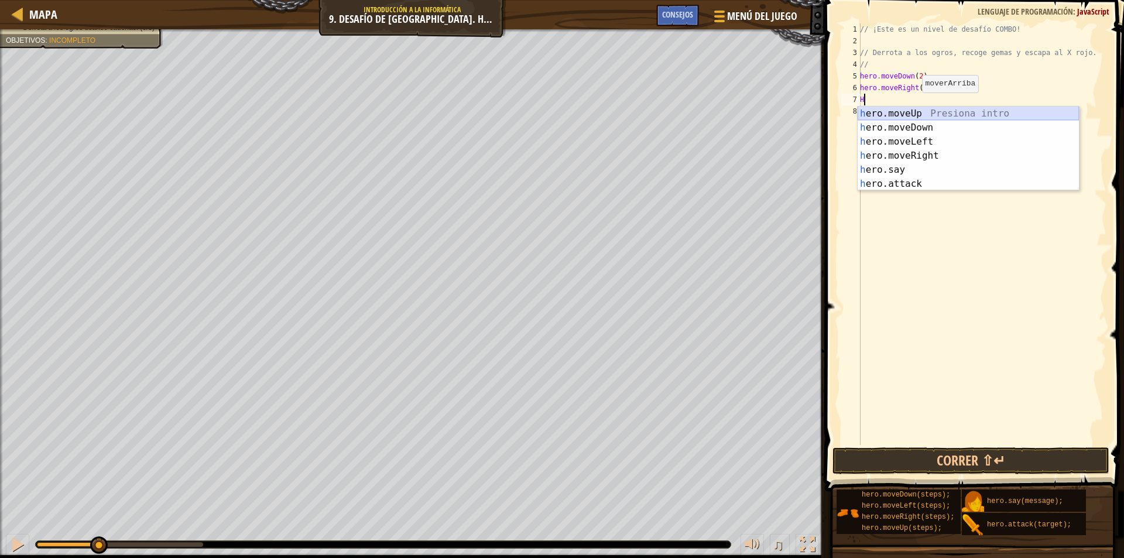
click at [931, 114] on div "h ero.moveUp Presiona intro h ero.moveDown Presiona intro h ero.moveLeft Presio…" at bounding box center [967, 162] width 221 height 112
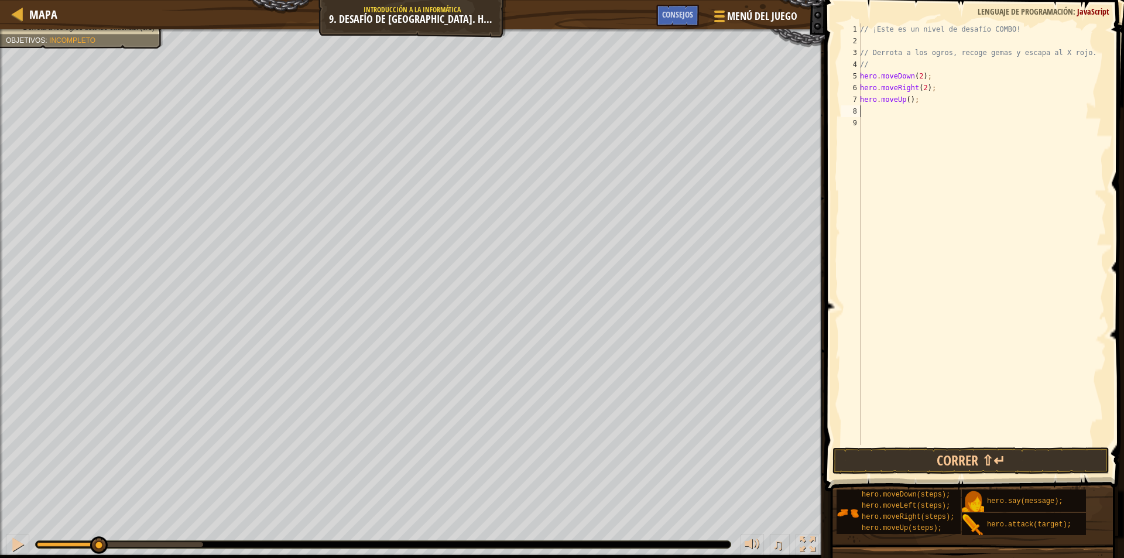
type textarea "HE"
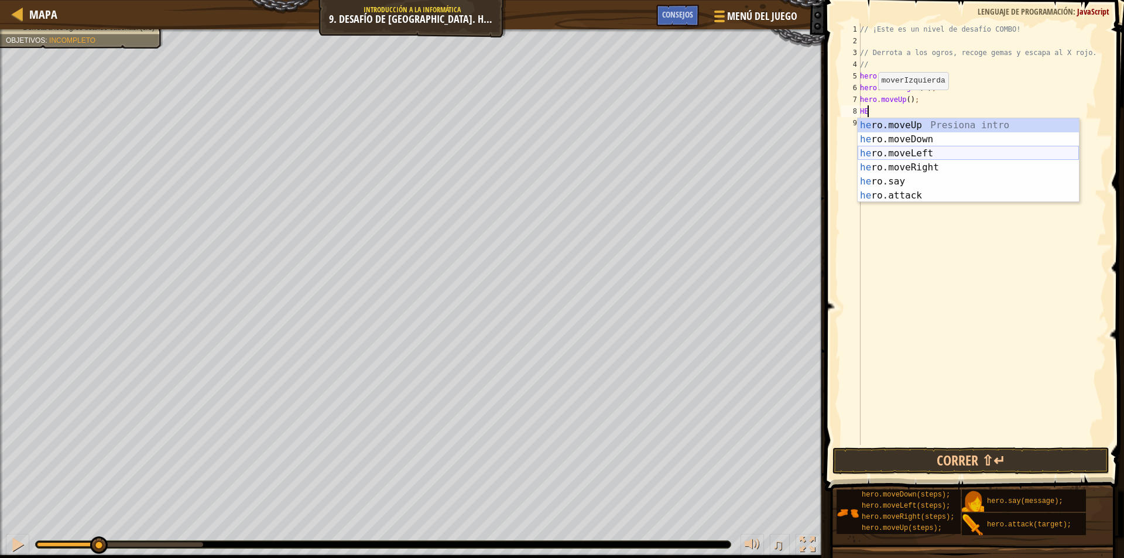
click at [903, 152] on div "he ro.moveUp Presiona intro he ro.moveDown Presiona intro he ro.moveLeft Presio…" at bounding box center [967, 174] width 221 height 112
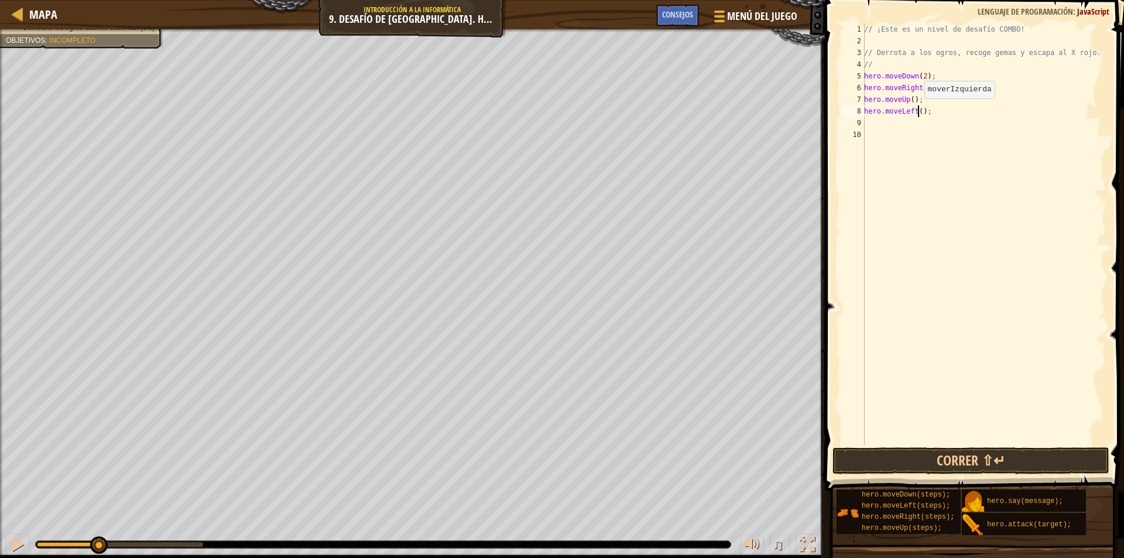
click at [918, 110] on div "// ¡Este es un nivel de desafío COMBO! // Derrota a los ogros, recoge gemas y e…" at bounding box center [983, 245] width 245 height 445
click at [946, 454] on button "Correr ⇧↵" at bounding box center [970, 460] width 277 height 27
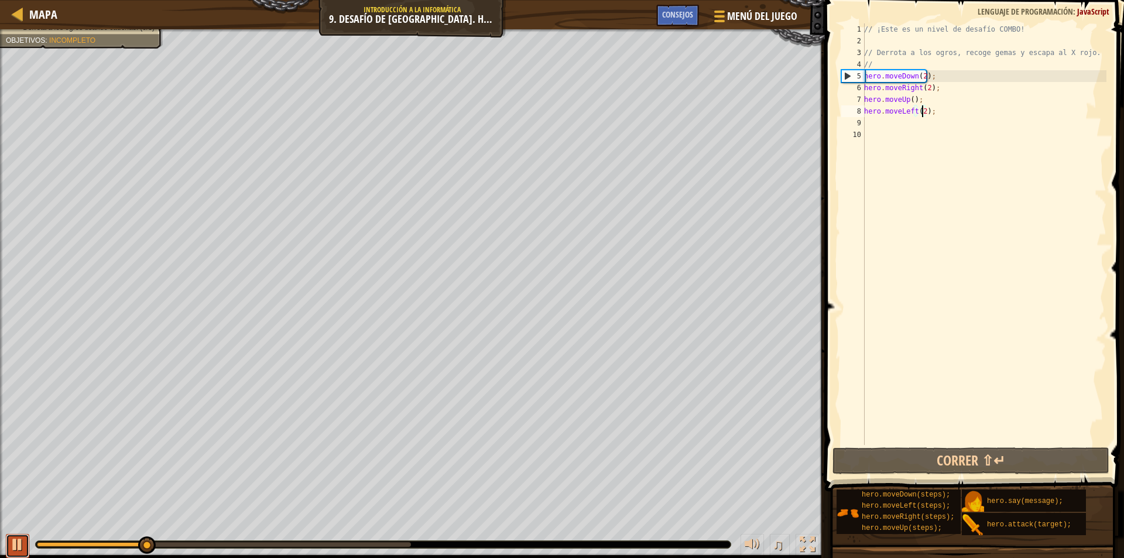
click at [13, 545] on div at bounding box center [17, 544] width 15 height 15
click at [920, 76] on div "// ¡Este es un nivel de desafío COMBO! // Derrota a los ogros, recoge gemas y e…" at bounding box center [983, 245] width 245 height 445
type textarea "hero.moveDown();"
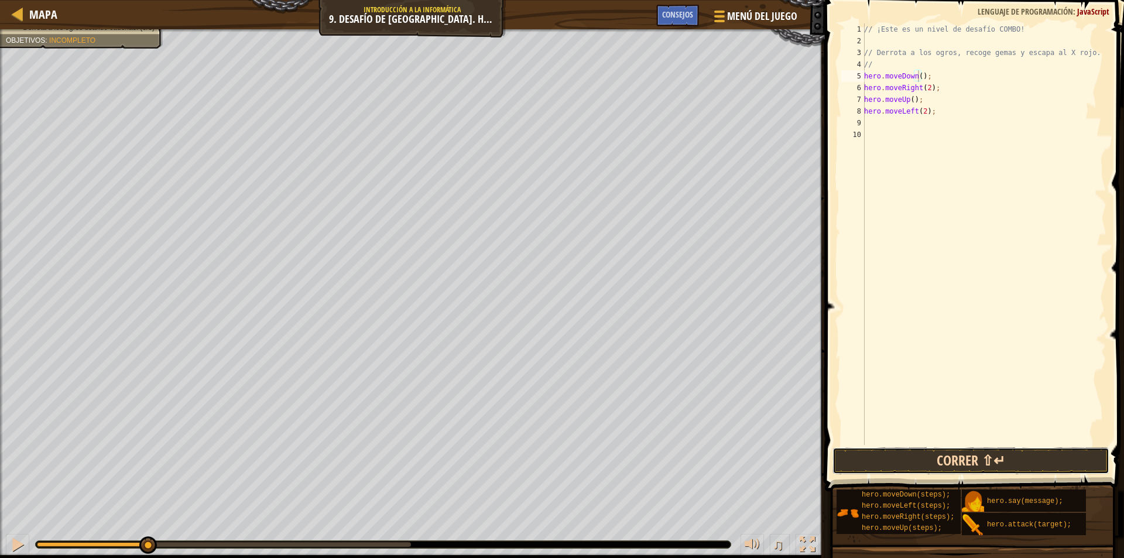
click at [978, 461] on button "Correr ⇧↵" at bounding box center [970, 460] width 277 height 27
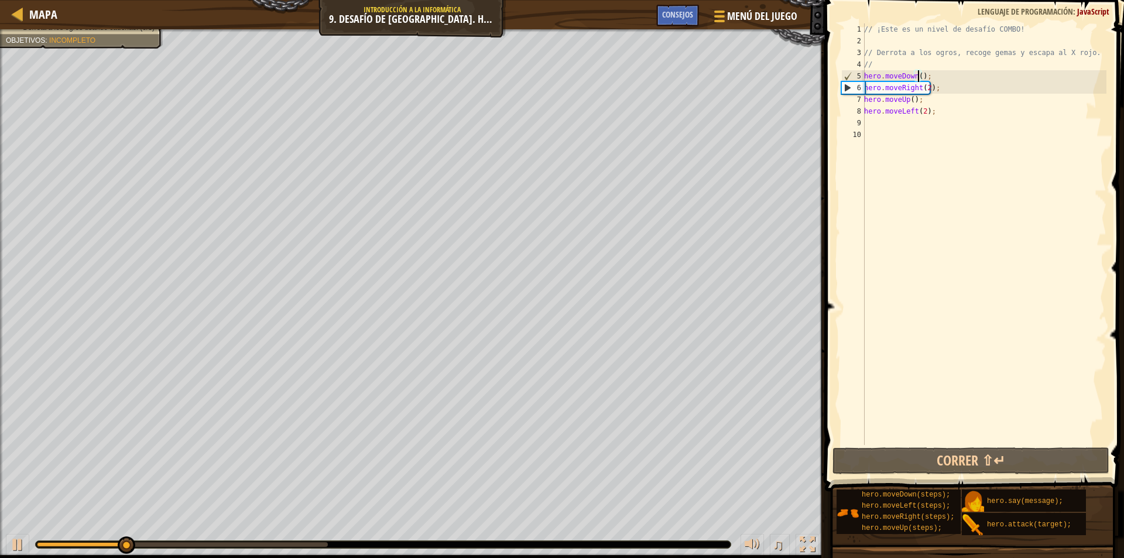
click at [283, 541] on div "♫" at bounding box center [412, 541] width 824 height 35
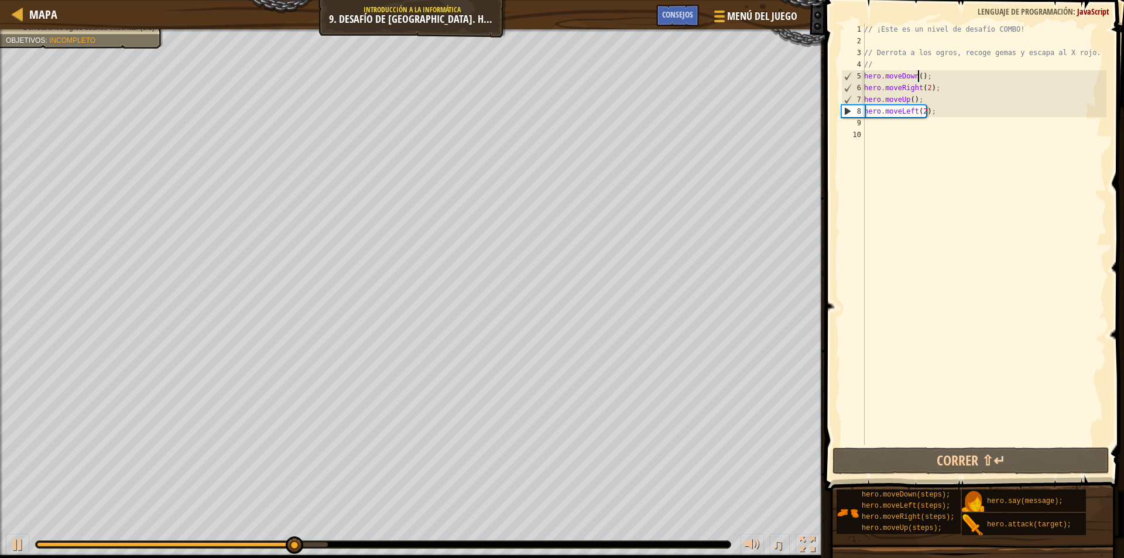
click at [923, 126] on div "// ¡Este es un nivel de desafío COMBO! // Derrota a los ogros, recoge gemas y e…" at bounding box center [983, 245] width 245 height 445
